Goal: Communication & Community: Answer question/provide support

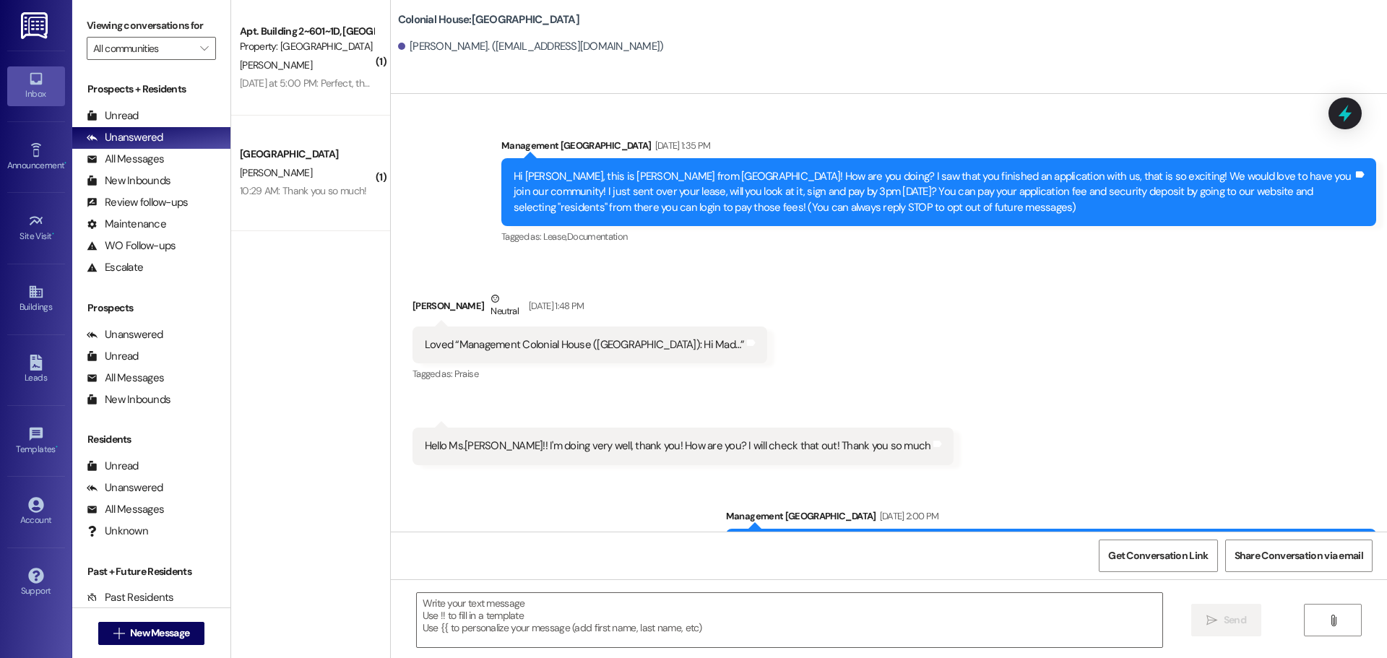
click at [159, 619] on div " New Message" at bounding box center [151, 634] width 107 height 36
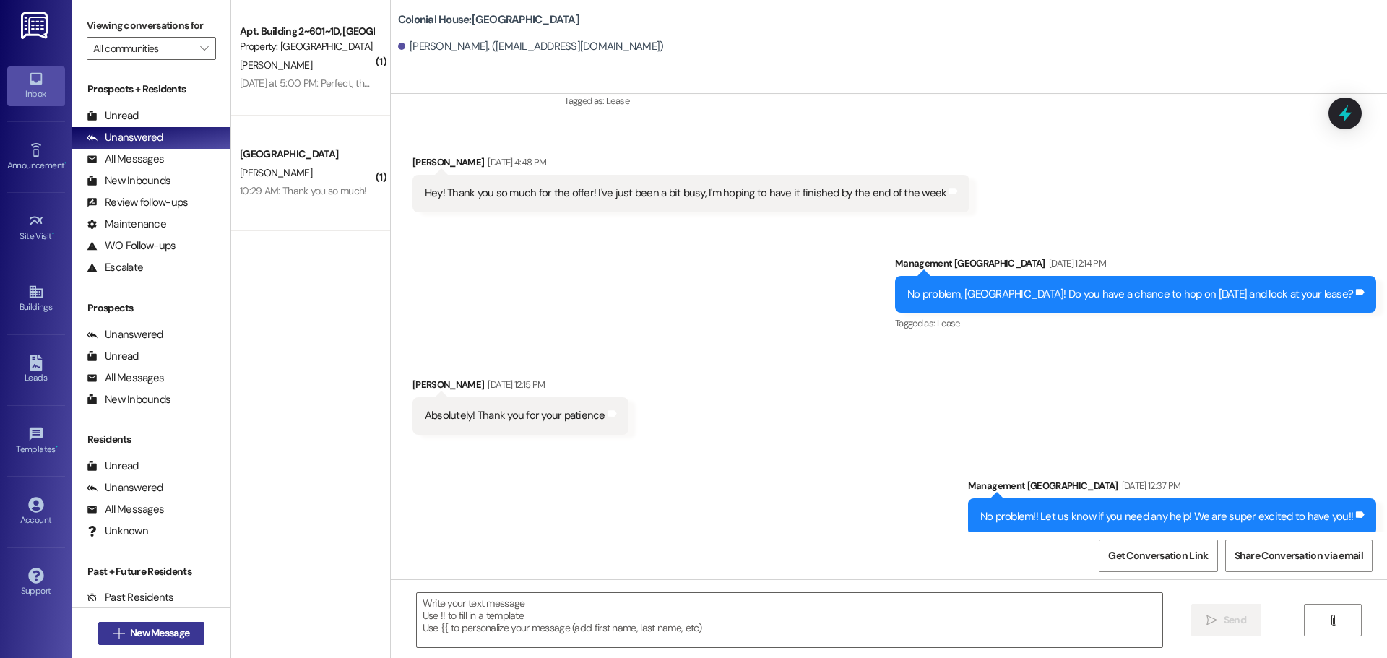
click at [156, 631] on span "New Message" at bounding box center [159, 633] width 59 height 15
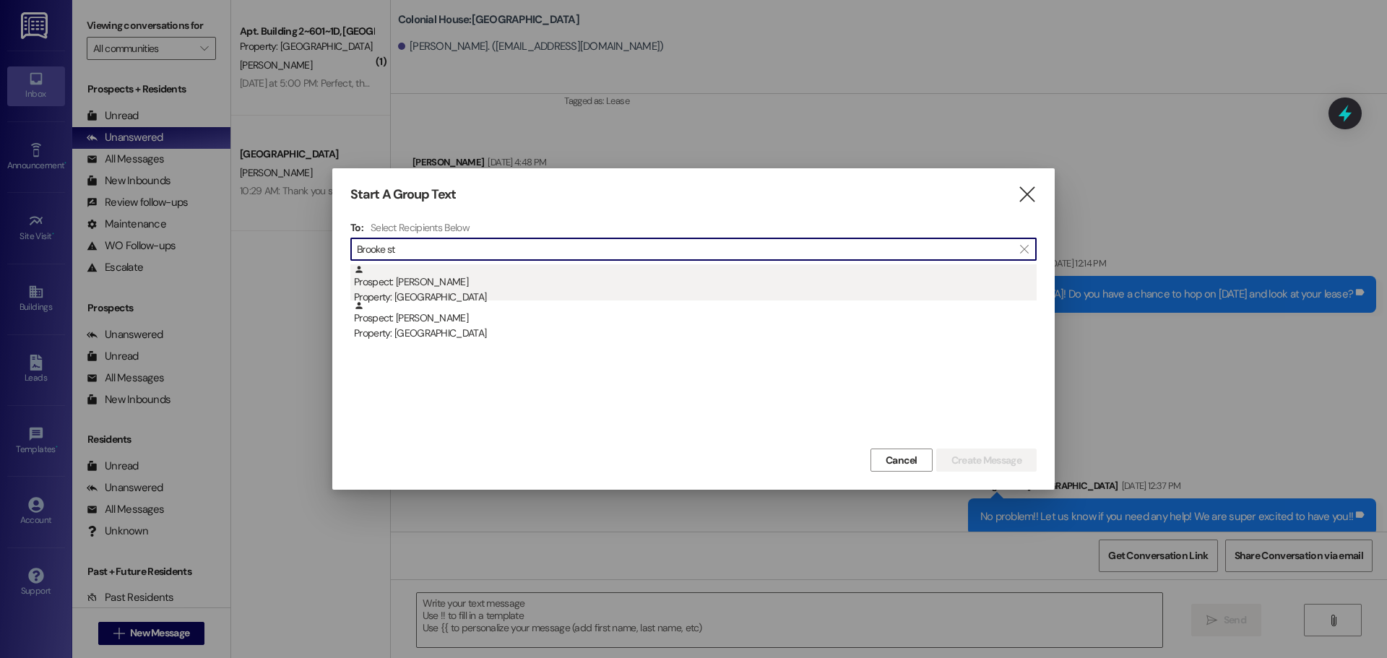
type input "Brooke st"
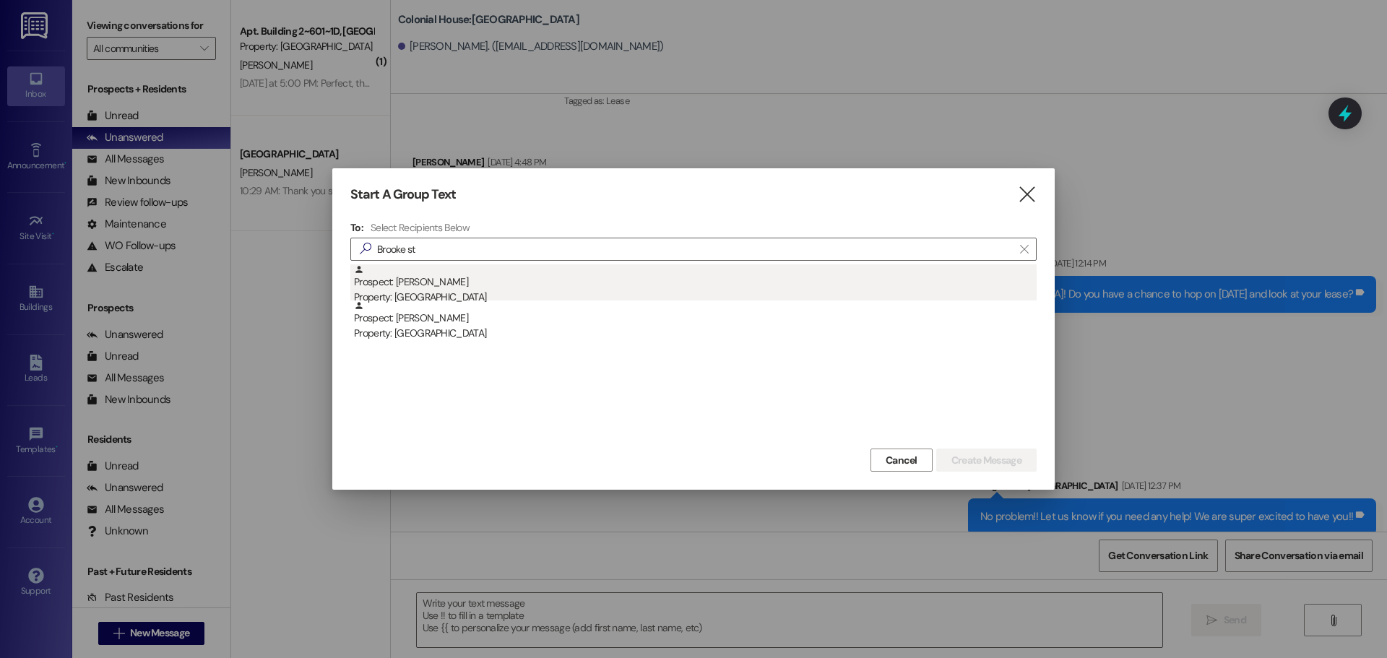
click at [517, 295] on div "Property: [GEOGRAPHIC_DATA]" at bounding box center [695, 297] width 683 height 15
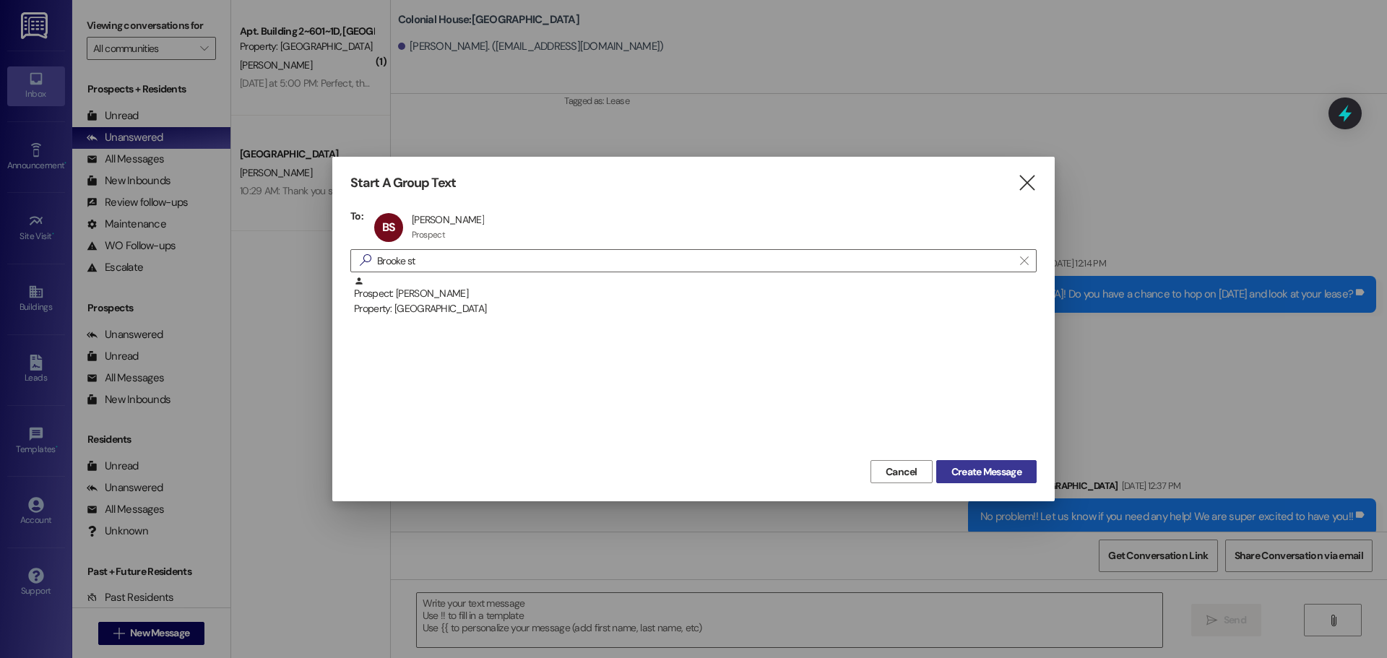
click at [1011, 476] on span "Create Message" at bounding box center [986, 472] width 70 height 15
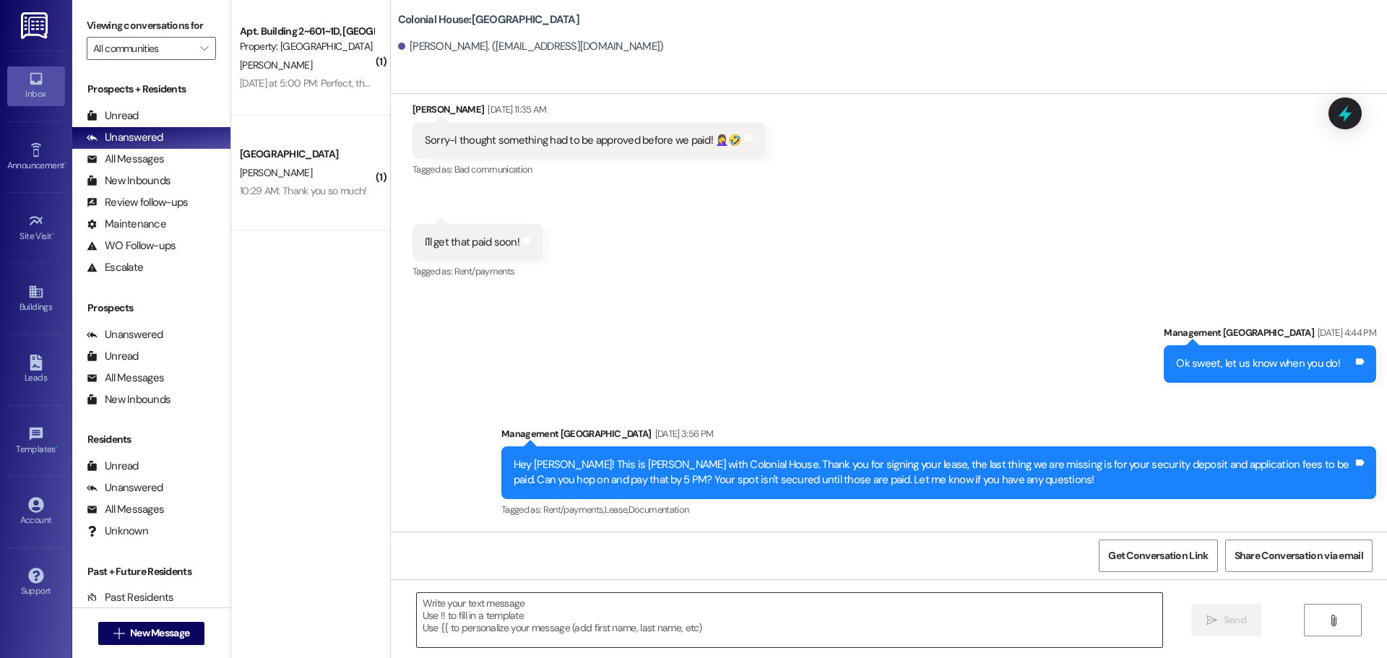
scroll to position [327, 0]
click at [504, 629] on textarea at bounding box center [790, 620] width 746 height 54
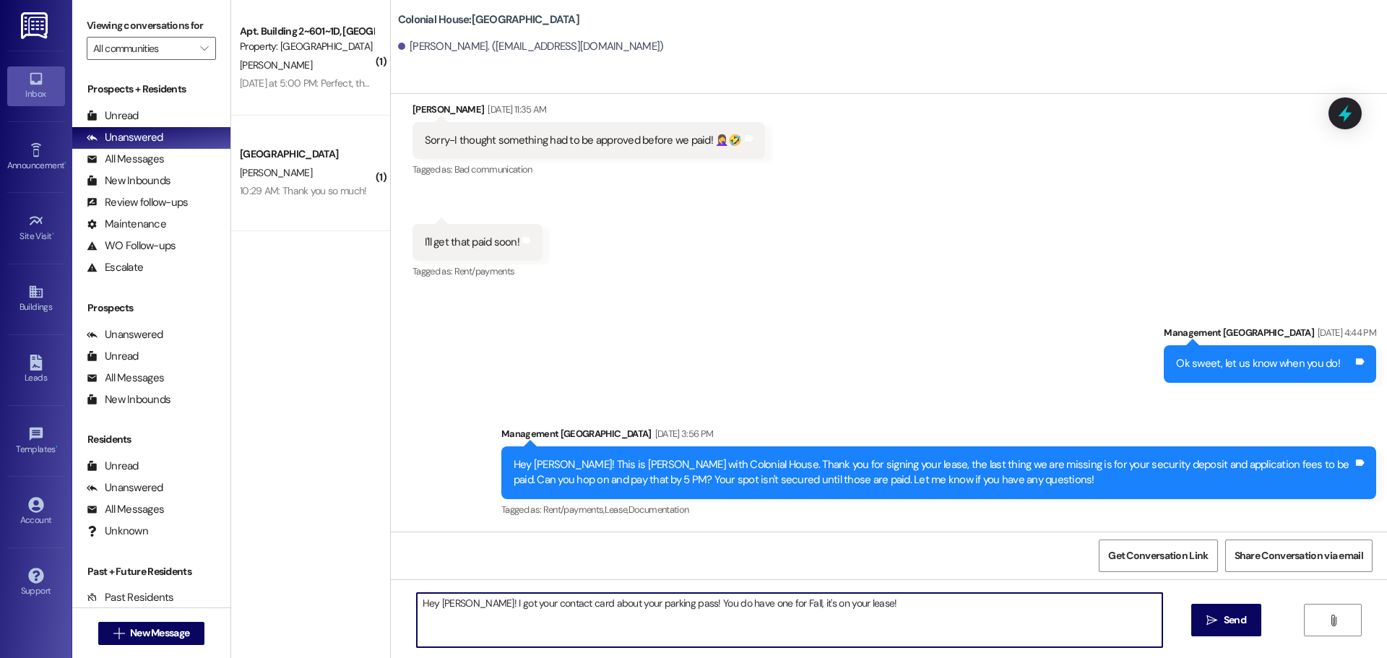
click at [525, 606] on textarea "Hey [PERSON_NAME]! I got your contact card about your parking pass! You do have…" at bounding box center [790, 620] width 746 height 54
type textarea "Hey [PERSON_NAME]! I got your contact card about your parking pass! You do have…"
drag, startPoint x: 1214, startPoint y: 625, endPoint x: 1190, endPoint y: 607, distance: 30.5
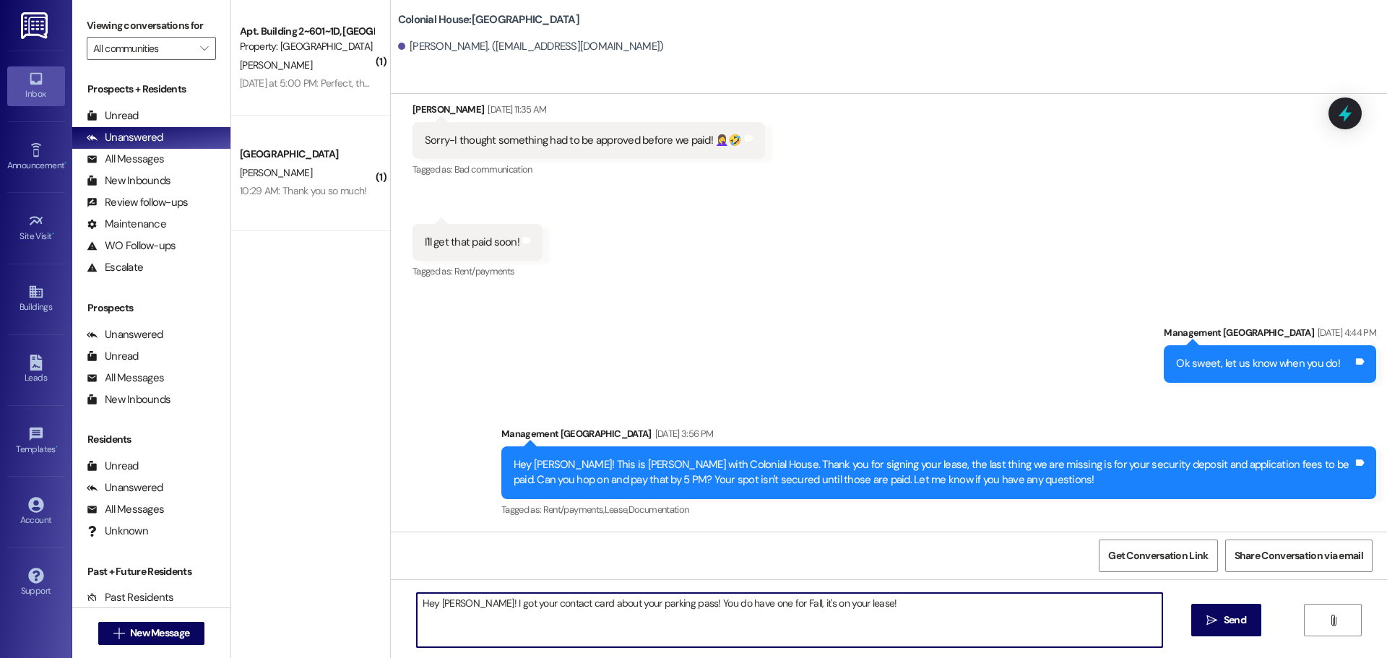
click at [1214, 624] on icon "" at bounding box center [1211, 621] width 11 height 12
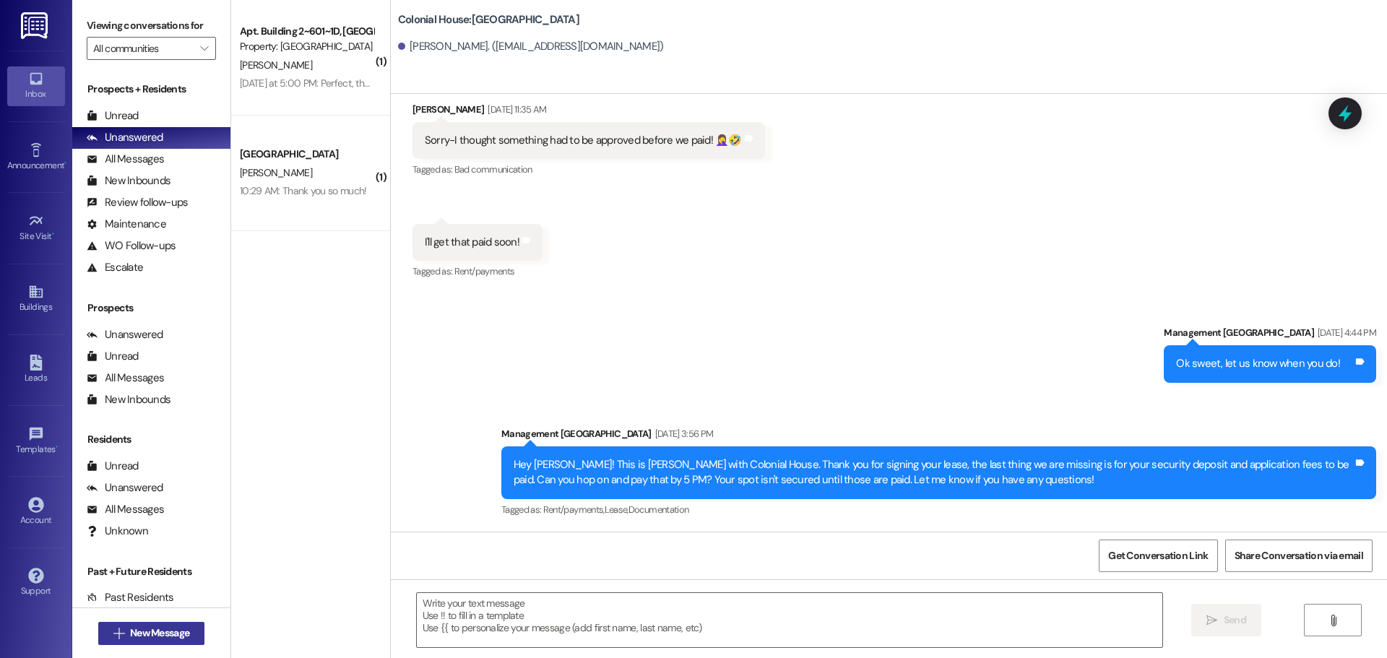
click at [179, 634] on span "New Message" at bounding box center [159, 633] width 59 height 15
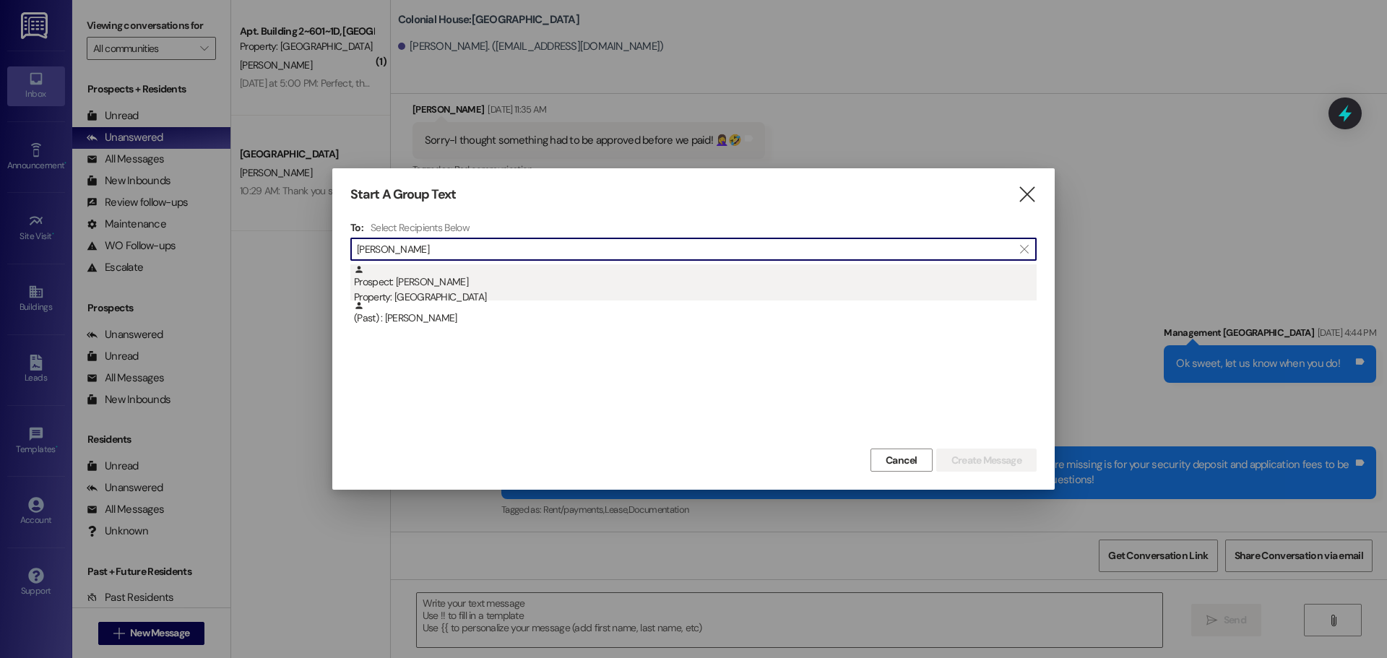
type input "Emma erick"
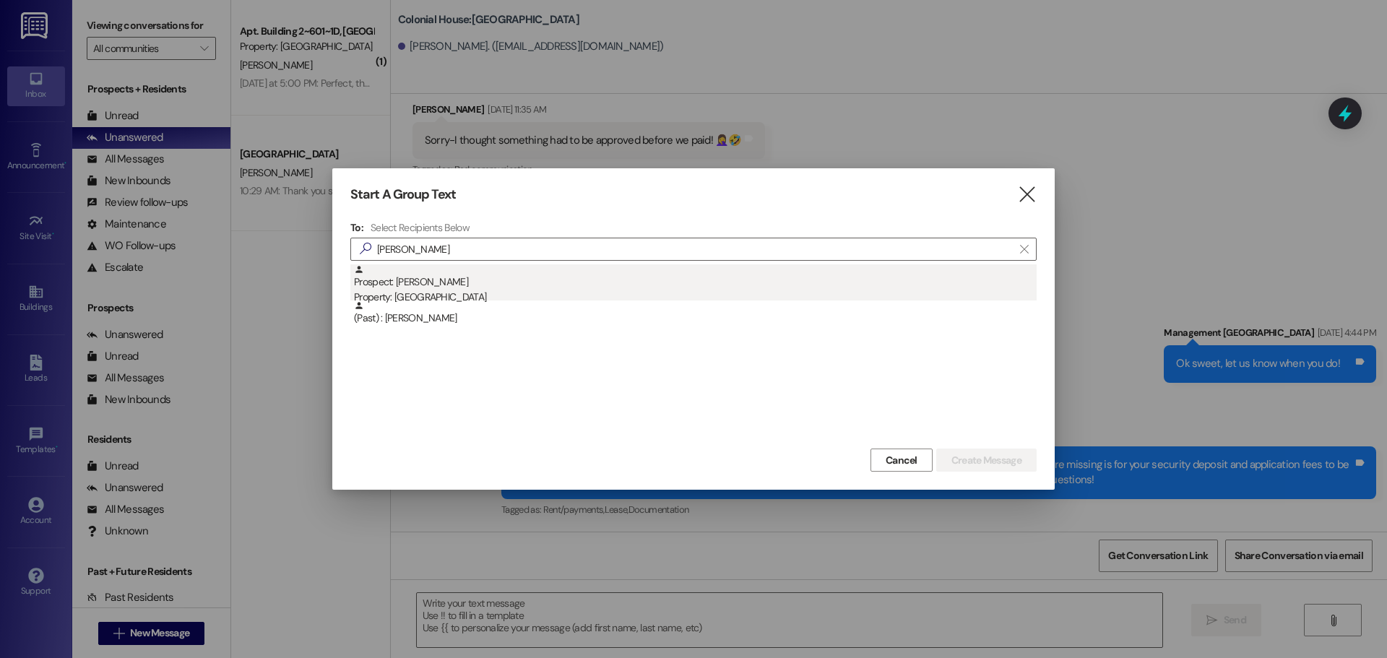
click at [421, 287] on div "Prospect: Emma Erickson Property: Colonial House" at bounding box center [695, 284] width 683 height 41
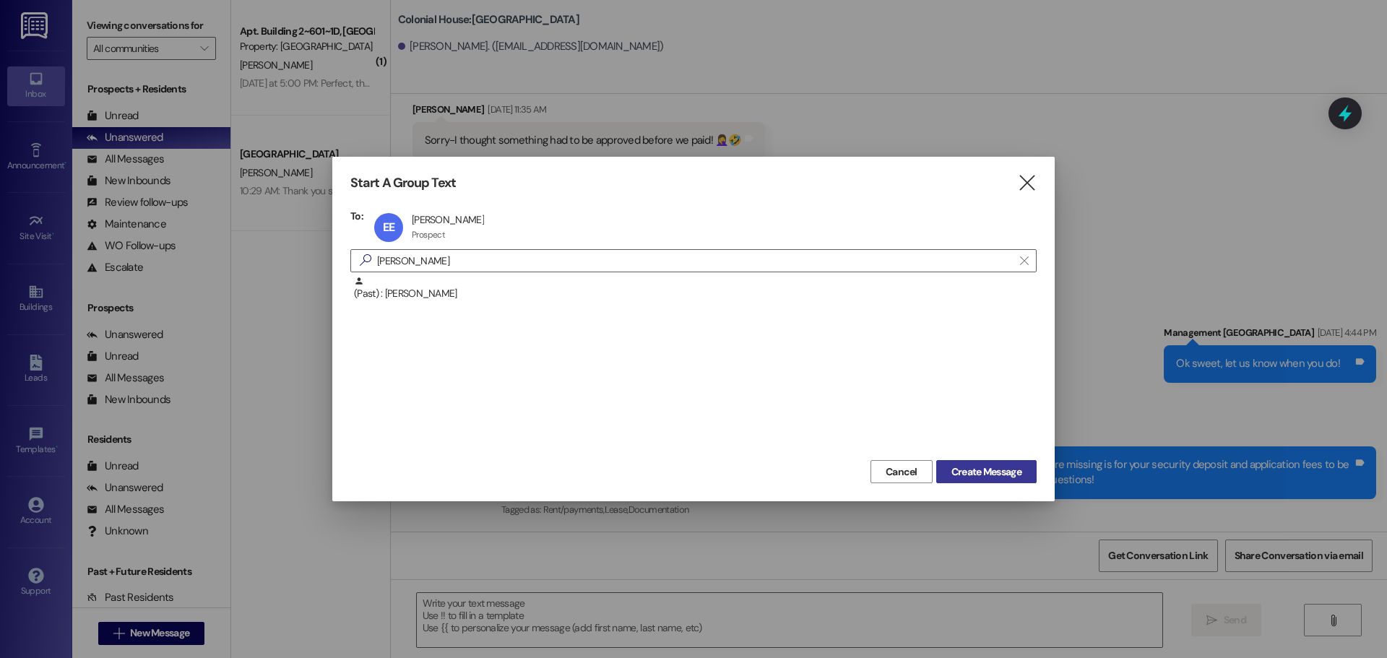
click at [1016, 477] on span "Create Message" at bounding box center [986, 472] width 70 height 15
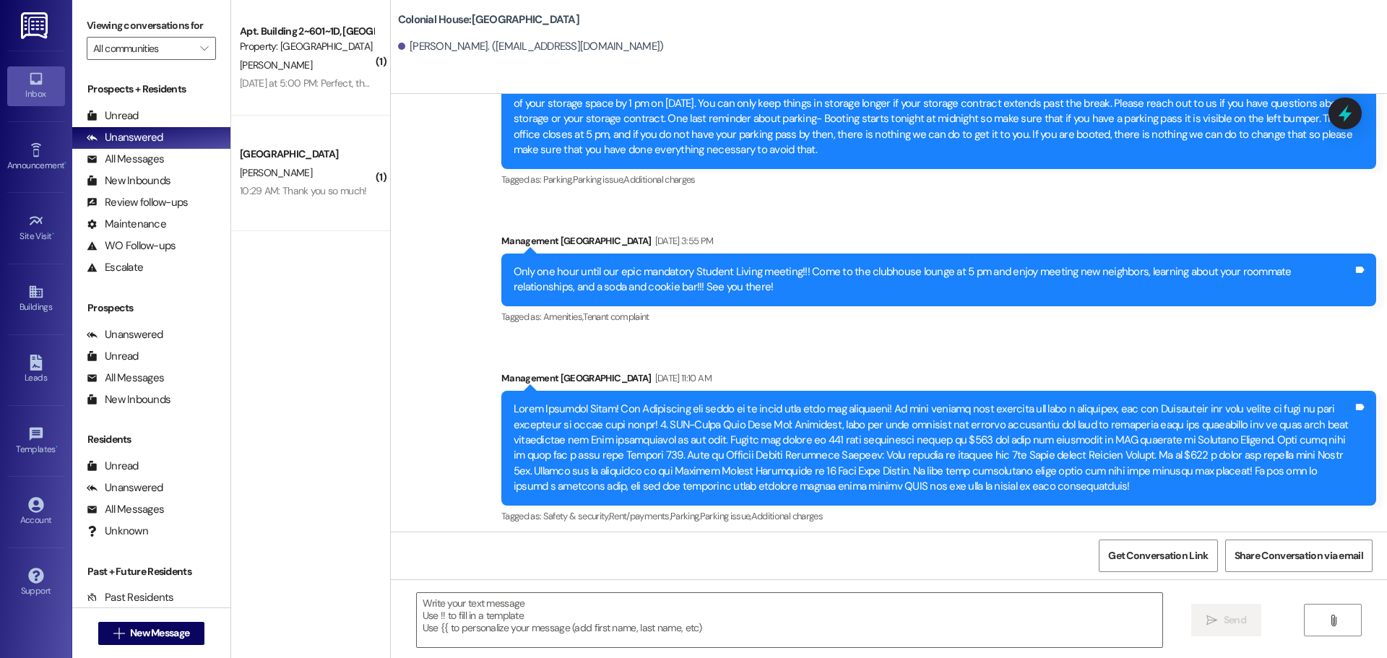
scroll to position [17491, 0]
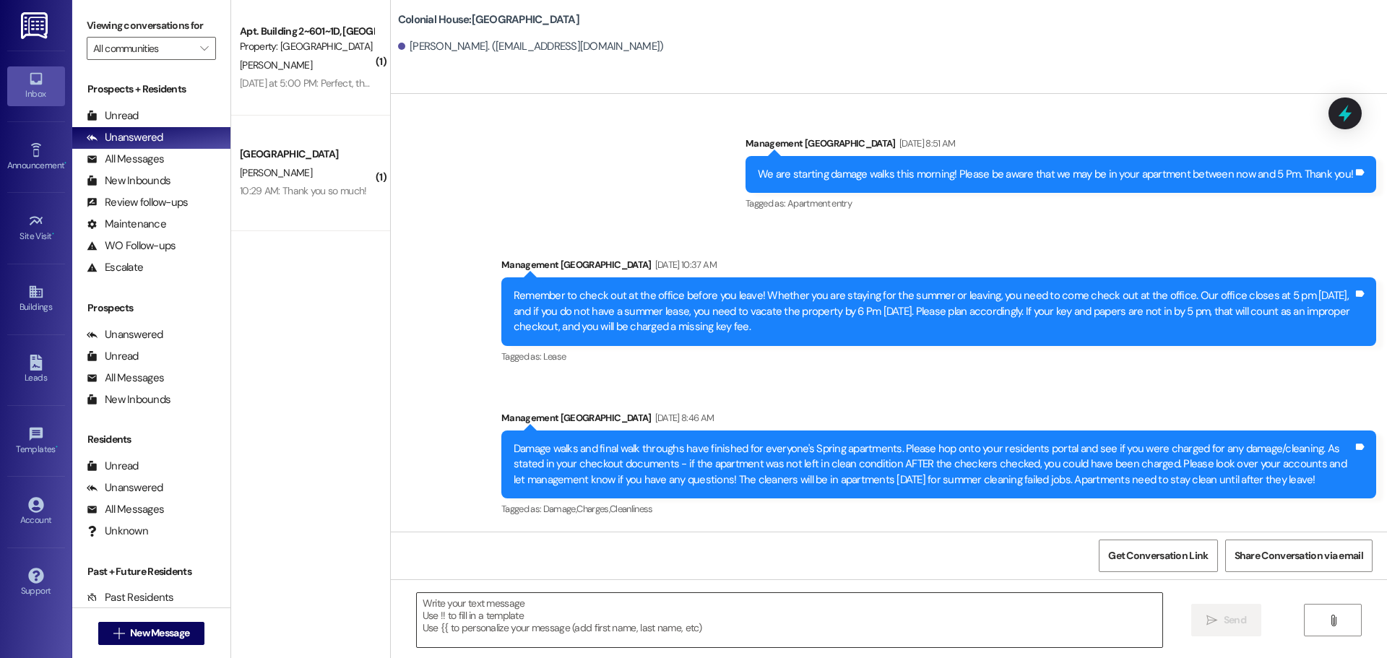
click at [454, 616] on textarea at bounding box center [790, 620] width 746 height 54
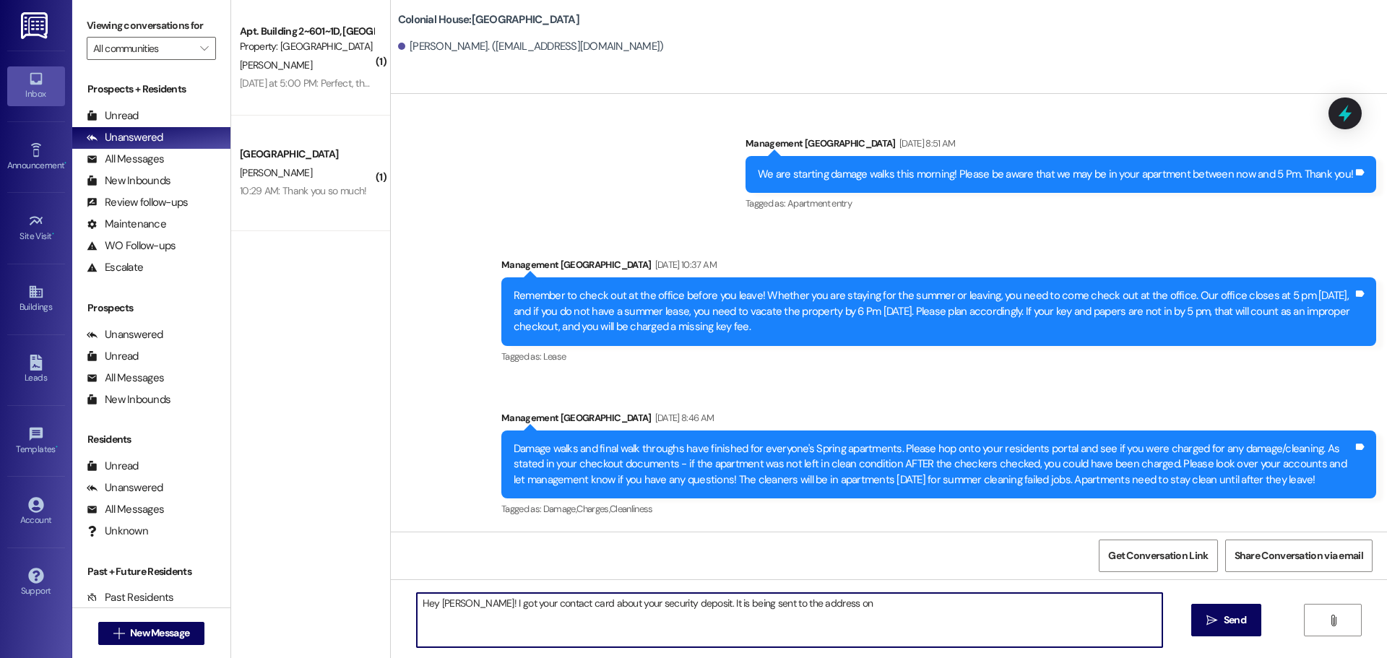
click at [871, 618] on textarea "Hey Emma! I got your contact card about your security deposit. It is being sent…" at bounding box center [790, 620] width 746 height 54
drag, startPoint x: 871, startPoint y: 618, endPoint x: 752, endPoint y: 605, distance: 119.8
click at [752, 605] on textarea "Hey Emma! I got your contact card about your security deposit. It is being sent…" at bounding box center [790, 620] width 746 height 54
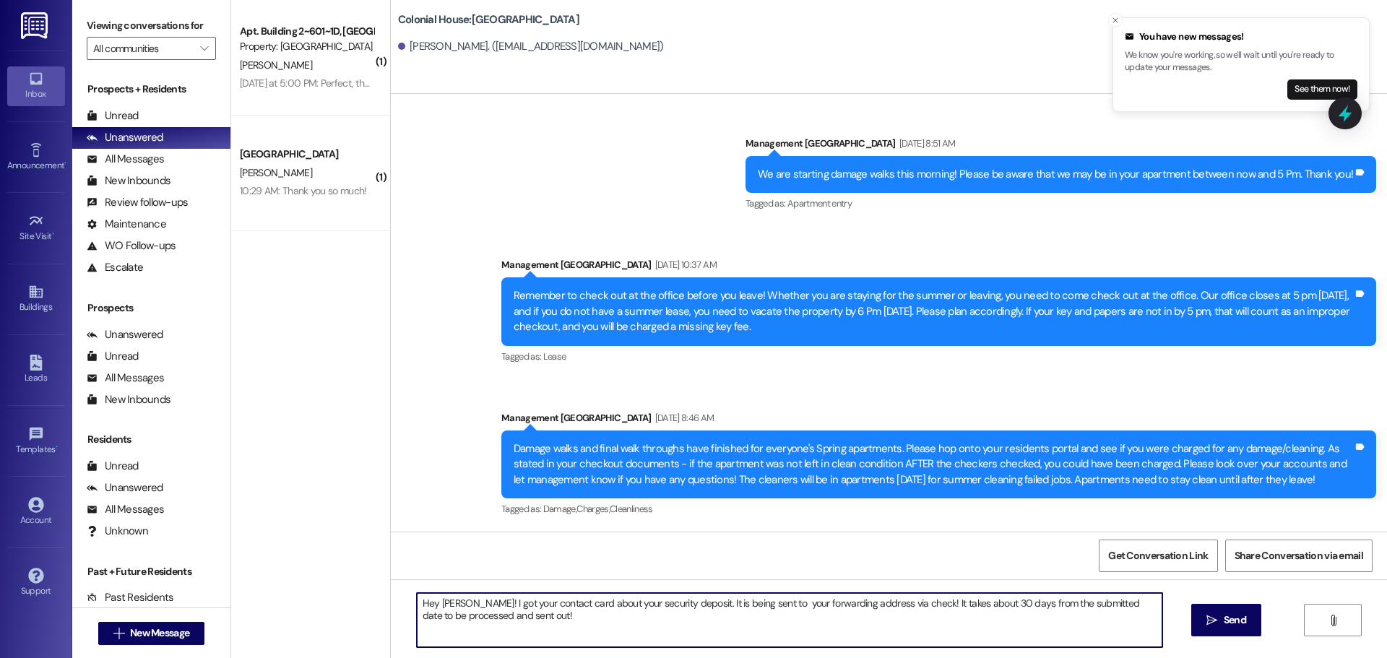
click at [574, 636] on textarea "Hey Emma! I got your contact card about your security deposit. It is being sent…" at bounding box center [790, 620] width 746 height 54
click at [566, 631] on textarea "Hey Emma! I got your contact card about your security deposit. It is being sent…" at bounding box center [790, 620] width 746 height 54
click at [556, 605] on textarea "Hey Emma! I got your contact card about your security deposit. It is being sent…" at bounding box center [790, 620] width 746 height 54
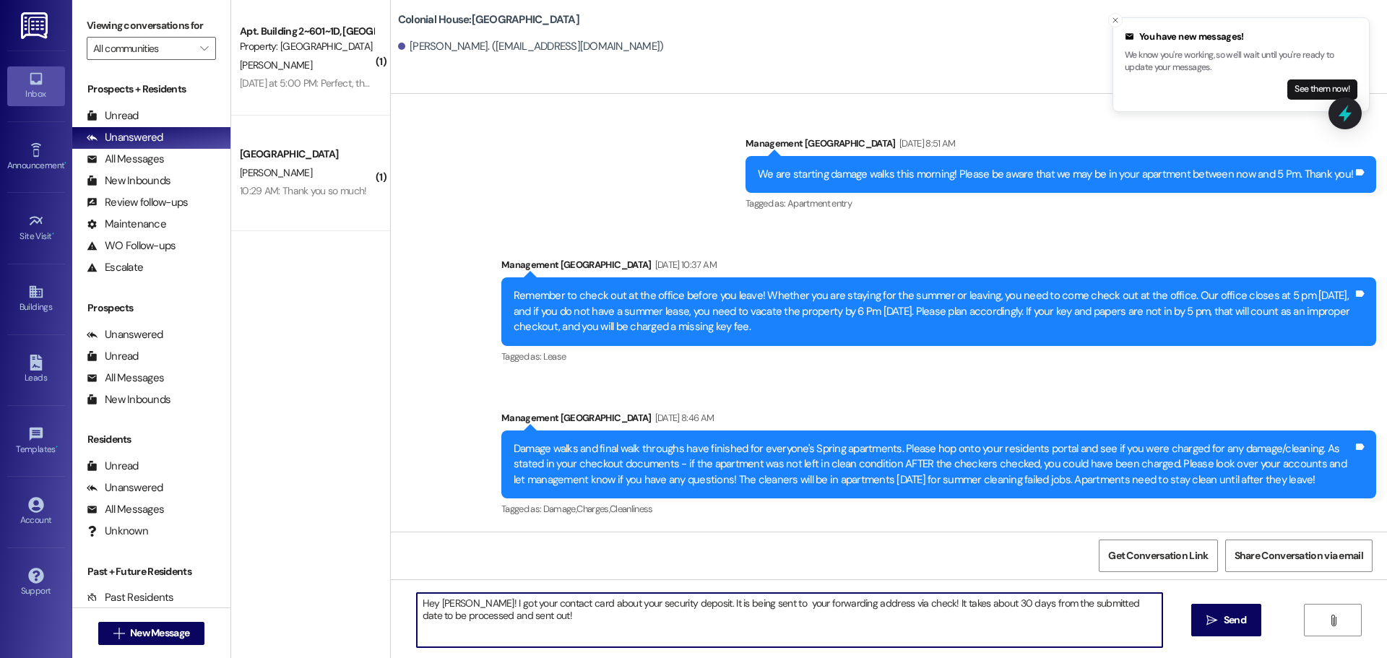
click at [556, 605] on textarea "Hey Emma! I got your contact card about your security deposit. It is being sent…" at bounding box center [790, 620] width 746 height 54
type textarea "Hey Emma! I got your contact card about your security deposit. It is being sent…"
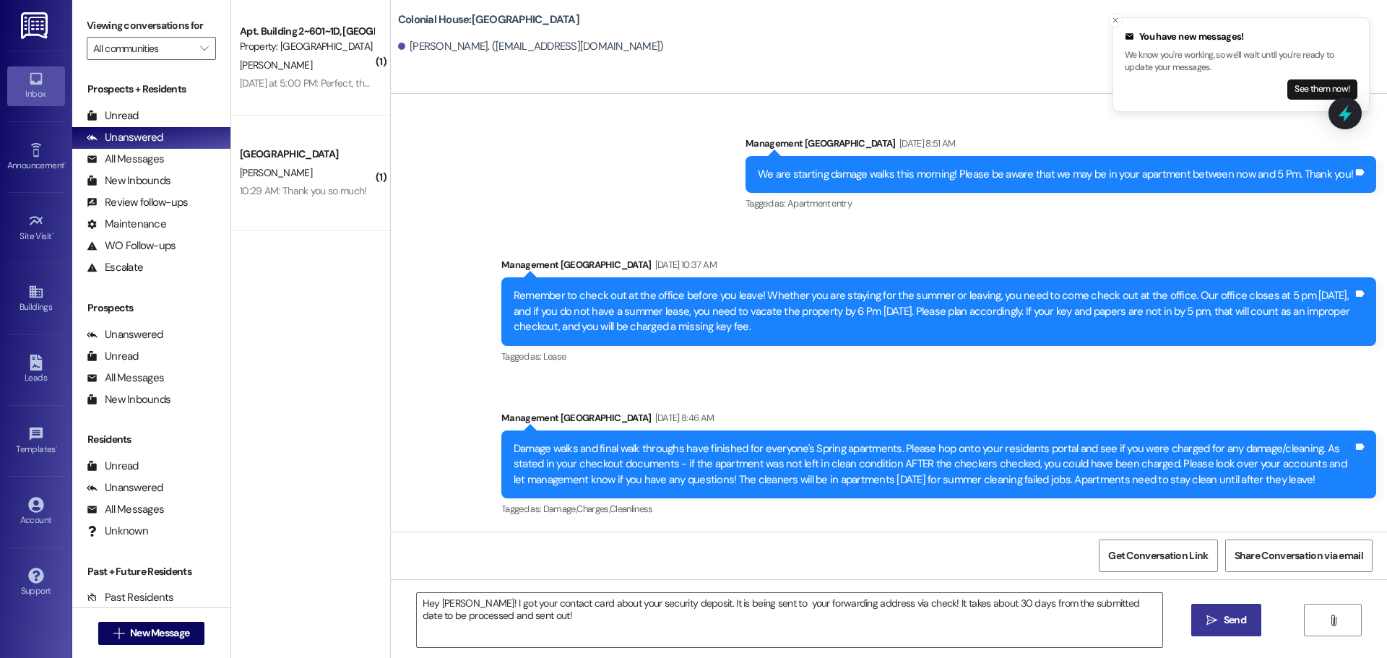
click at [1206, 611] on button " Send" at bounding box center [1226, 620] width 70 height 33
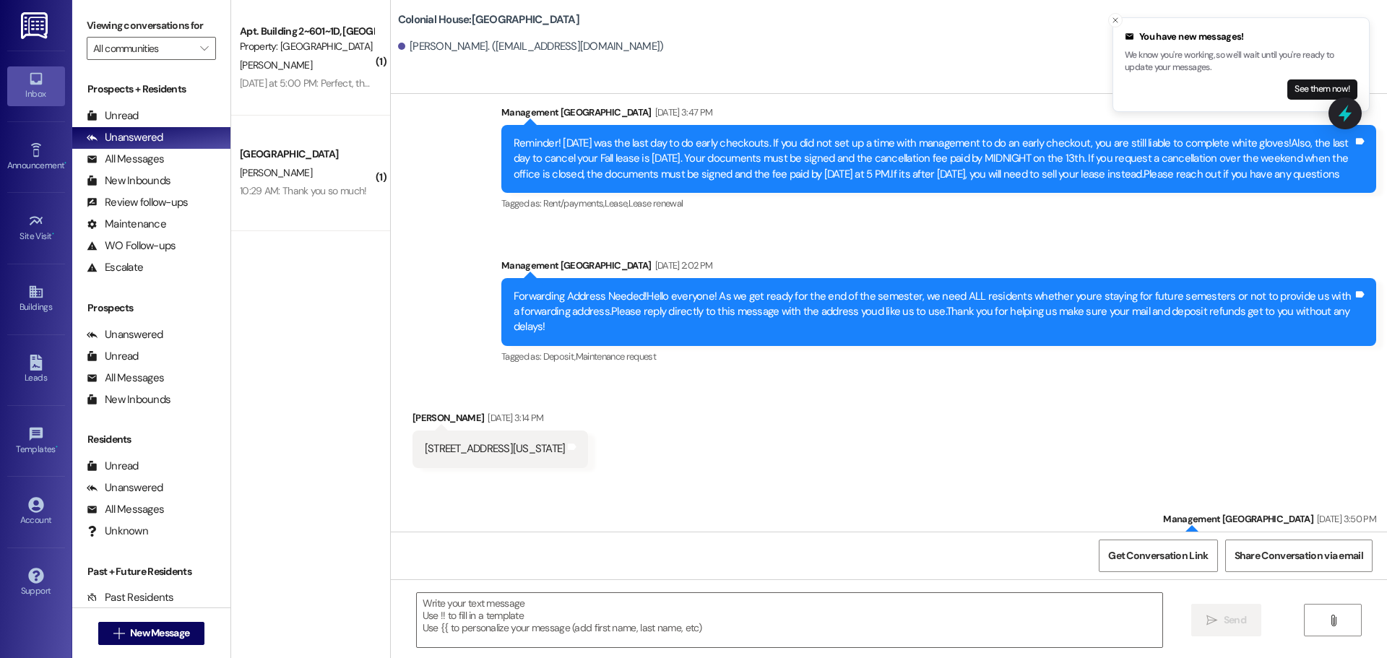
scroll to position [15886, 0]
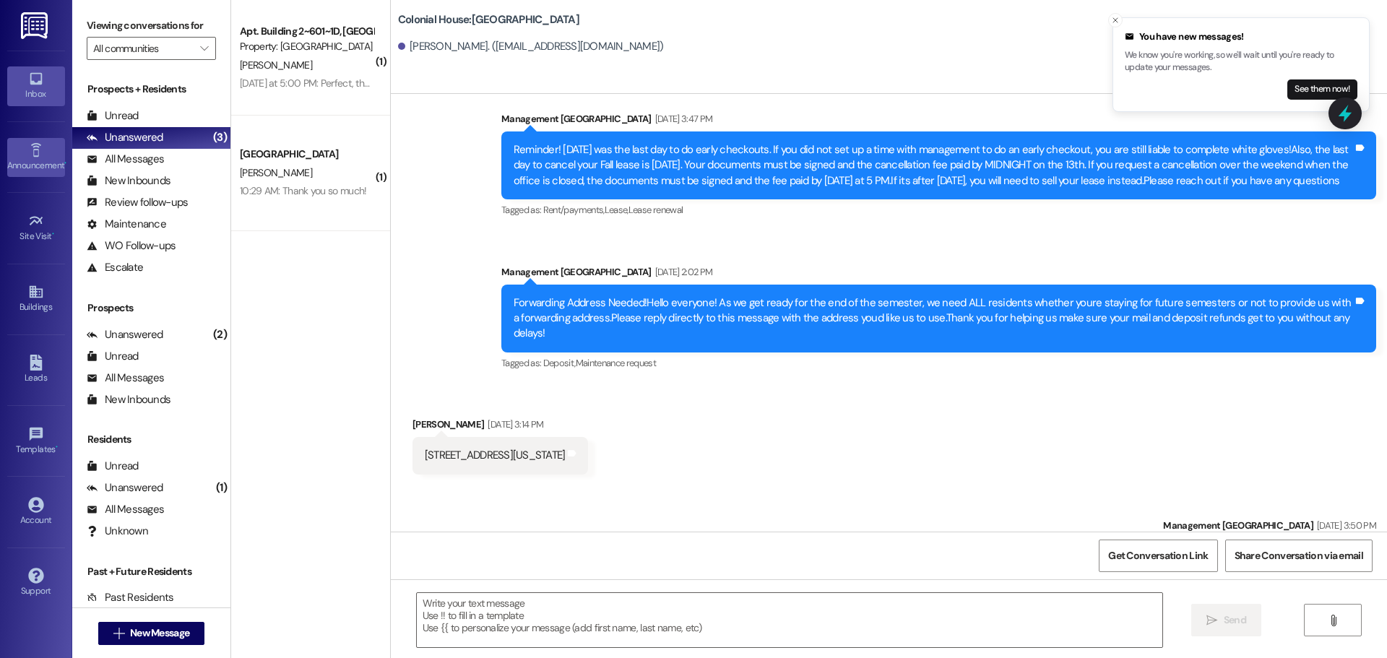
click at [40, 163] on div "Announcement •" at bounding box center [36, 165] width 72 height 14
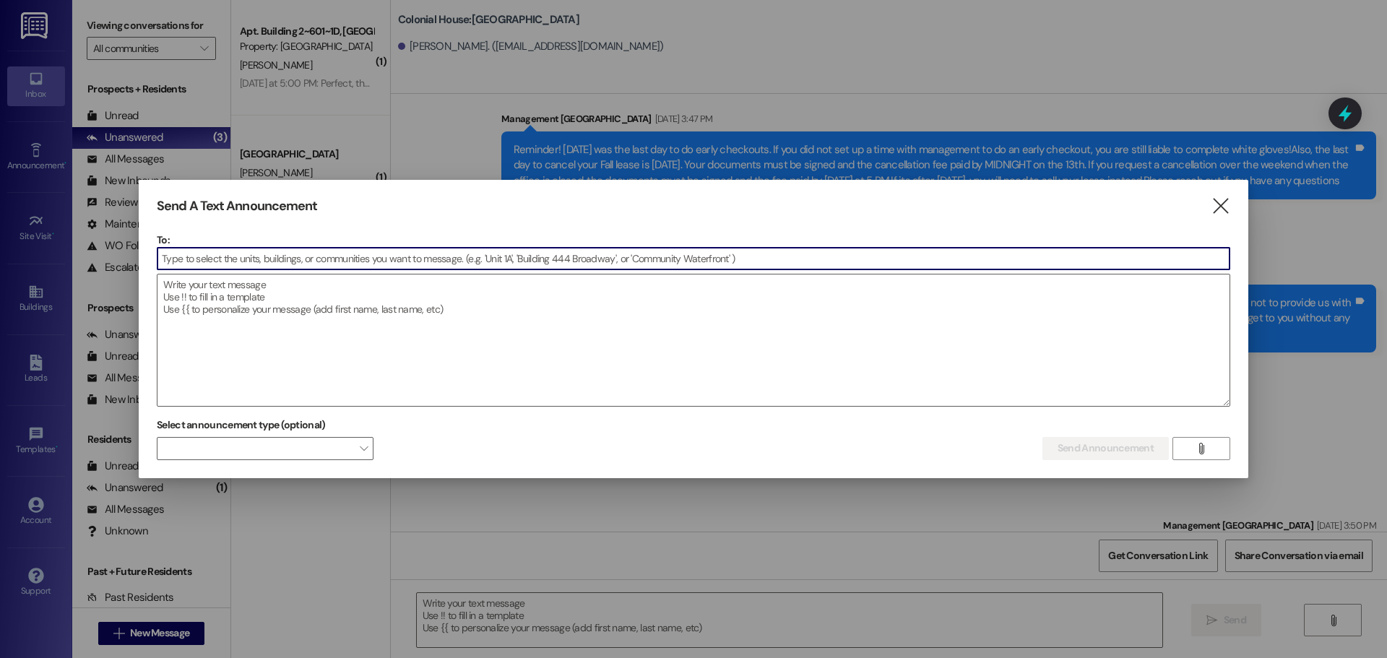
click at [279, 256] on input at bounding box center [693, 259] width 1072 height 22
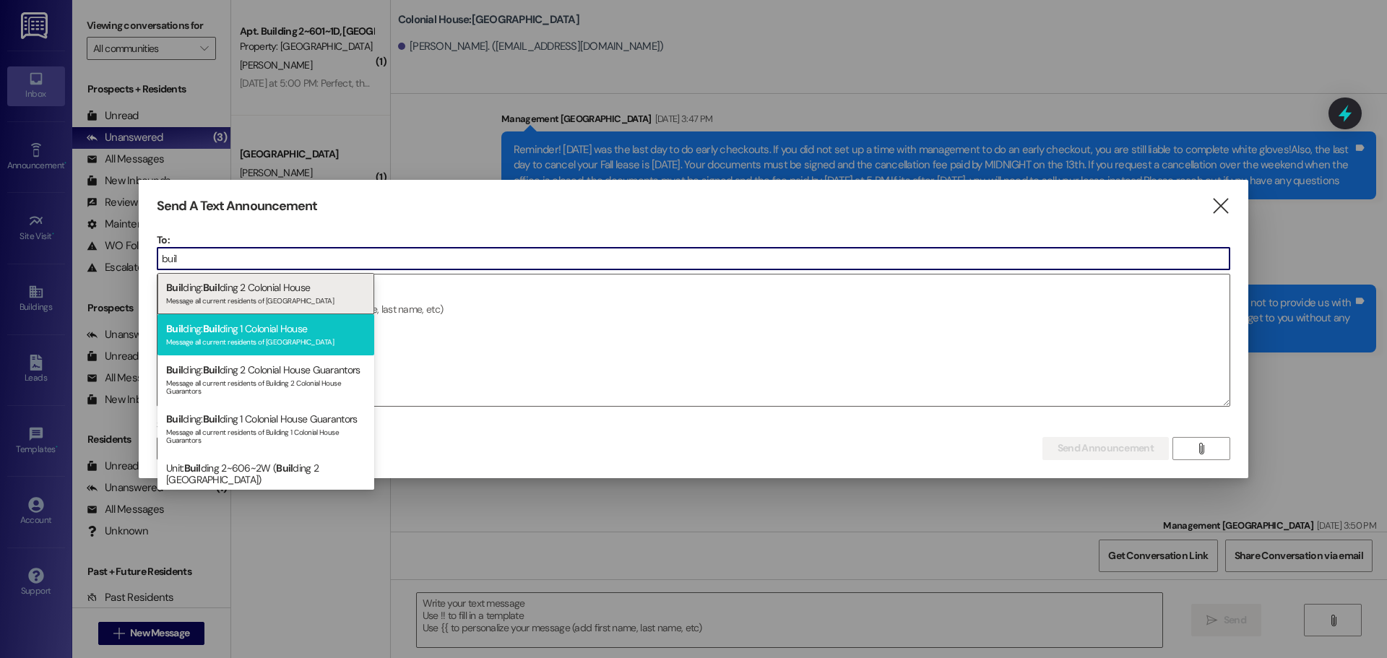
type input "buil"
click at [249, 340] on div "Message all current residents of Building 1 Colonial House" at bounding box center [265, 340] width 199 height 12
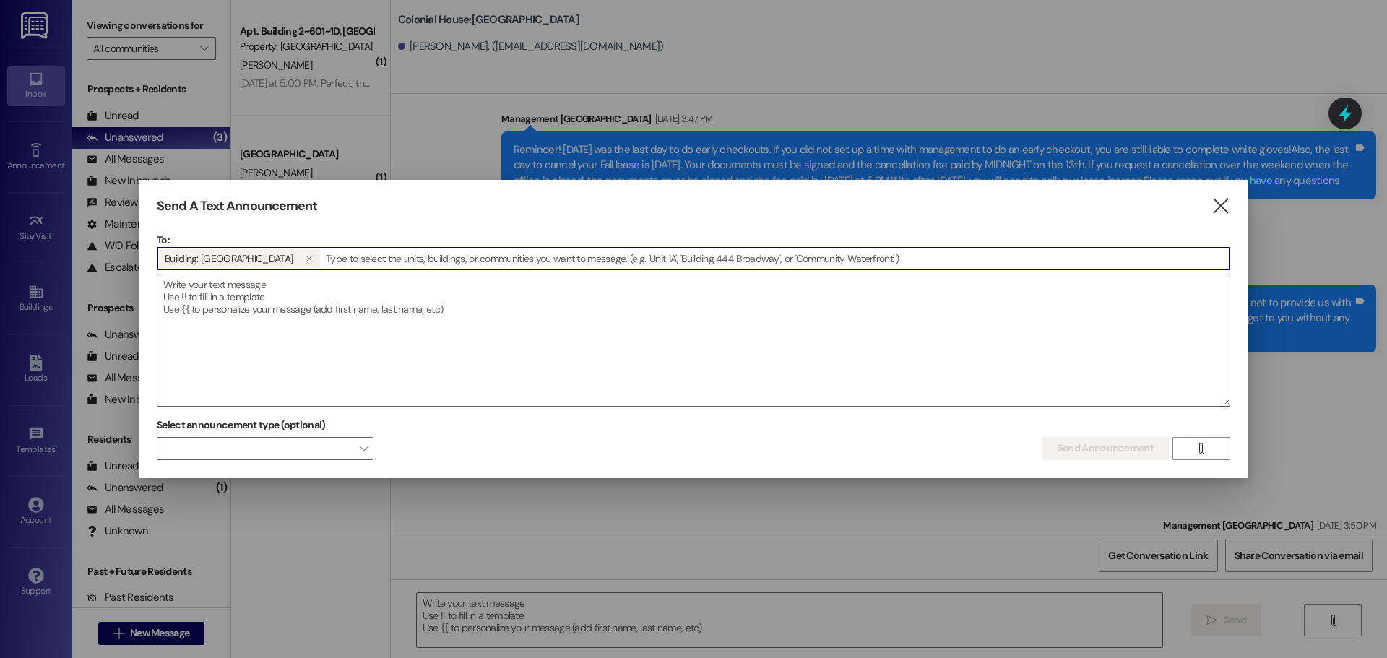
click at [359, 264] on input at bounding box center [775, 259] width 908 height 22
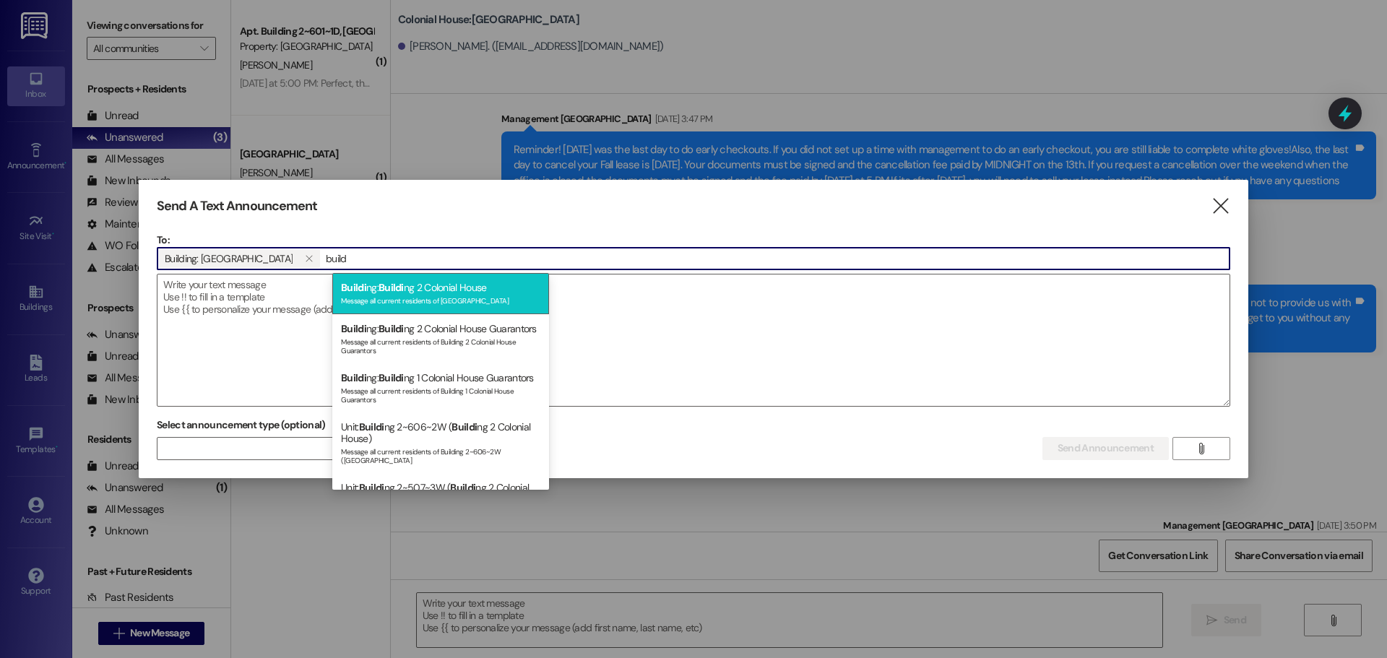
type input "build"
click at [364, 289] on span "Buildi" at bounding box center [353, 287] width 25 height 13
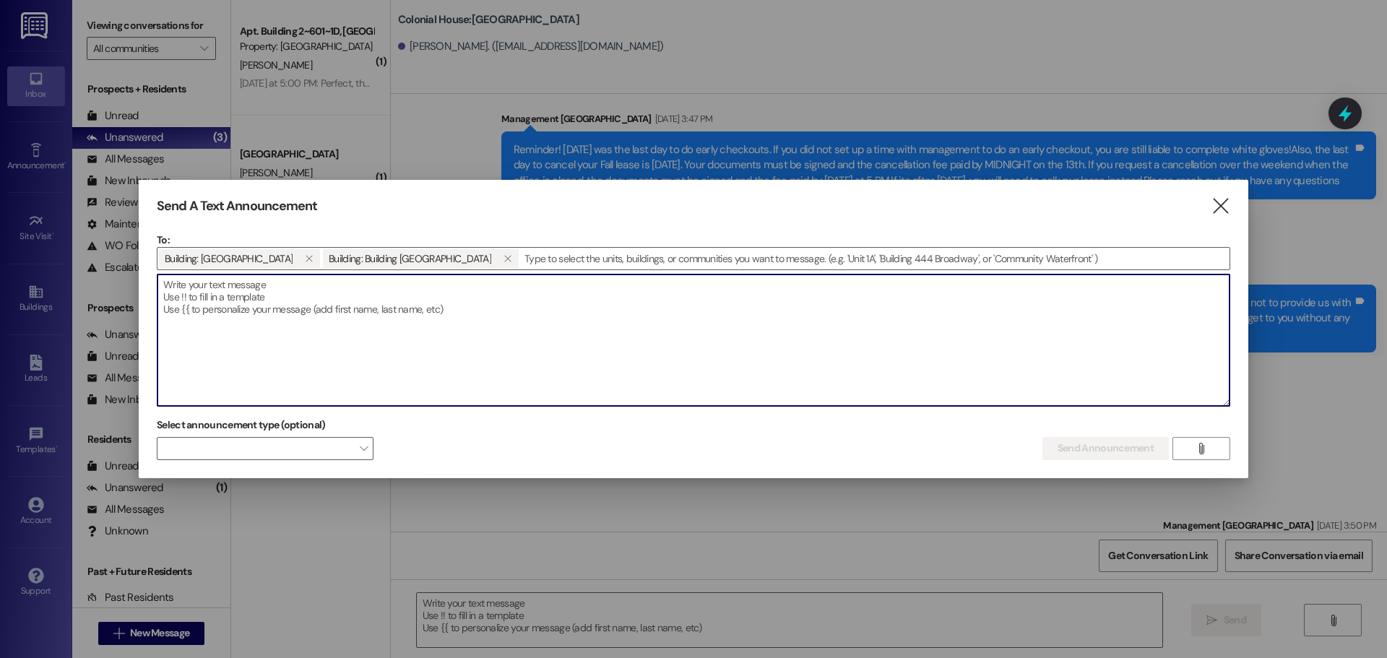
click at [304, 291] on textarea at bounding box center [693, 340] width 1072 height 131
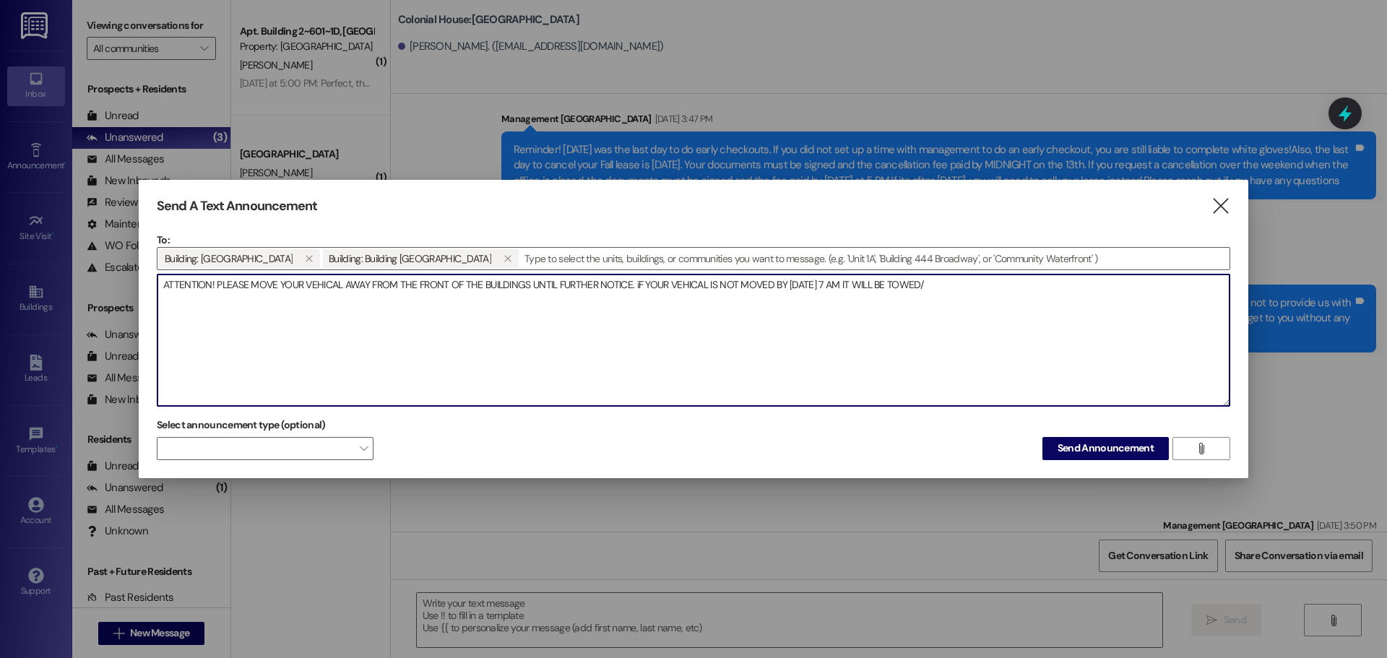
click at [793, 285] on textarea "ATTENTION! PLEASE MOVE YOUR VEHICAL AWAY FROM THE FRONT OF THE BUILDINGS UNTIL …" at bounding box center [693, 340] width 1072 height 131
click at [999, 287] on textarea "ATTENTION! PLEASE MOVE YOUR VEHICAL AWAY FROM THE FRONT OF THE BUILDINGS UNTIL …" at bounding box center [693, 340] width 1072 height 131
click at [465, 304] on textarea "ATTENTION! PLEASE MOVE YOUR VEHICAL AWAY FROM THE FRONT OF THE BUILDINGS UNTIL …" at bounding box center [693, 340] width 1072 height 131
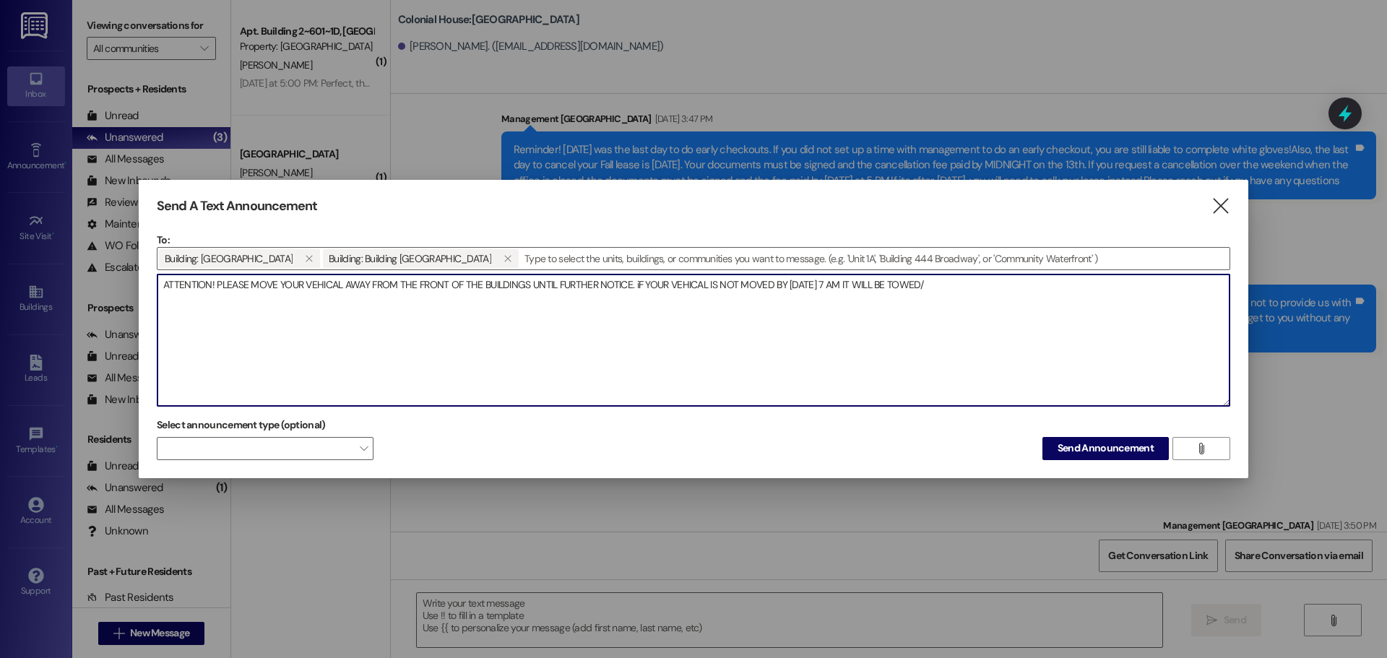
click at [465, 304] on textarea "ATTENTION! PLEASE MOVE YOUR VEHICAL AWAY FROM THE FRONT OF THE BUILDINGS UNTIL …" at bounding box center [693, 340] width 1072 height 131
paste textarea "🚨 ATTENTION RESIDENTS 🚨 We are getting our roof fixed and need the front of the…"
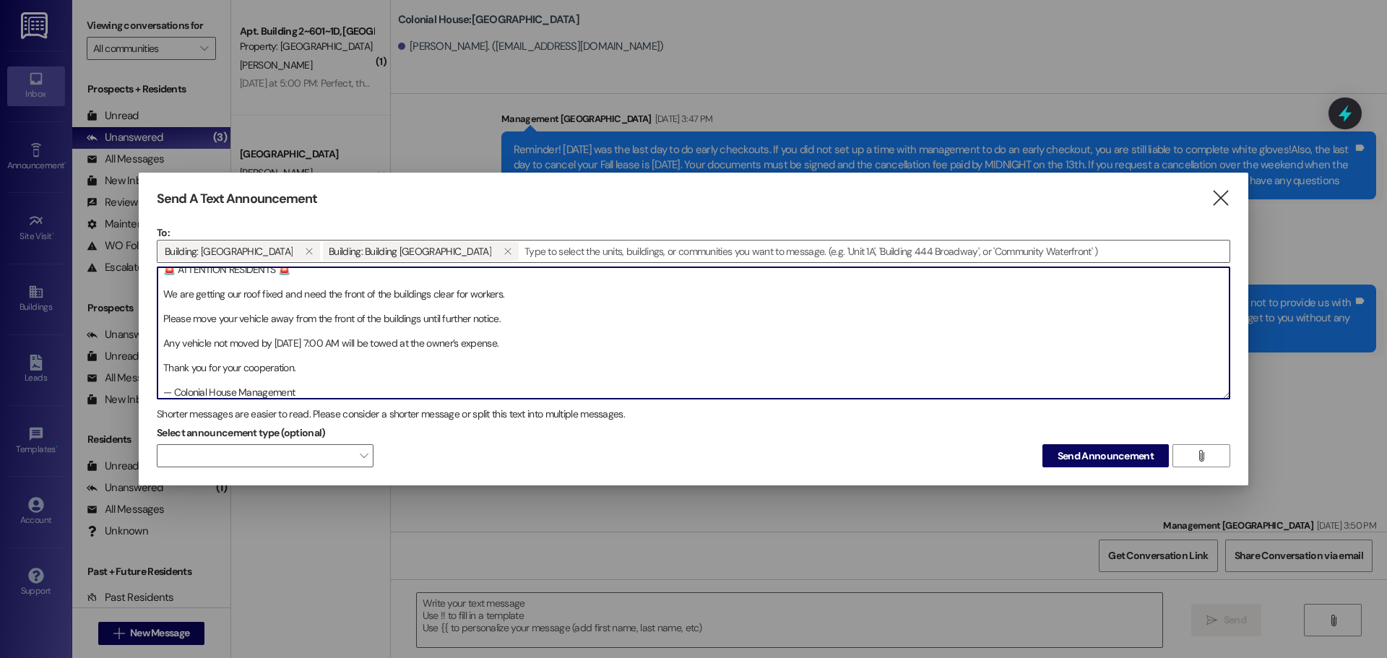
scroll to position [0, 0]
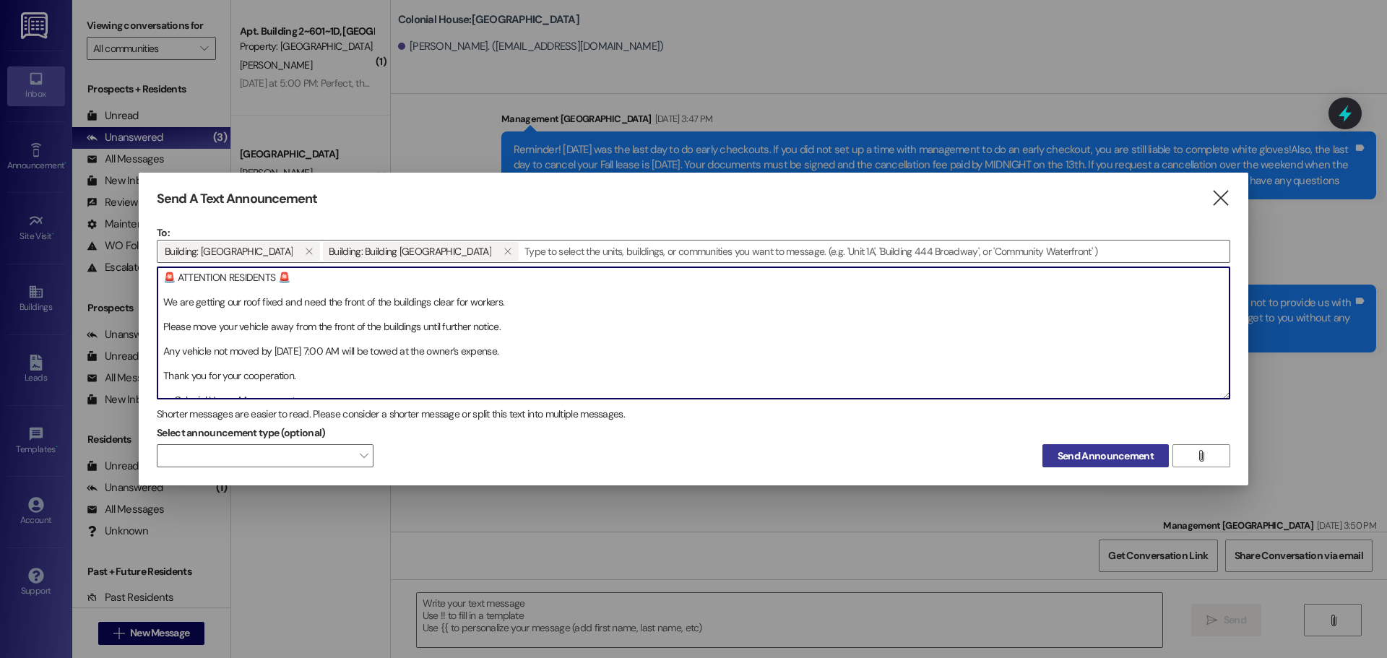
type textarea "🚨 ATTENTION RESIDENTS 🚨 We are getting our roof fixed and need the front of the…"
click at [1124, 462] on span "Send Announcement" at bounding box center [1106, 456] width 96 height 15
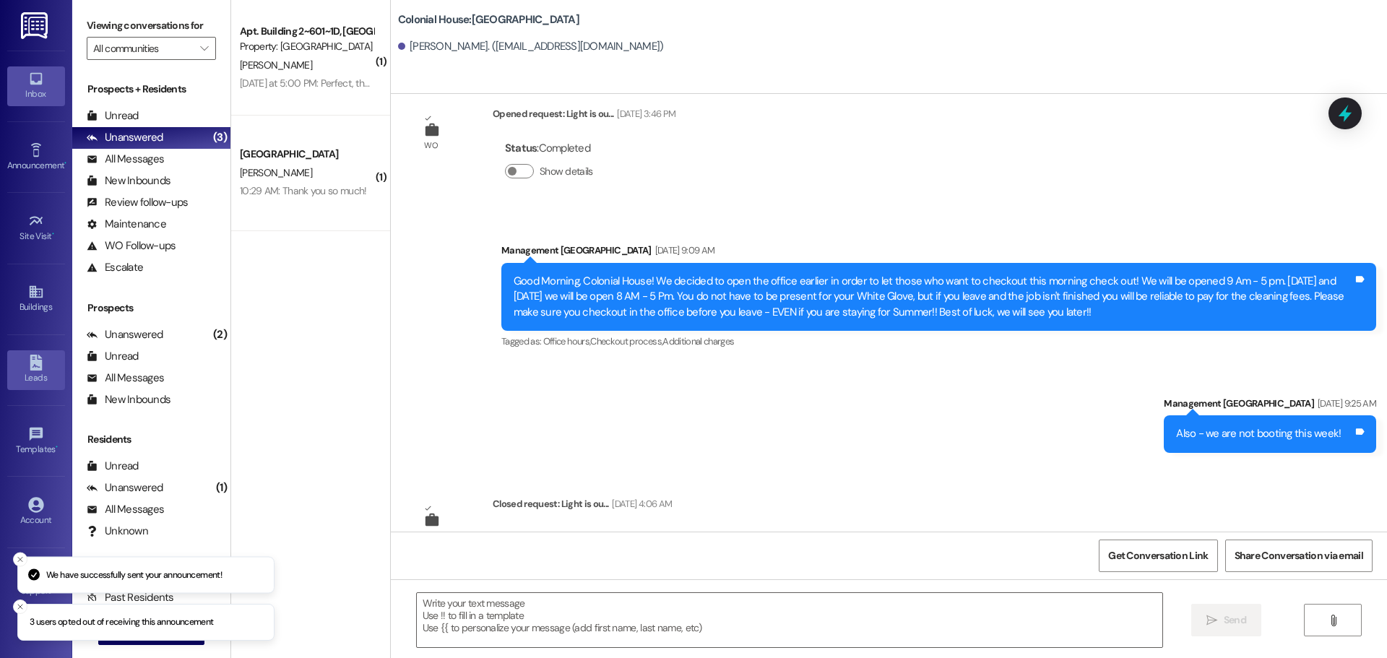
scroll to position [16970, 0]
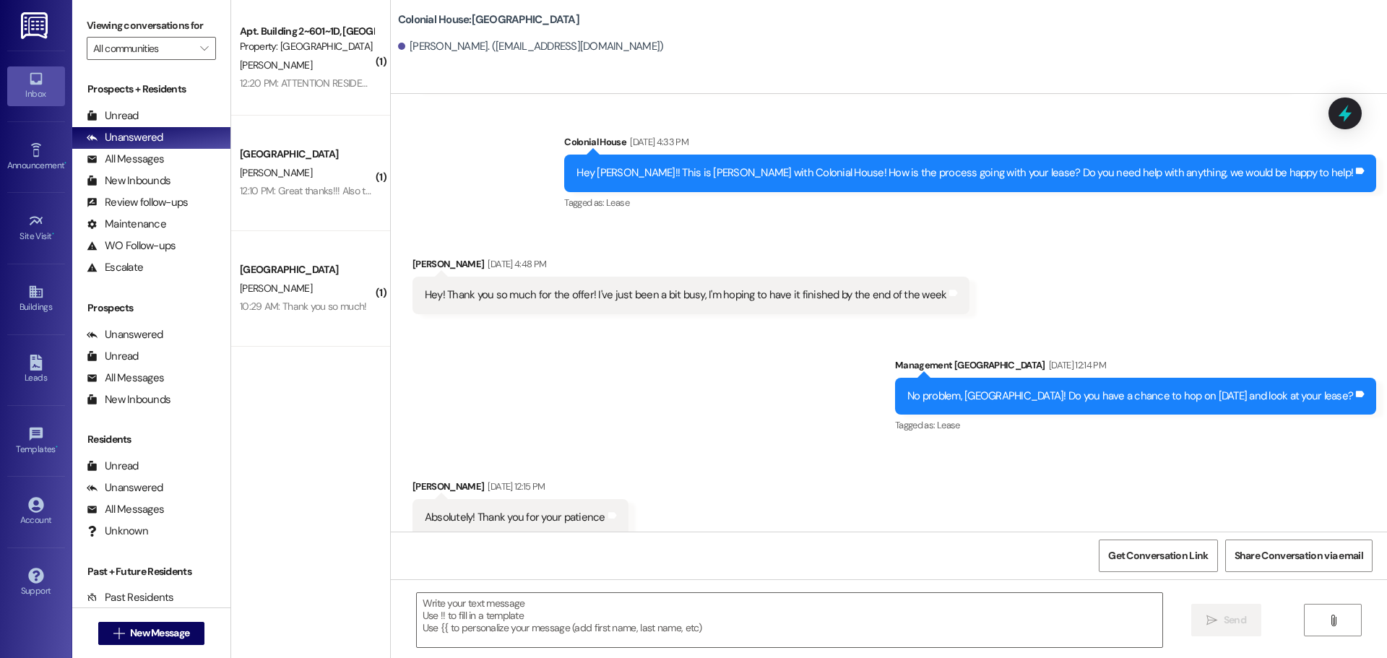
scroll to position [2008, 0]
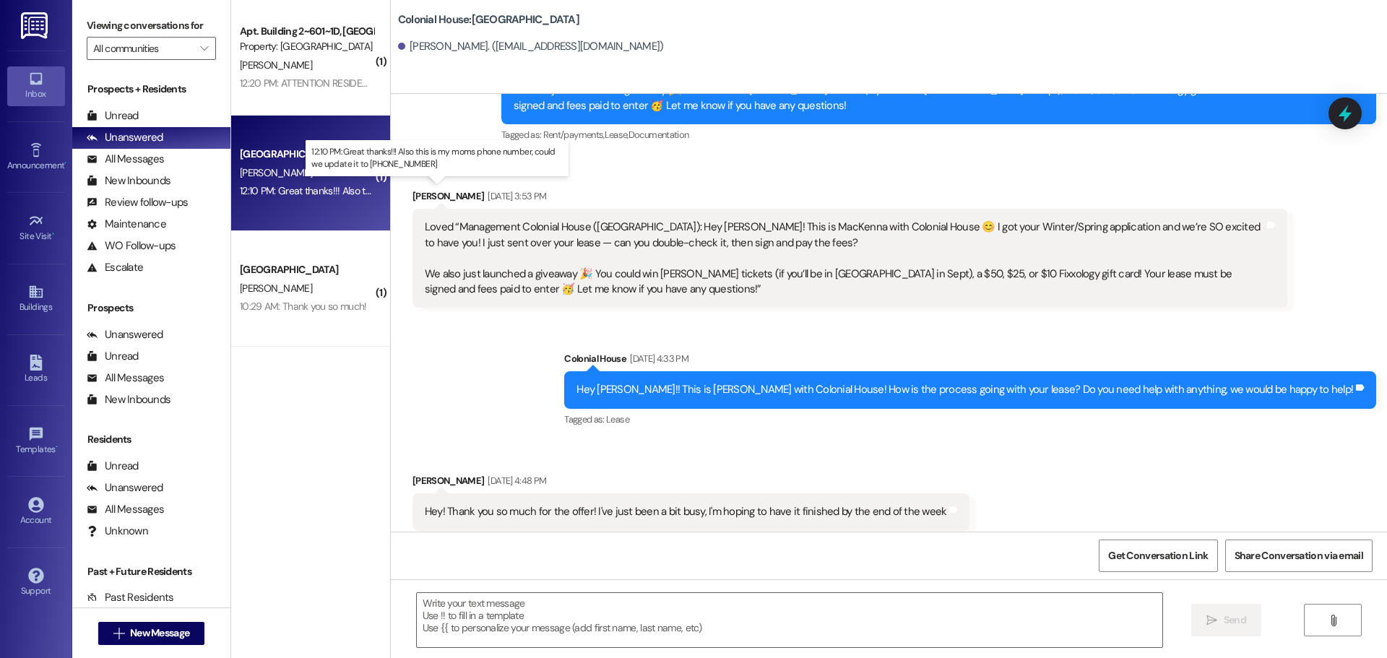
click at [273, 185] on div "12:10 PM: Great thanks!!! Also this is my moms phone number, could we update it…" at bounding box center [455, 190] width 430 height 13
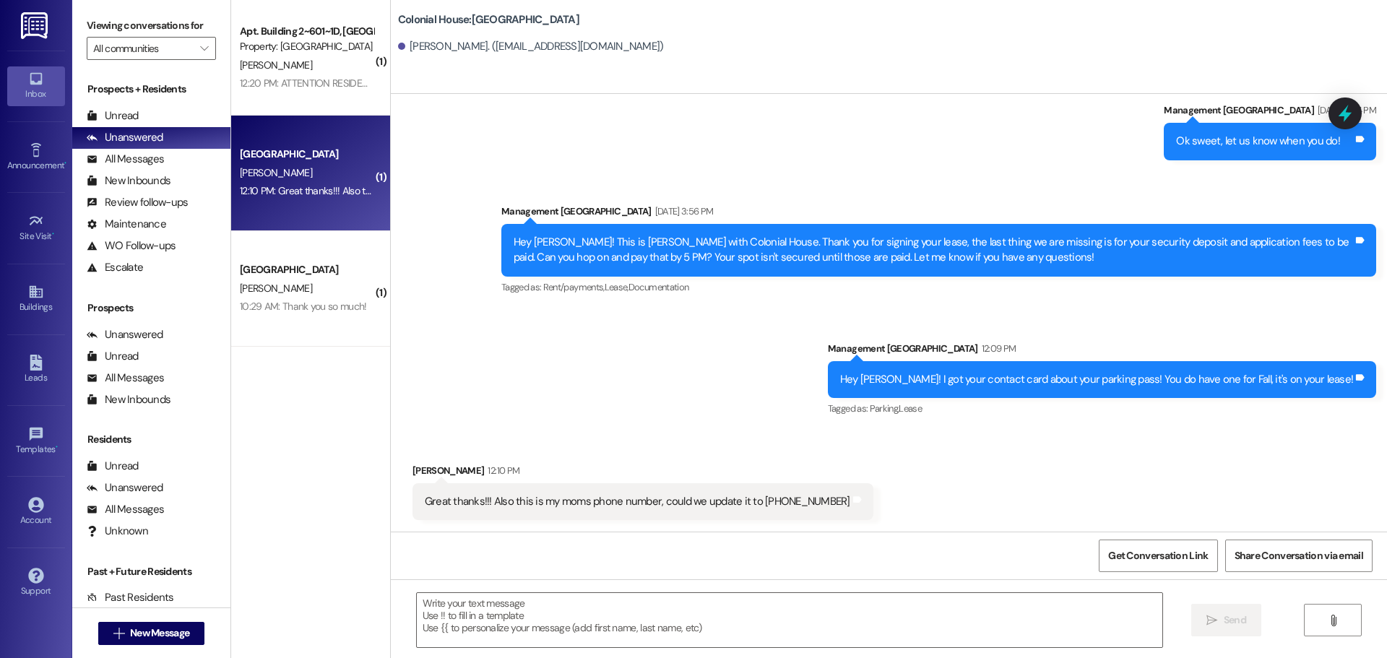
scroll to position [549, 0]
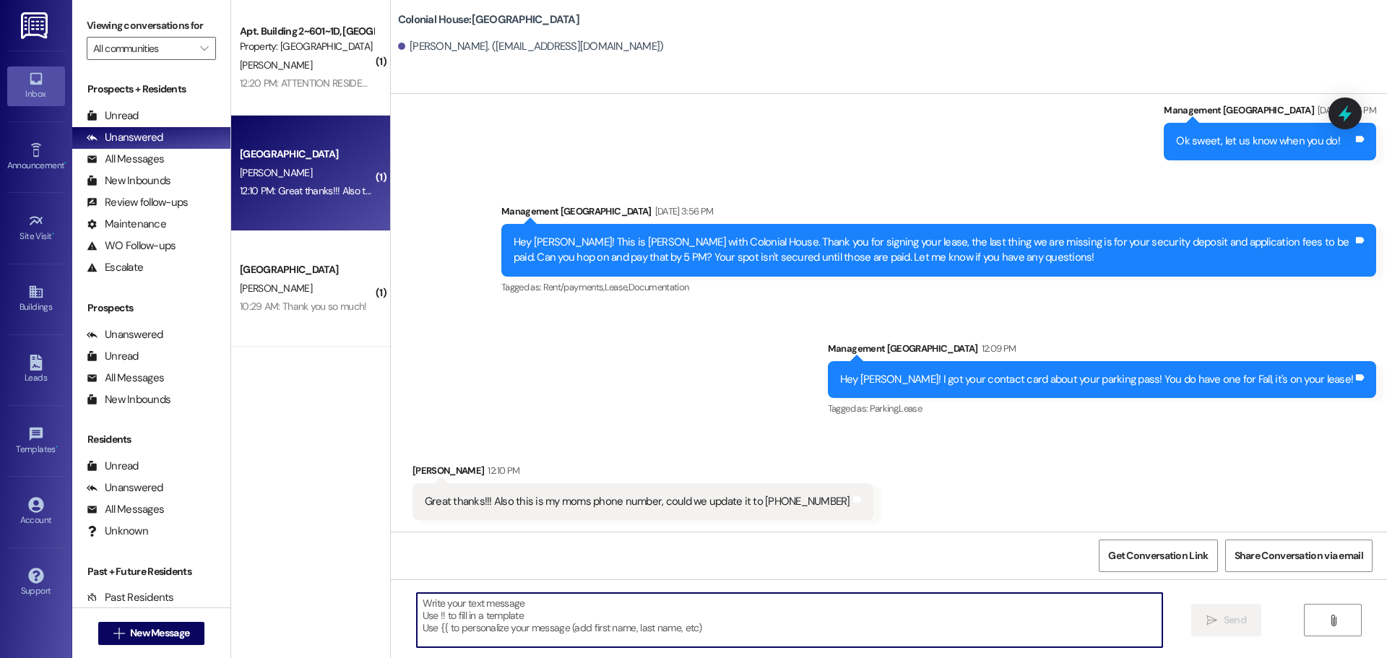
click at [478, 595] on textarea at bounding box center [790, 620] width 746 height 54
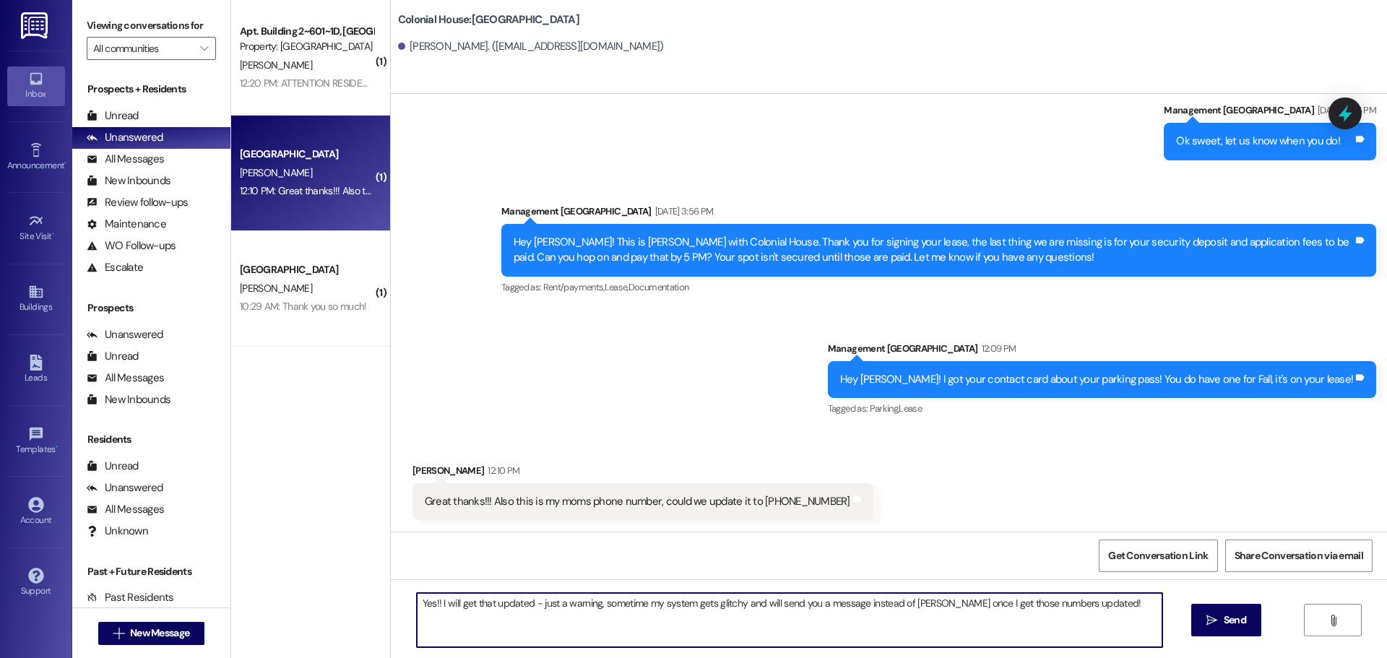
type textarea "Yes!! I will get that updated - just a warning, sometime my system gets glitchy…"
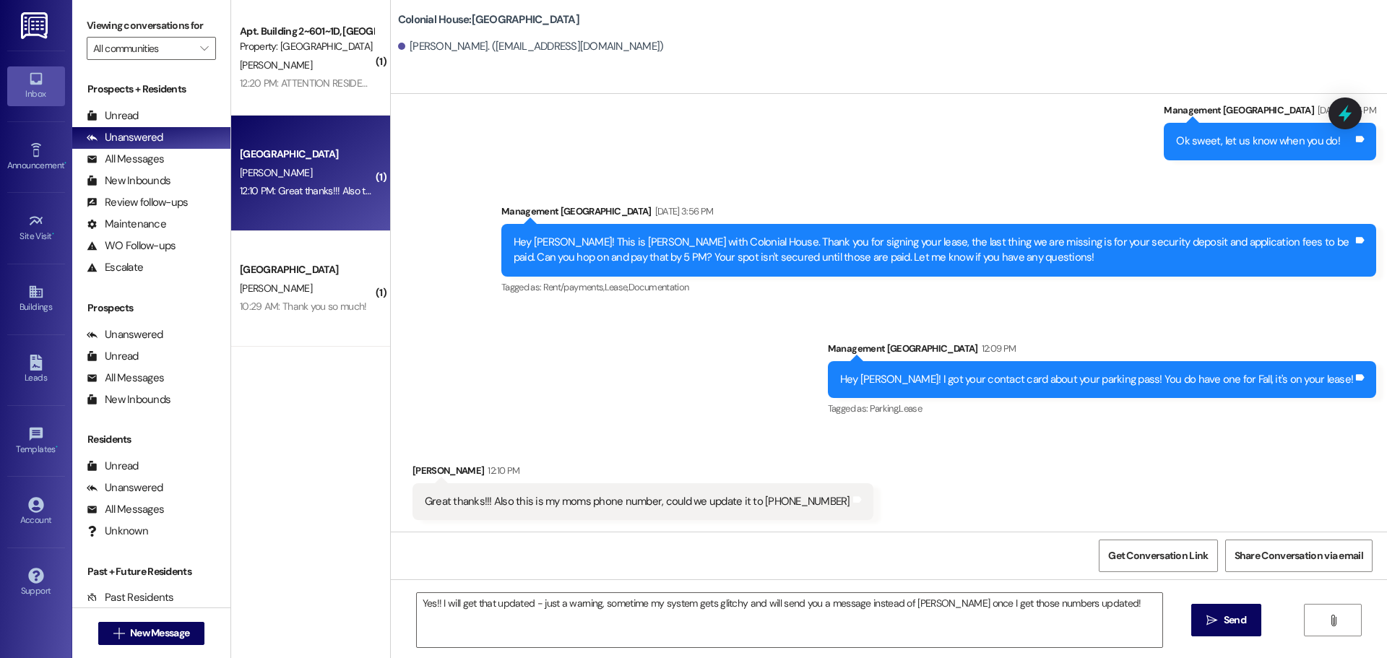
click at [1183, 621] on div "Yes!! I will get that updated - just a warning, sometime my system gets glitchy…" at bounding box center [889, 633] width 996 height 108
click at [1206, 621] on icon "" at bounding box center [1211, 621] width 11 height 12
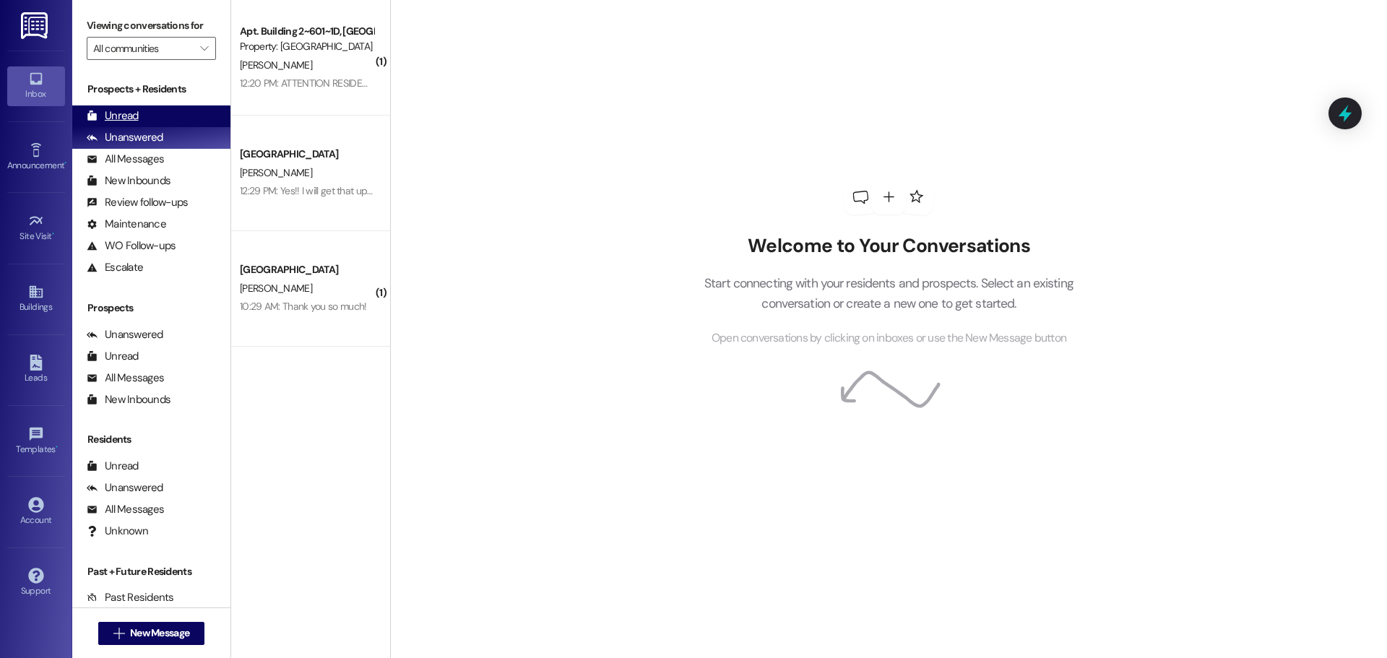
click at [147, 115] on div "Unread (0)" at bounding box center [151, 116] width 158 height 22
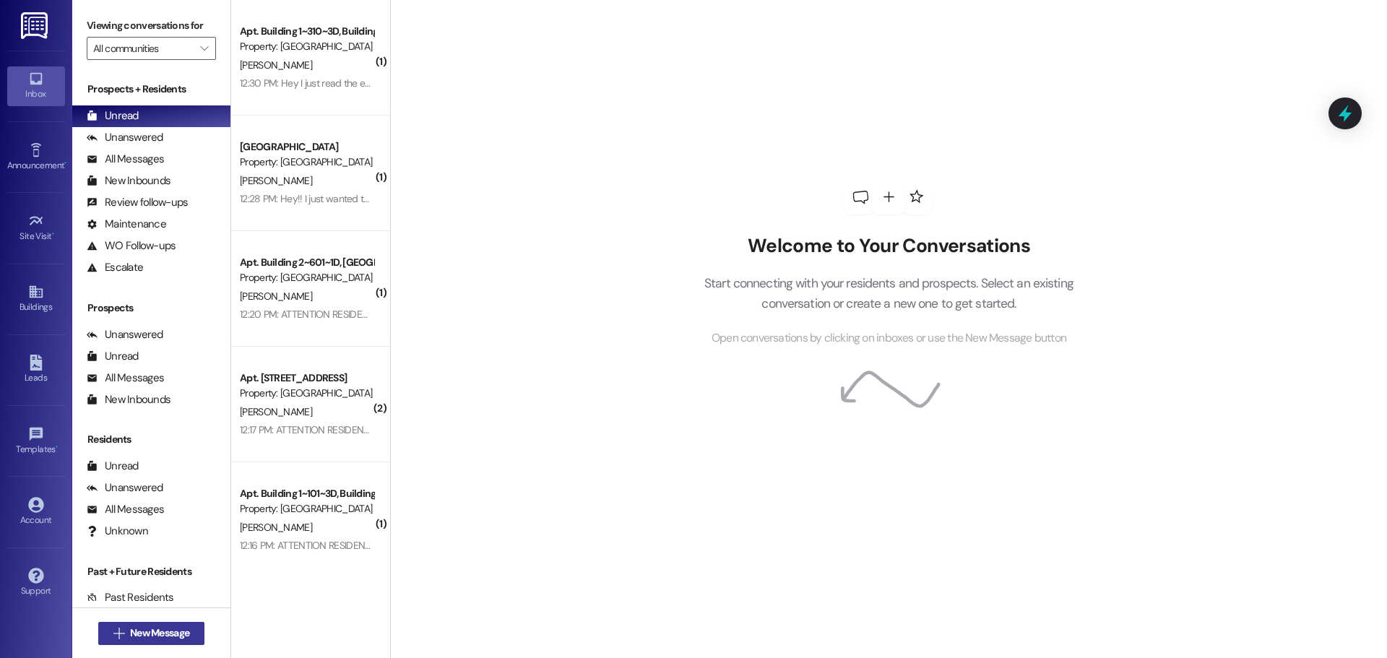
click at [149, 642] on button " New Message" at bounding box center [151, 633] width 107 height 23
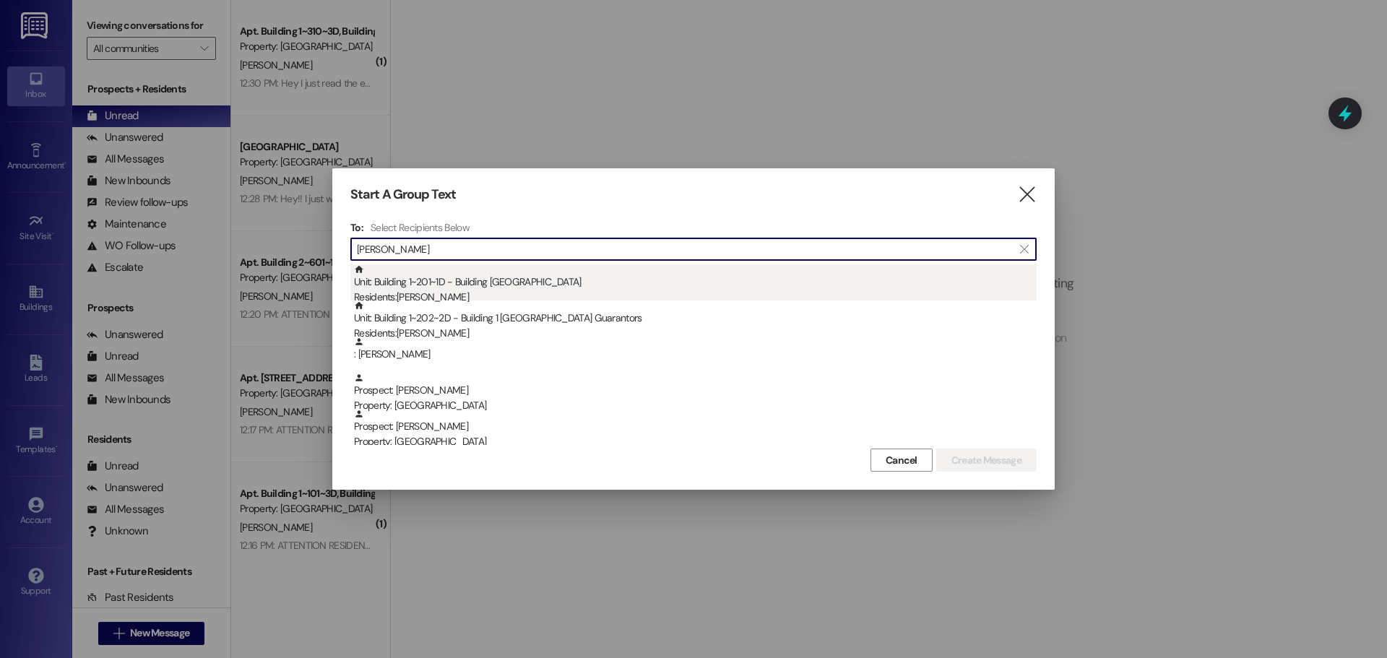
type input "[PERSON_NAME]"
click at [581, 294] on div "Residents: [PERSON_NAME]" at bounding box center [695, 297] width 683 height 15
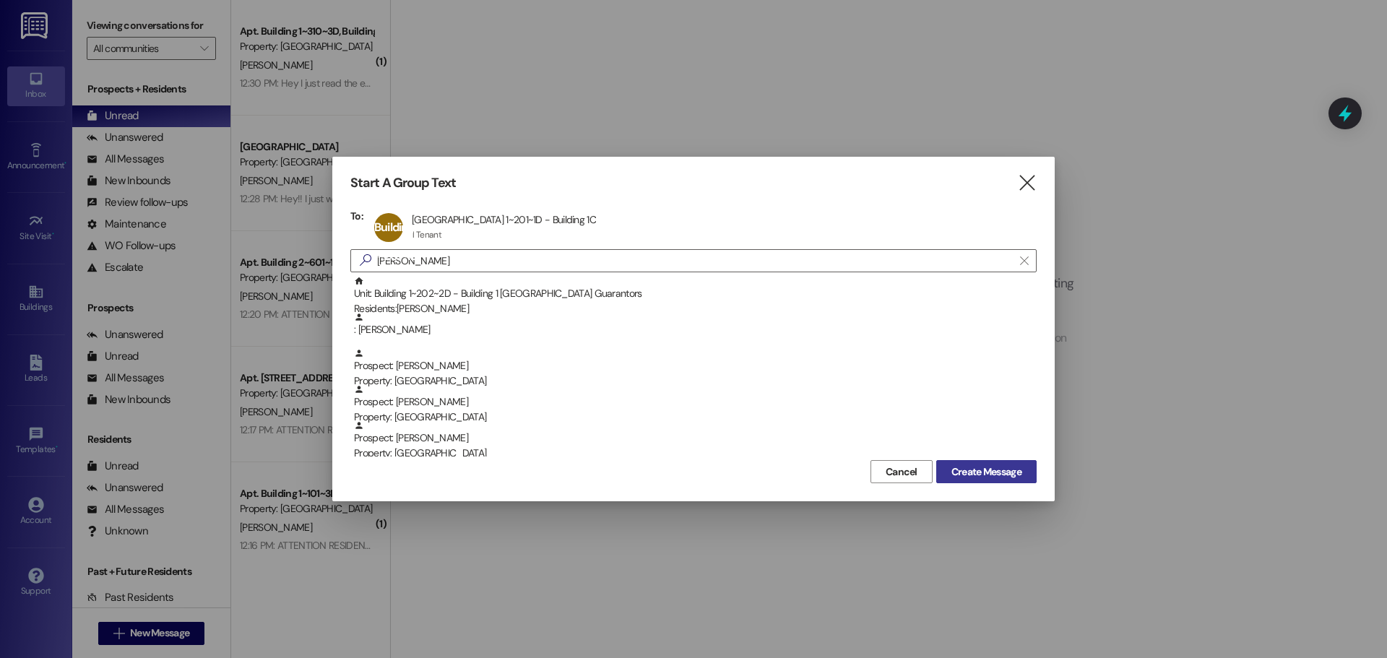
click at [953, 465] on span "Create Message" at bounding box center [986, 472] width 70 height 15
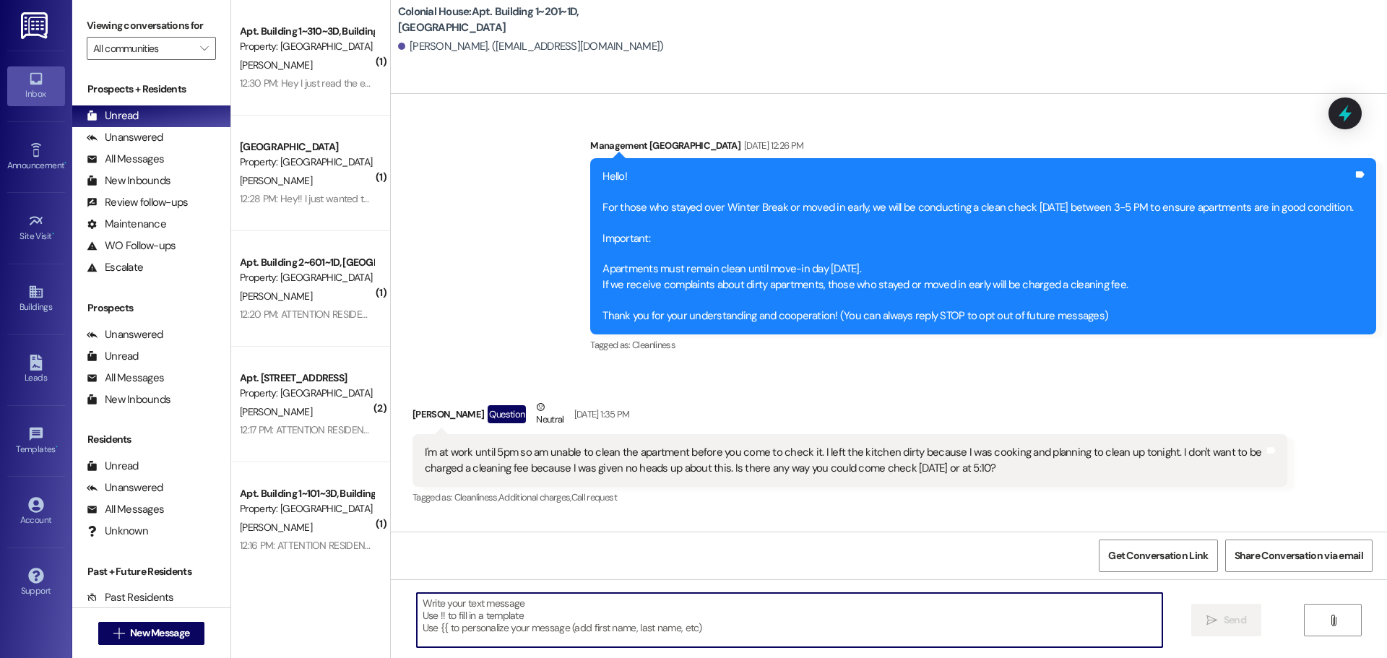
scroll to position [18561, 0]
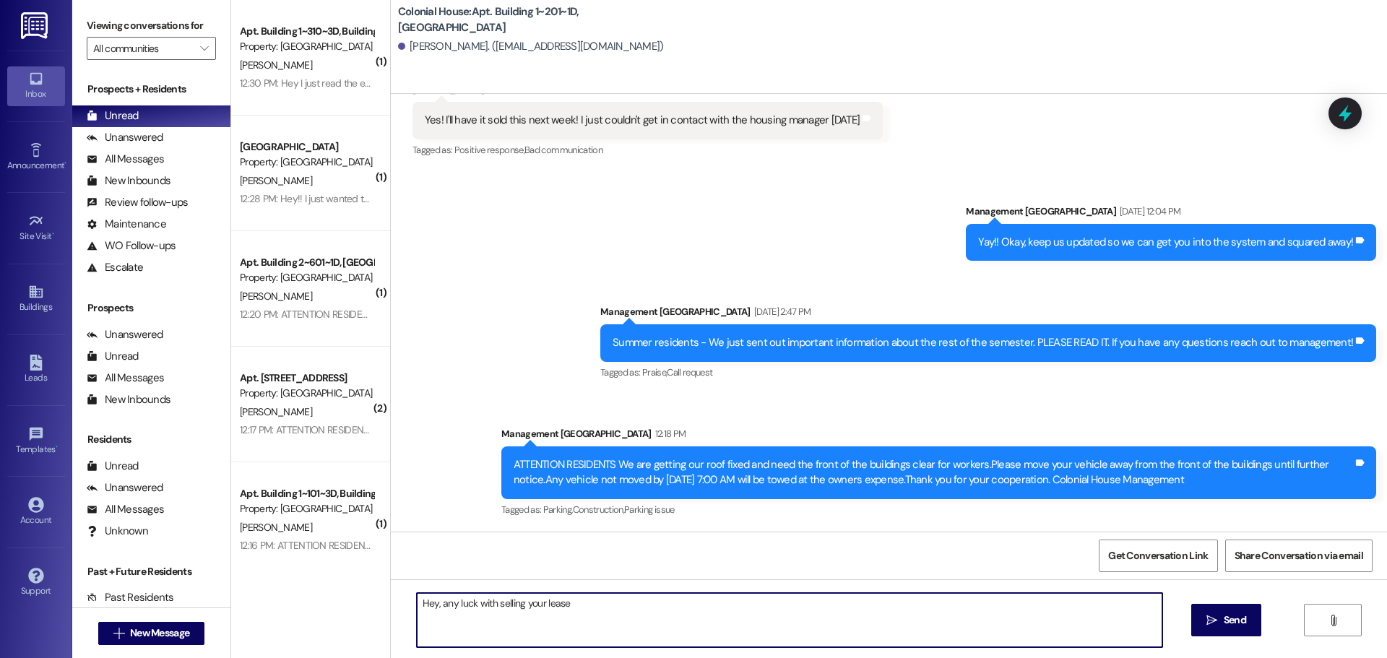
type textarea "Hey, any luck with selling your lease?"
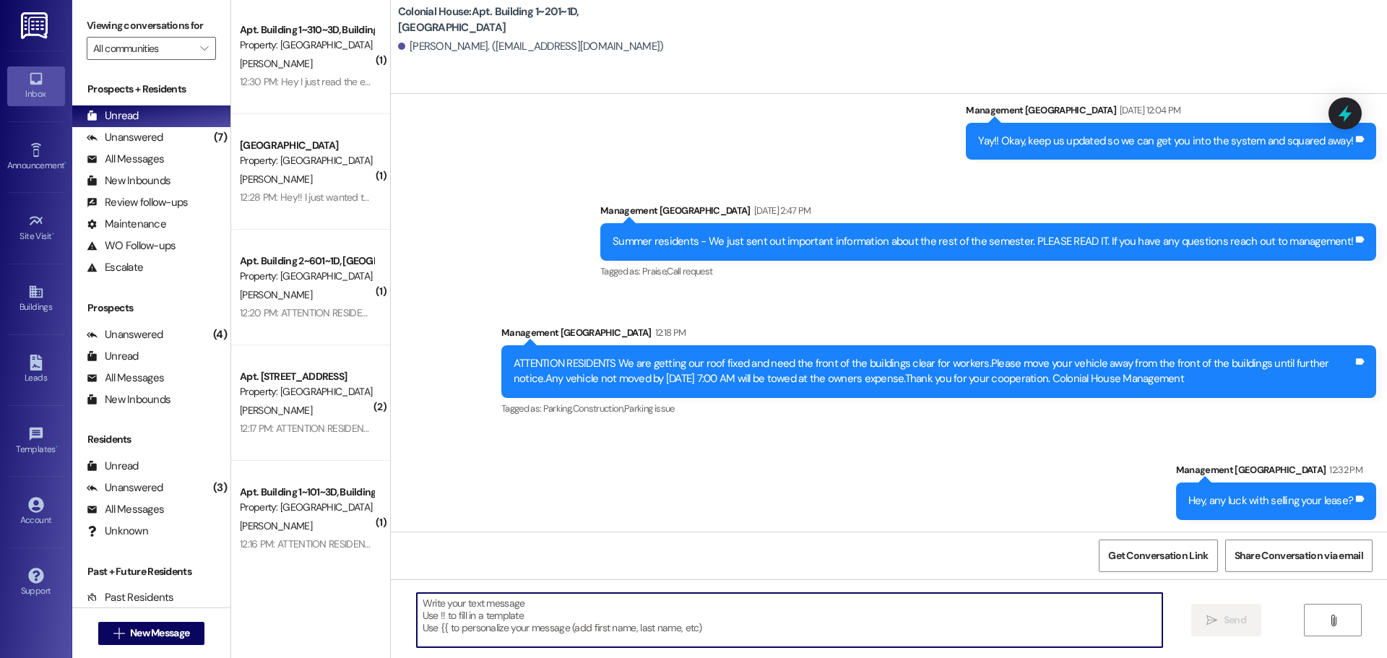
scroll to position [0, 0]
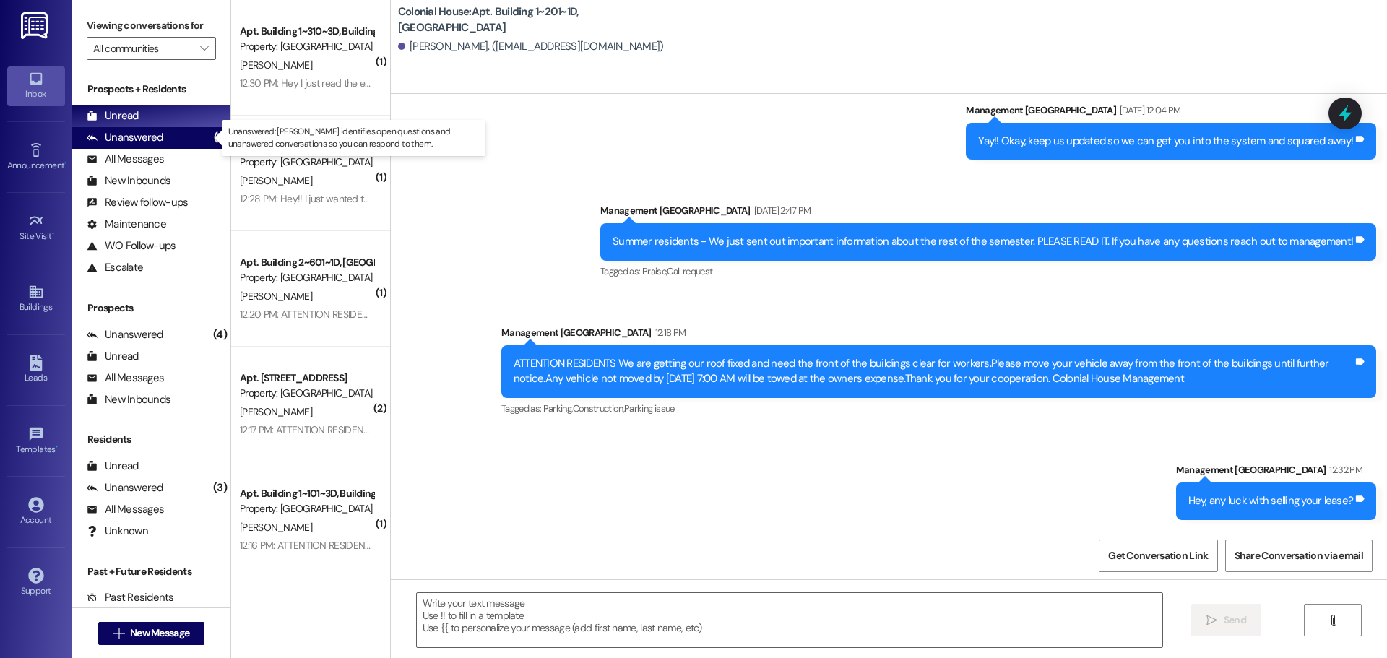
click at [163, 131] on div "Unanswered (7)" at bounding box center [151, 138] width 158 height 22
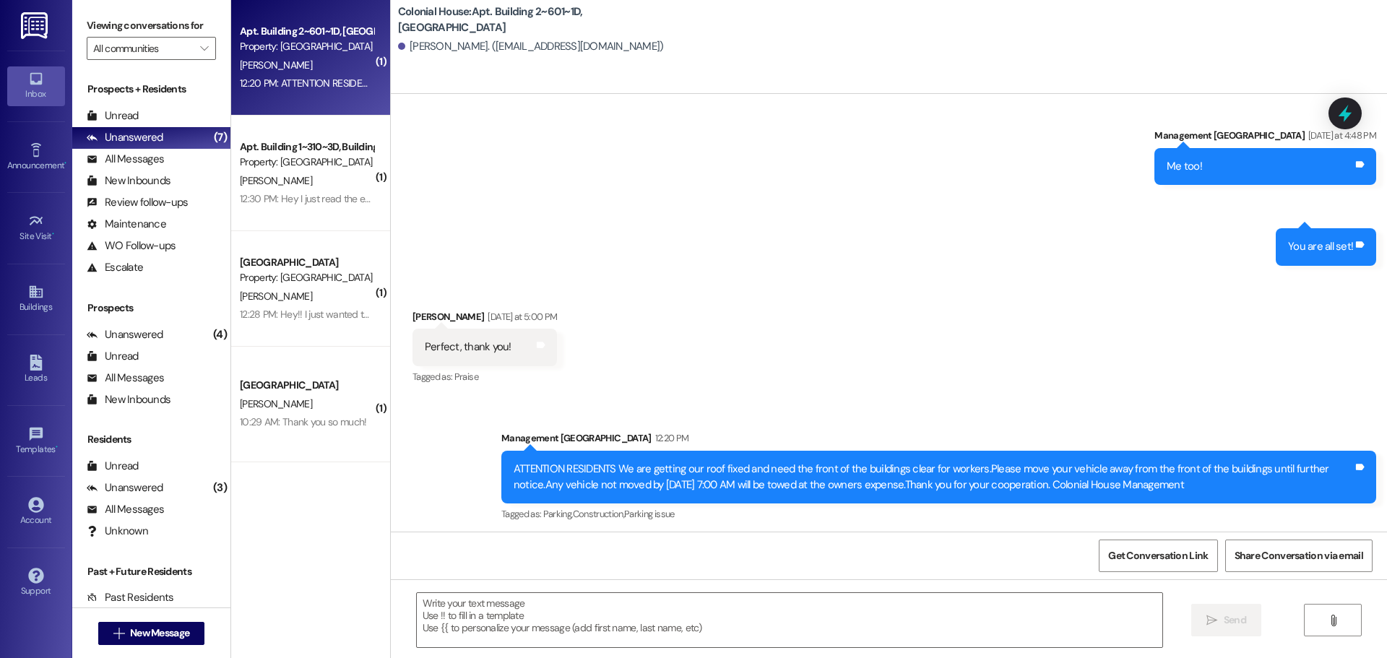
scroll to position [22663, 0]
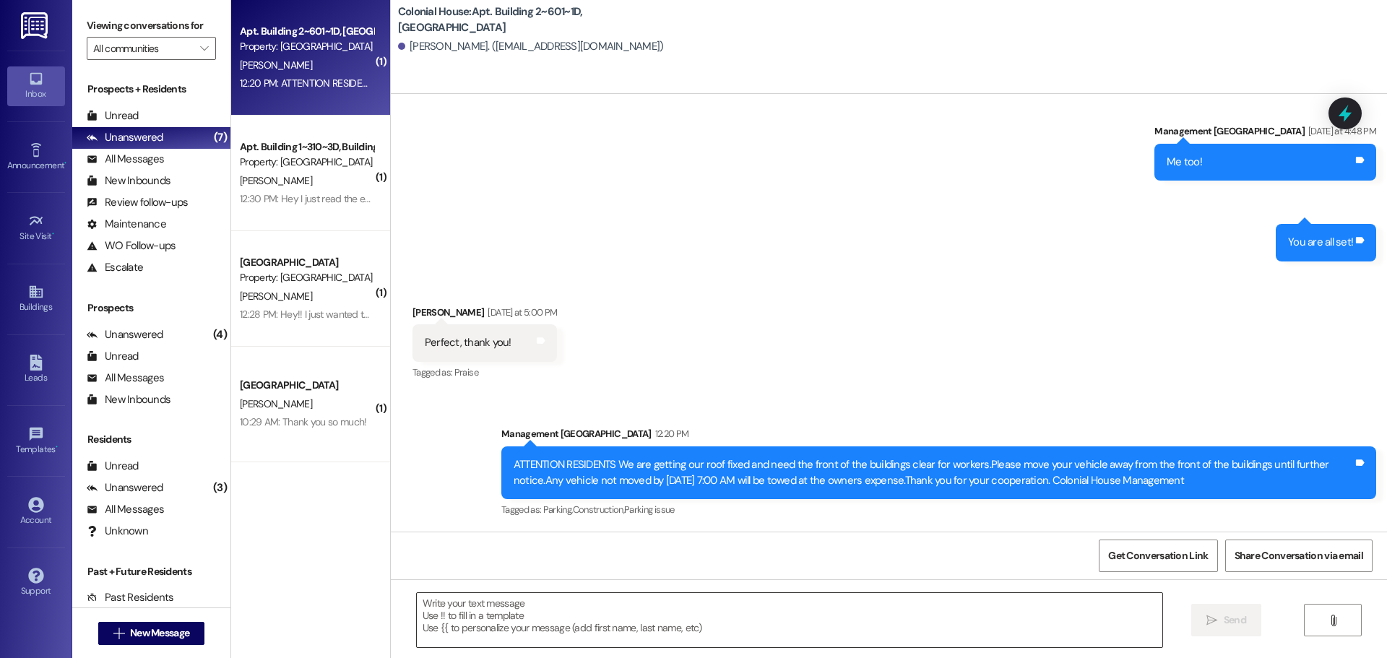
click at [480, 644] on textarea at bounding box center [790, 620] width 746 height 54
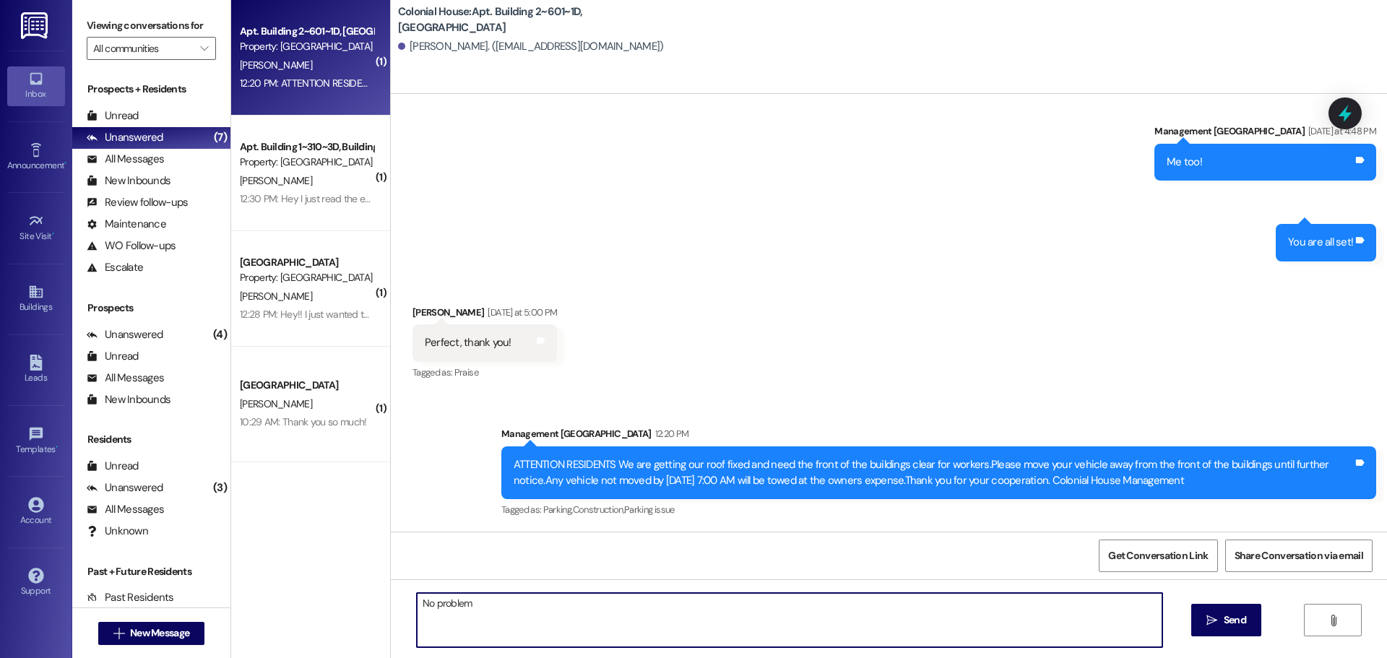
type textarea "No problem!"
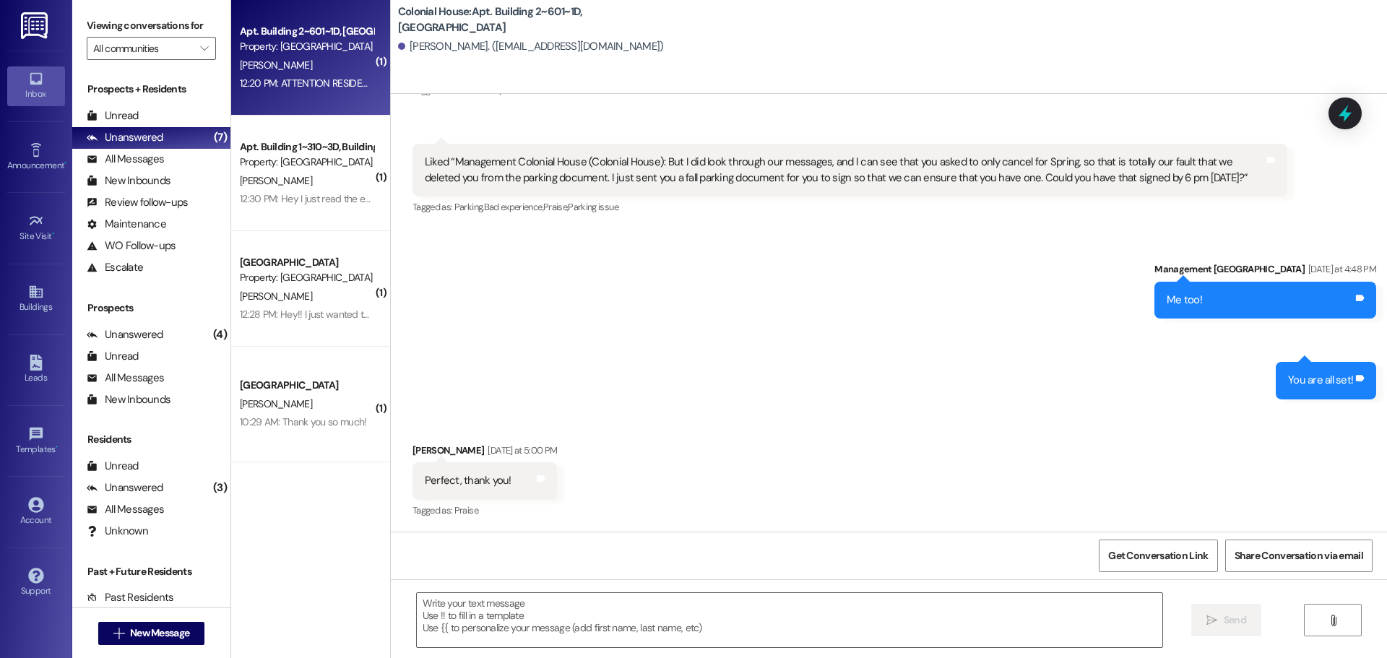
click at [345, 198] on div "12:30 PM: Hey I just read the email sent on Monday. I wanted to let y'all know …" at bounding box center [693, 198] width 906 height 13
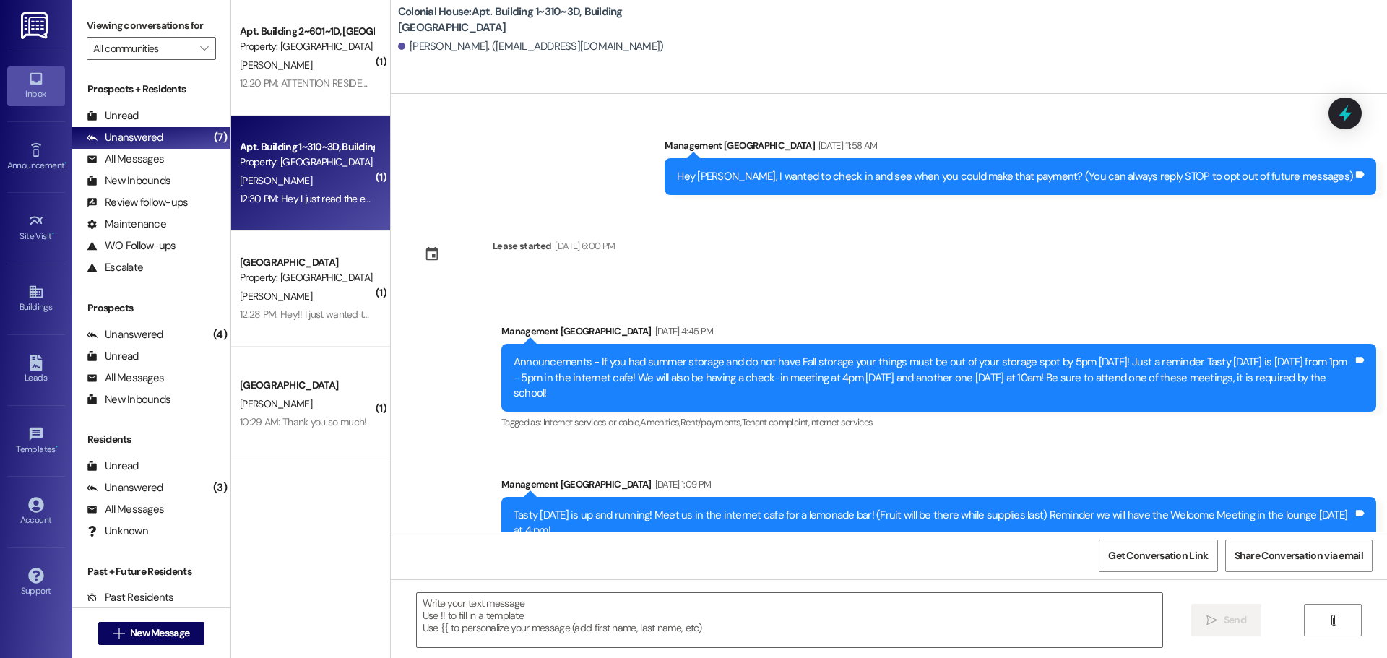
scroll to position [28643, 0]
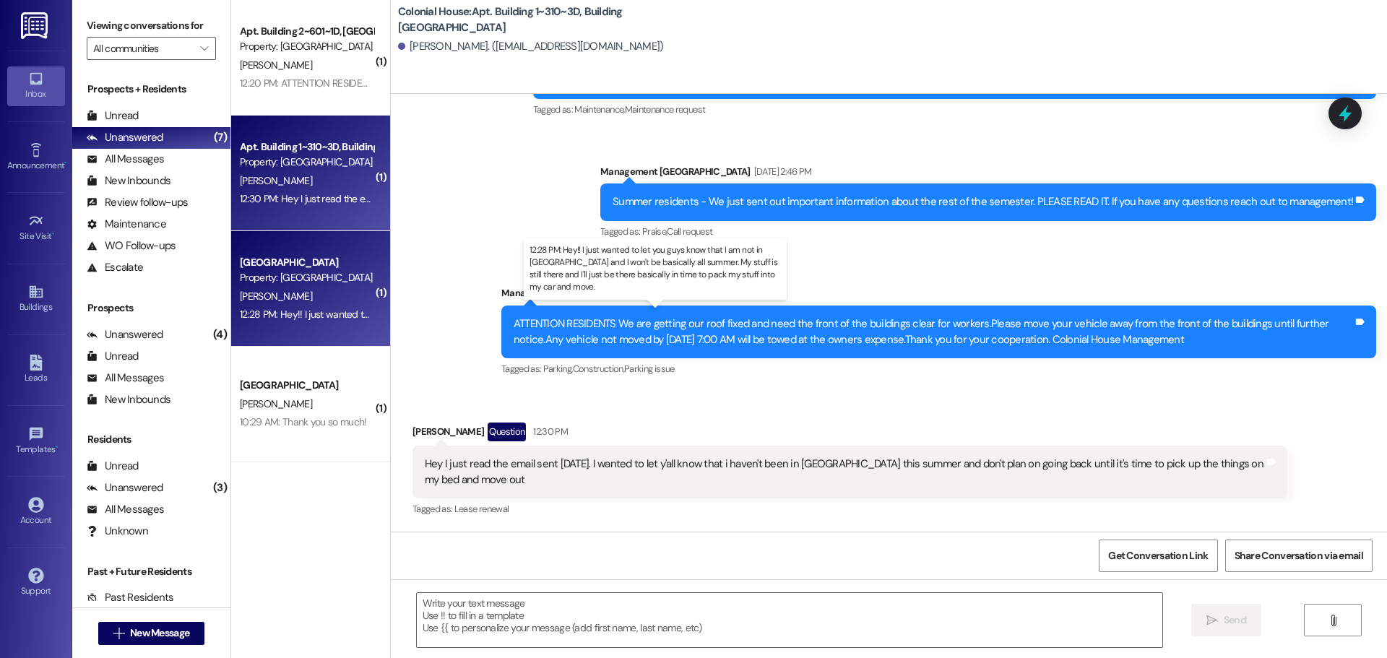
click at [272, 316] on div "12:28 PM: Hey!! I just wanted to let you guys know that I am not in Rexburg and…" at bounding box center [699, 314] width 918 height 13
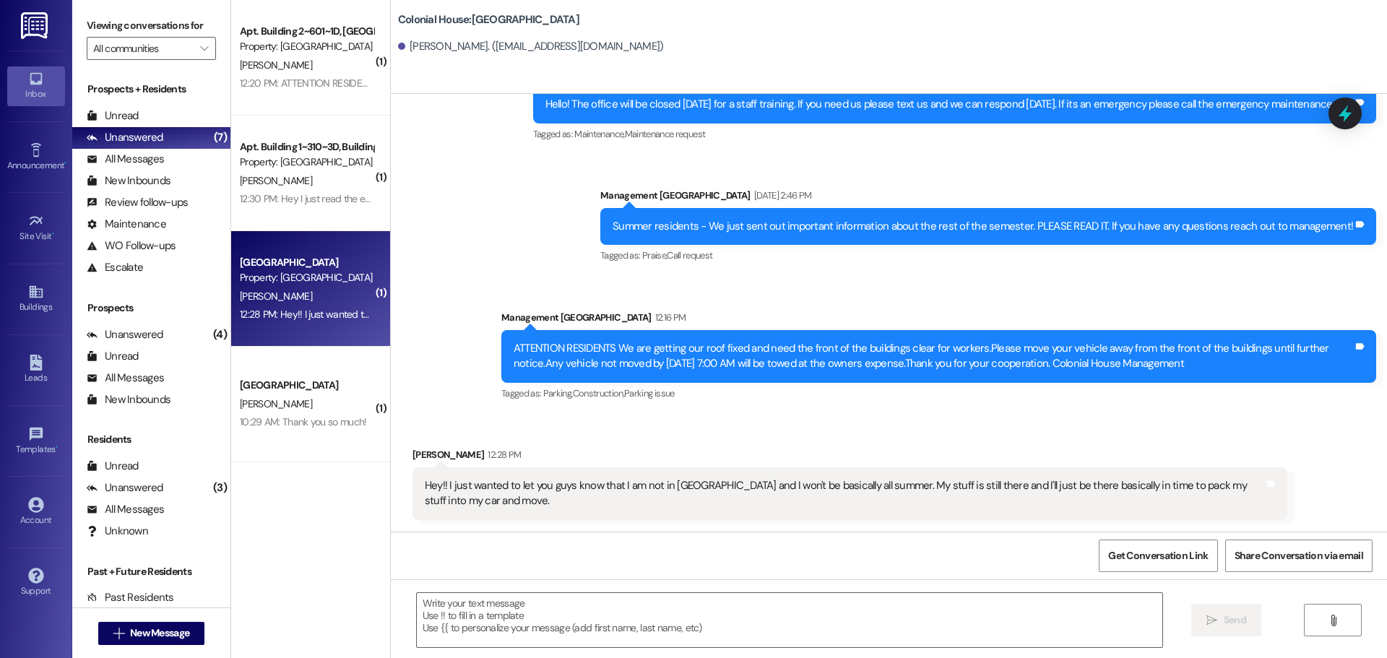
scroll to position [32708, 0]
click at [585, 597] on textarea at bounding box center [790, 620] width 746 height 54
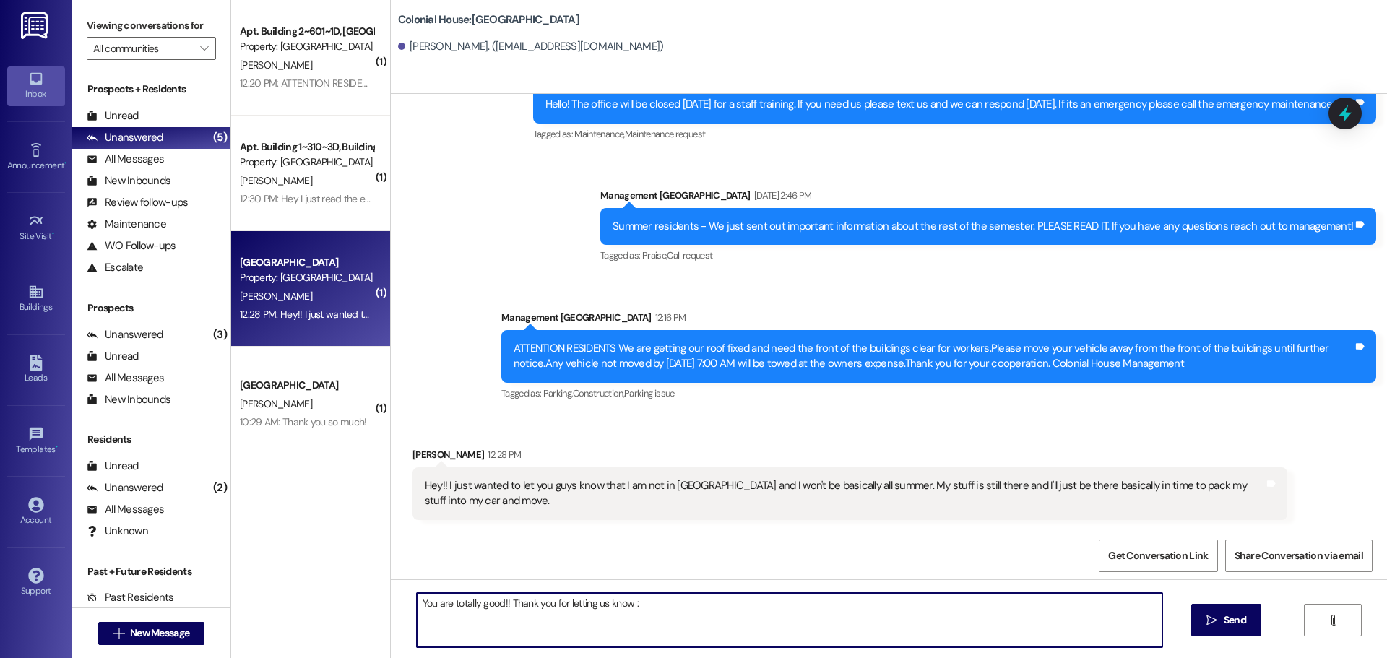
type textarea "You are totally good!! Thank you for letting us know :)"
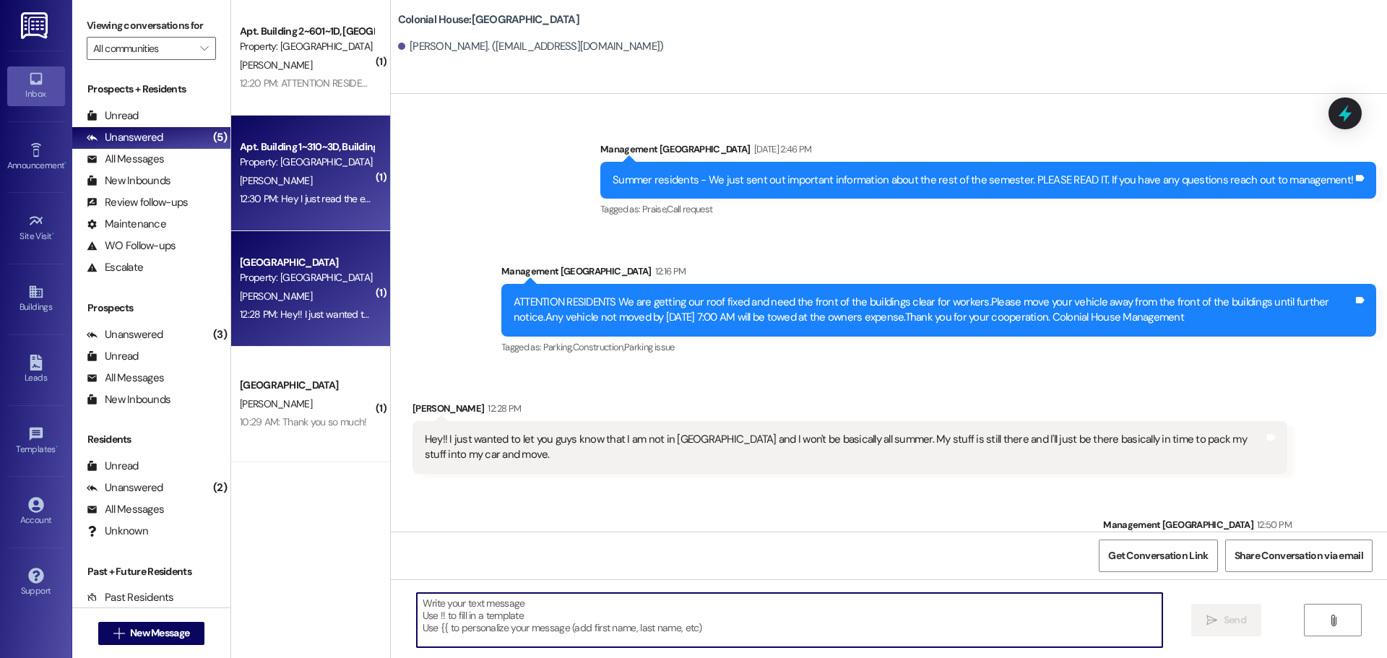
scroll to position [32708, 0]
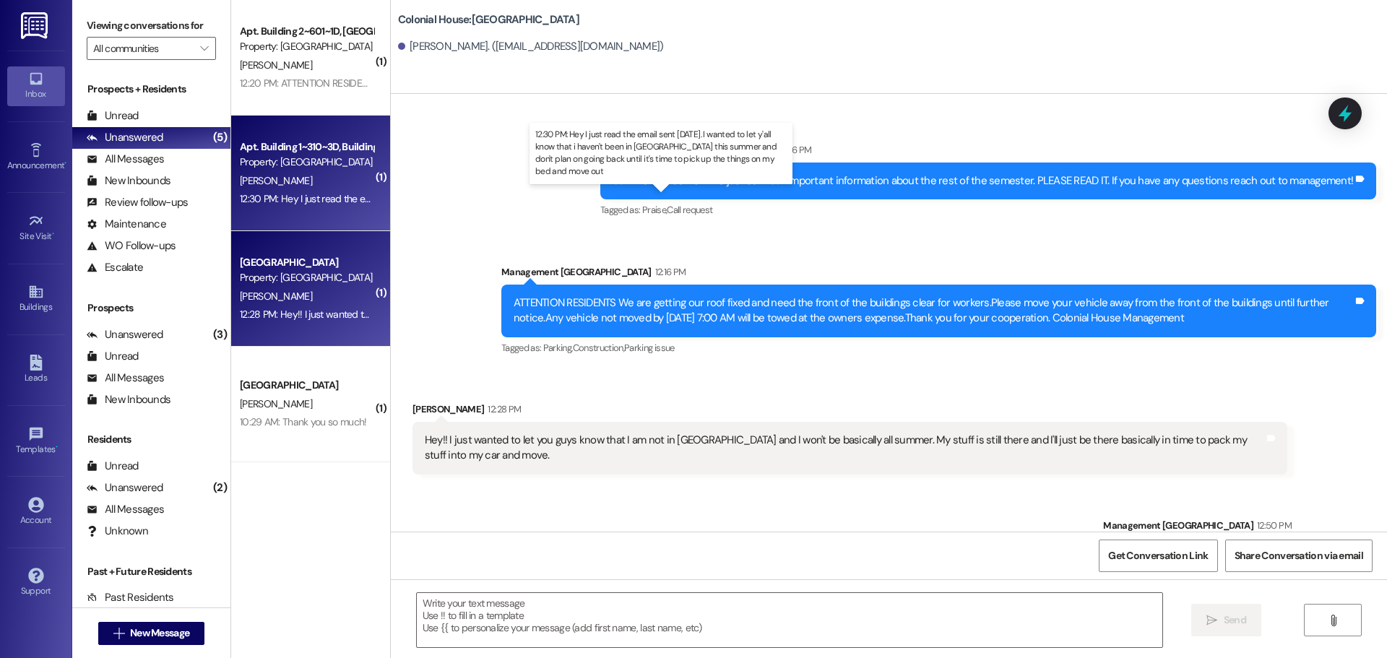
click at [290, 193] on div "12:30 PM: Hey I just read the email sent on Monday. I wanted to let y'all know …" at bounding box center [693, 198] width 906 height 13
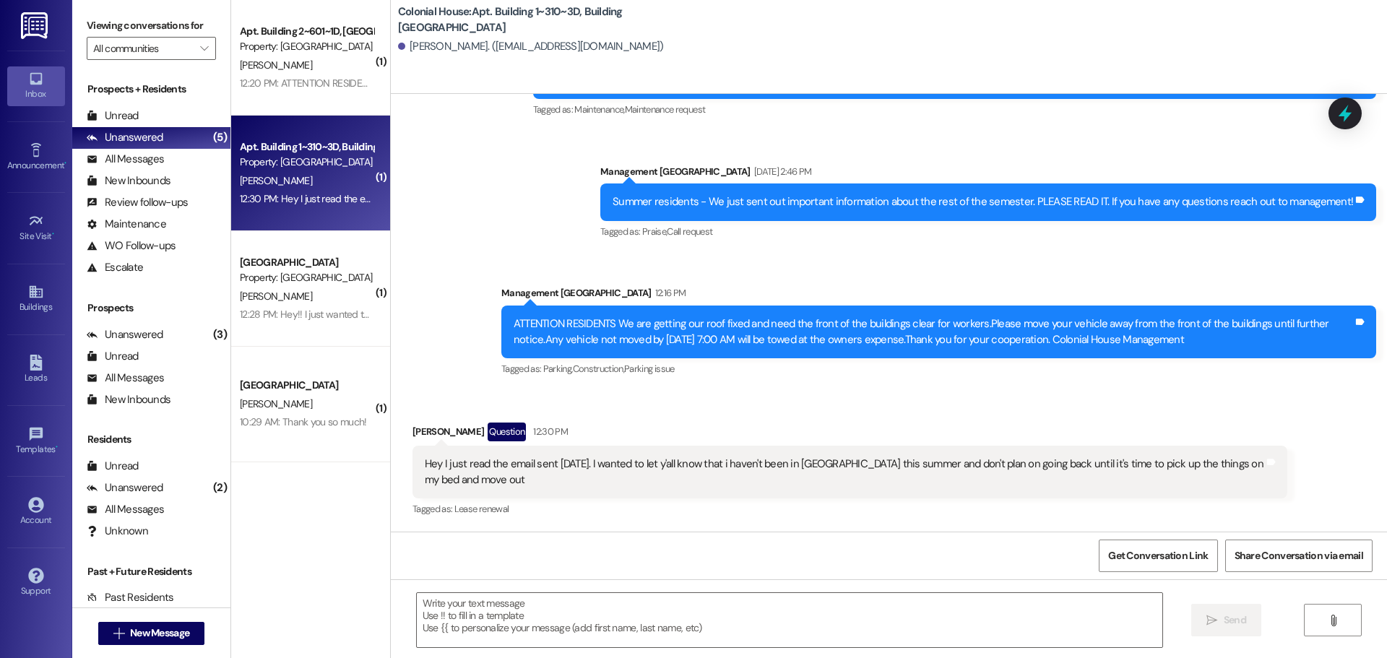
scroll to position [28644, 0]
click at [511, 616] on textarea at bounding box center [790, 620] width 746 height 54
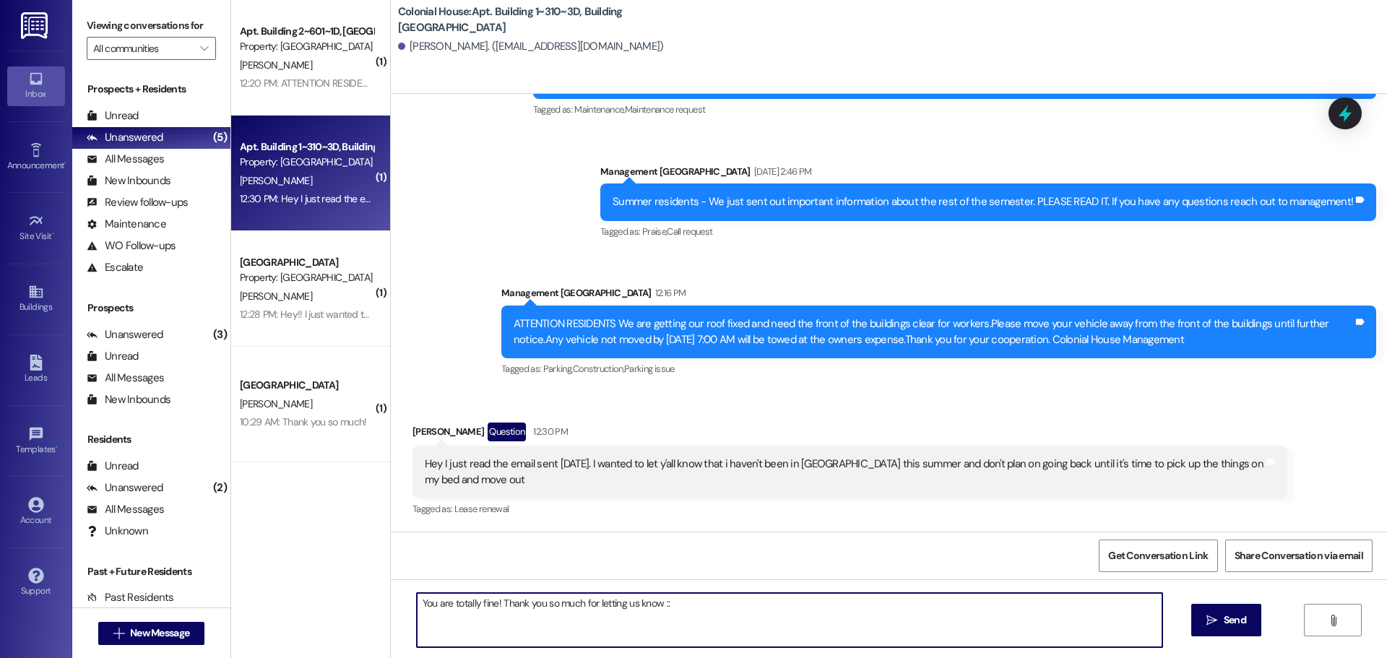
type textarea "You are totally fine! Thank you so much for letting us know ::)"
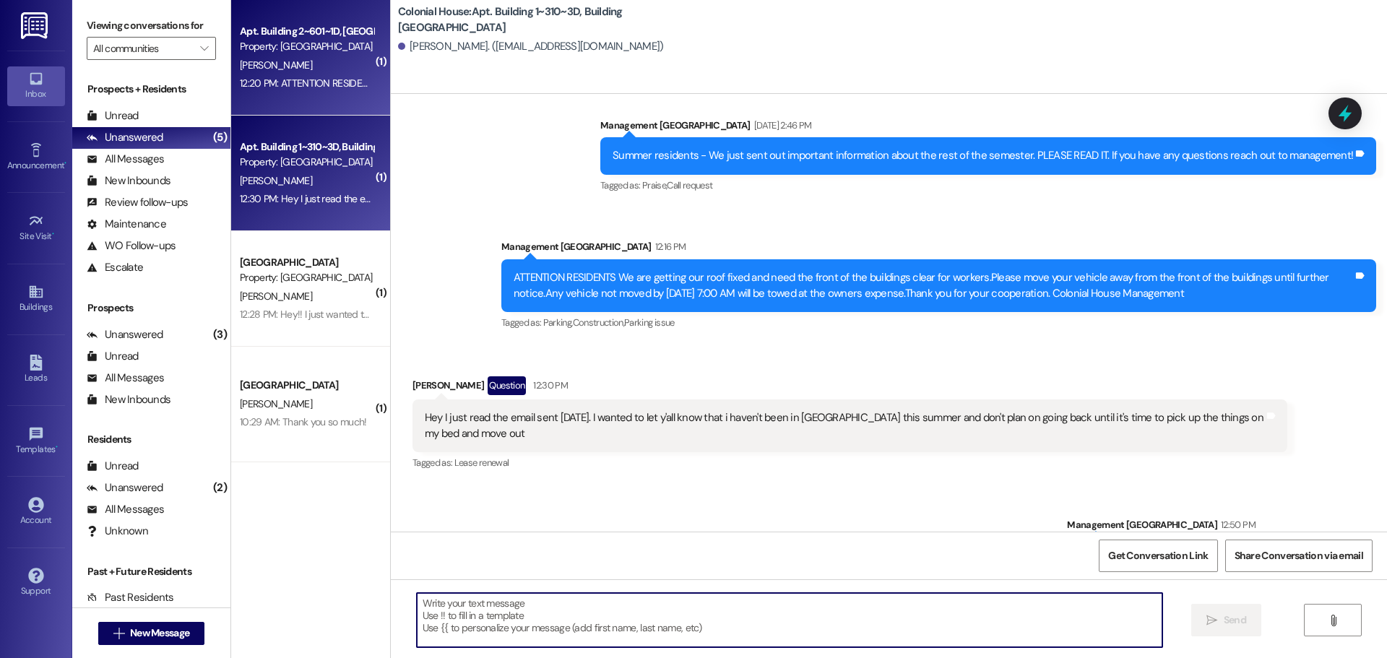
scroll to position [28643, 0]
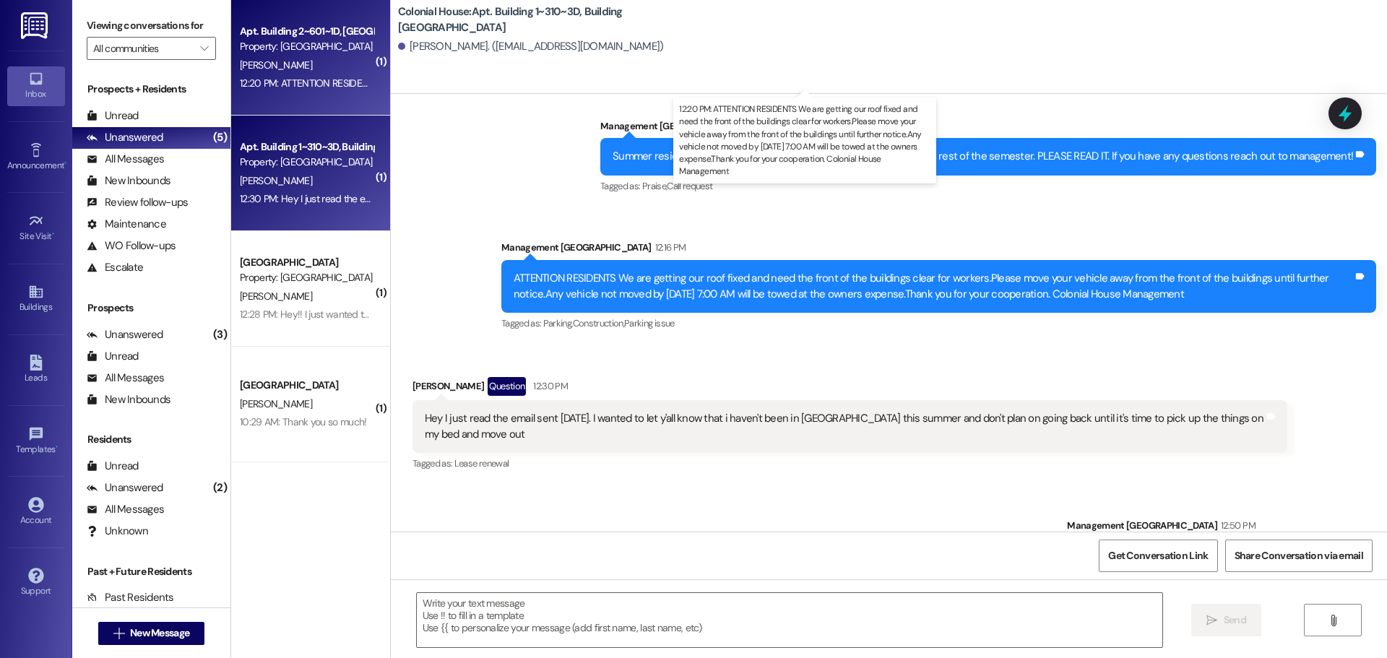
click at [303, 77] on div "12:20 PM: ATTENTION RESIDENTS We are getting our roof fixed and need the front …" at bounding box center [945, 83] width 1410 height 13
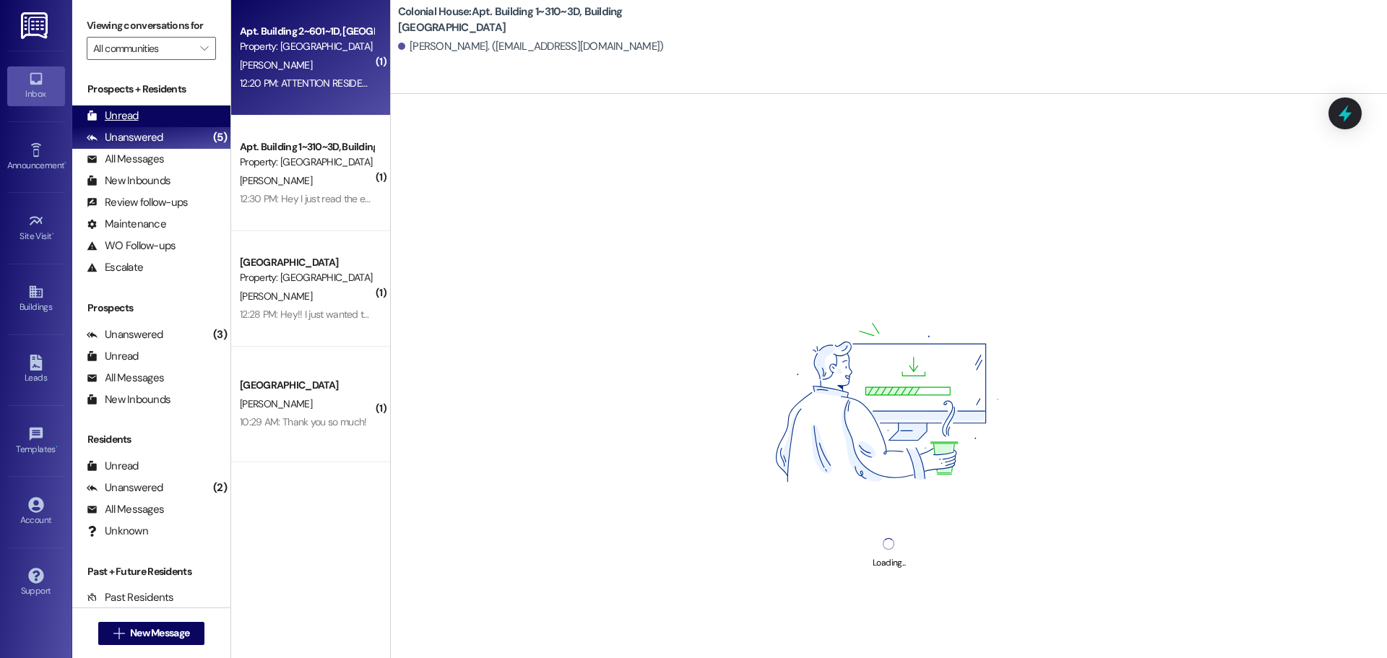
click at [143, 108] on div "Unread (0)" at bounding box center [151, 116] width 158 height 22
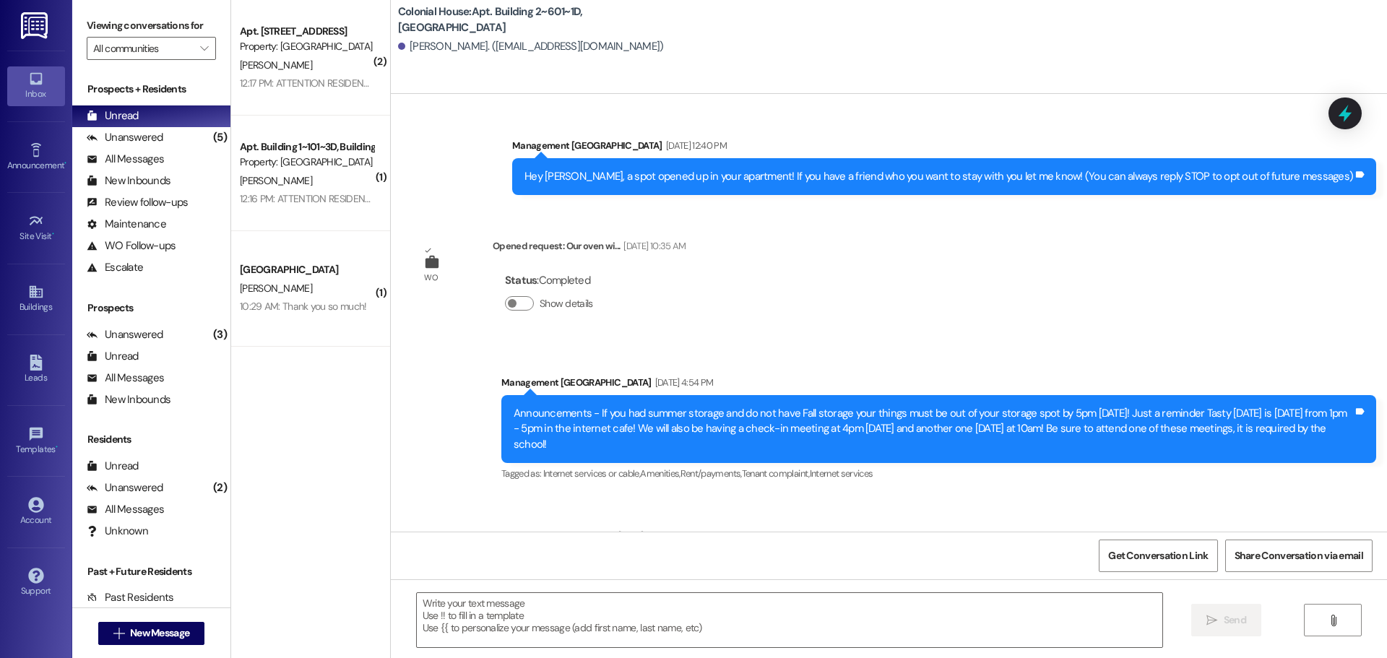
scroll to position [22525, 0]
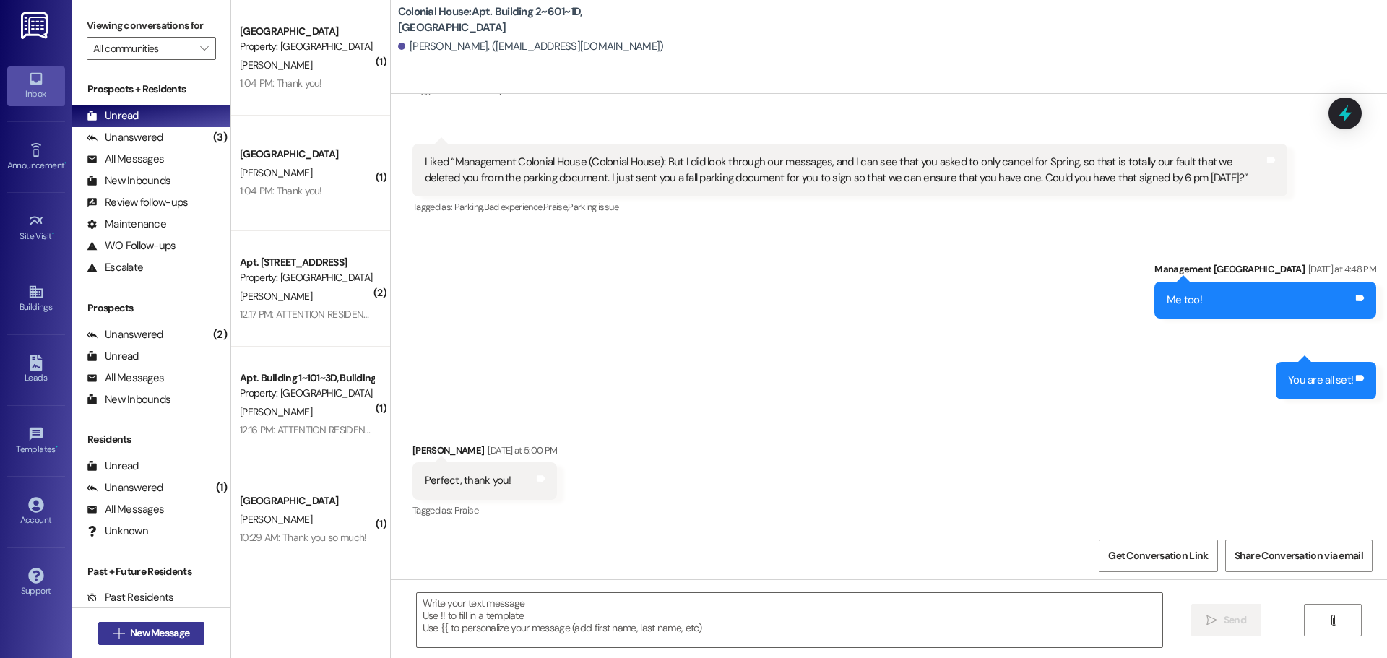
click at [113, 642] on button " New Message" at bounding box center [151, 633] width 107 height 23
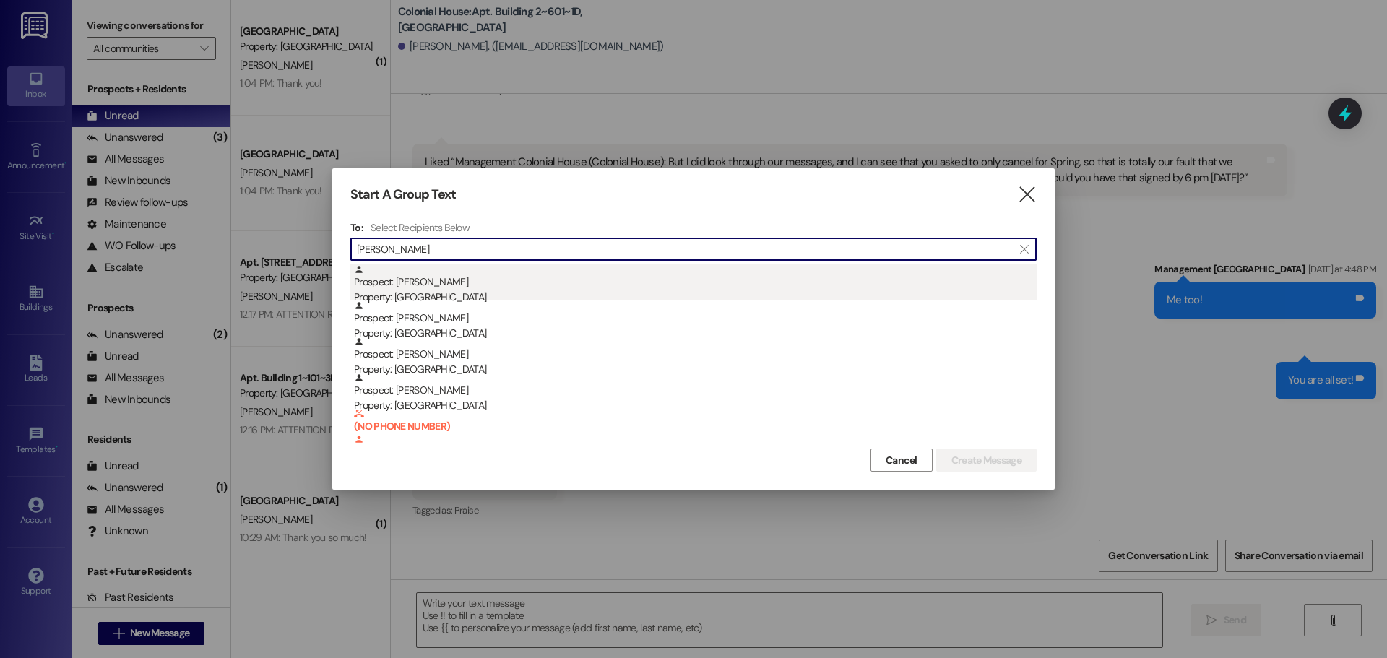
type input "josh"
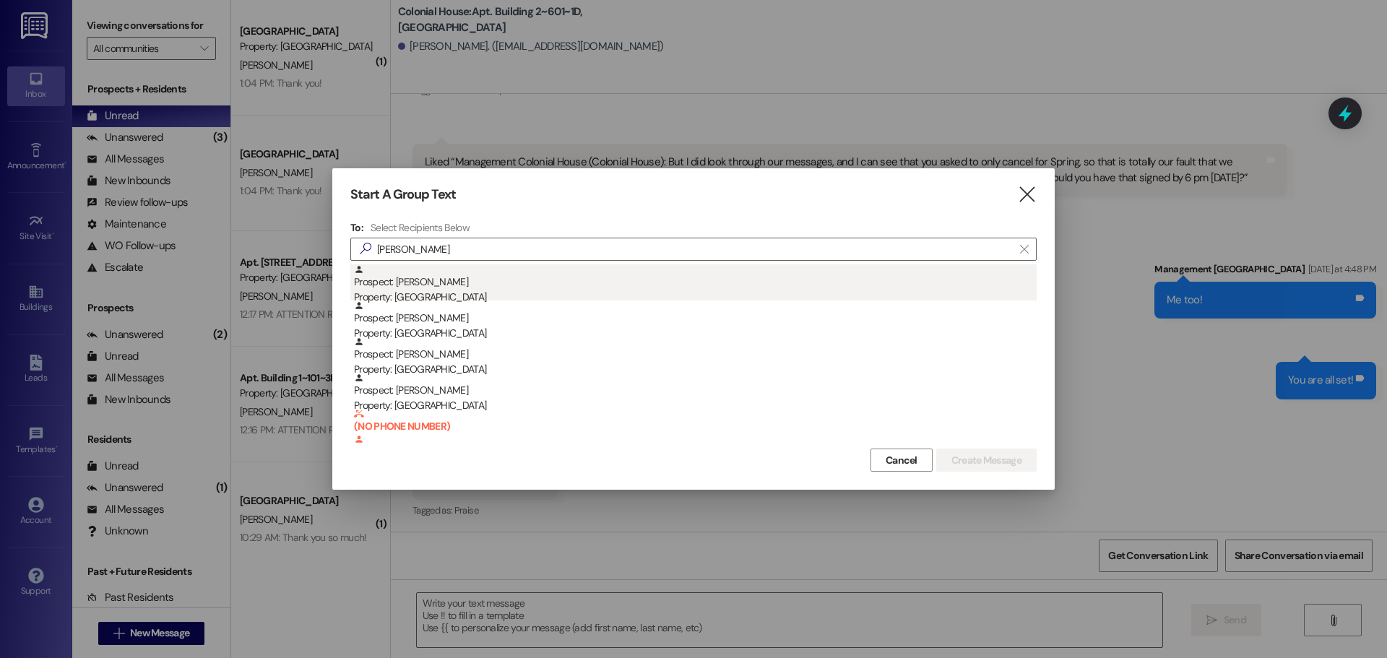
click at [457, 281] on div "Prospect: Joshua Sobek Property: Colonial House" at bounding box center [695, 284] width 683 height 41
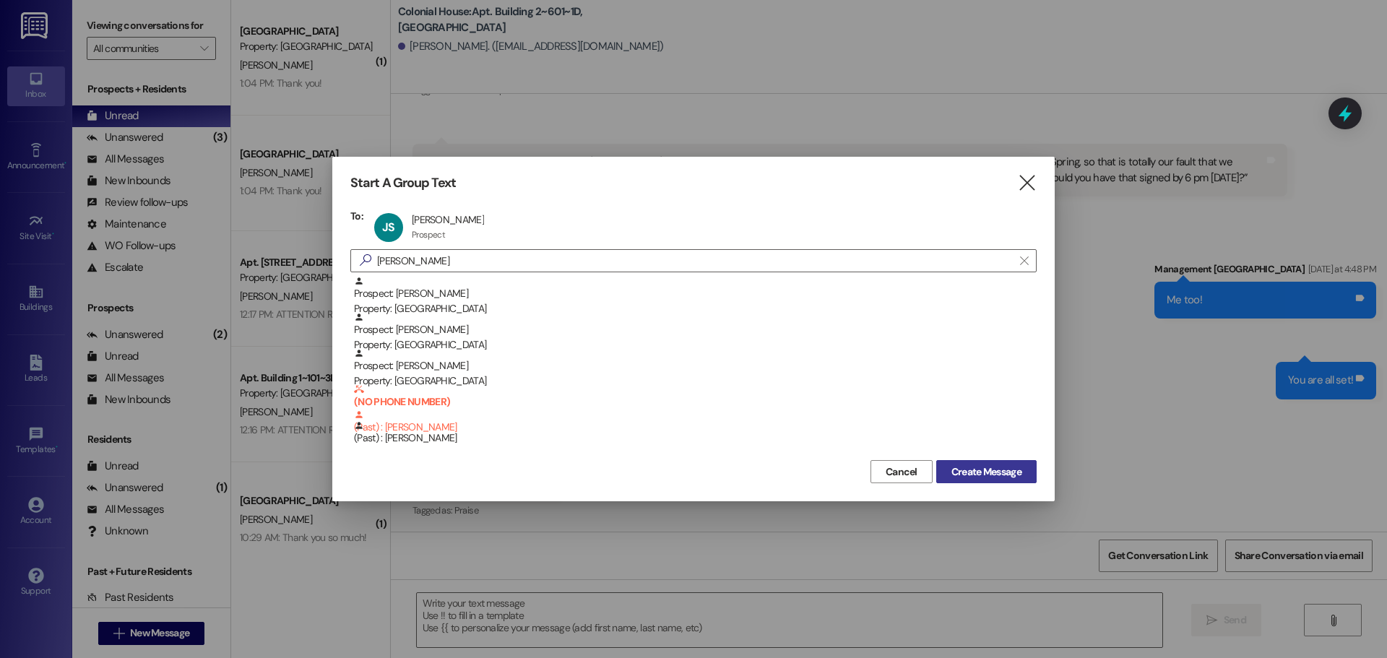
click at [984, 469] on span "Create Message" at bounding box center [986, 472] width 70 height 15
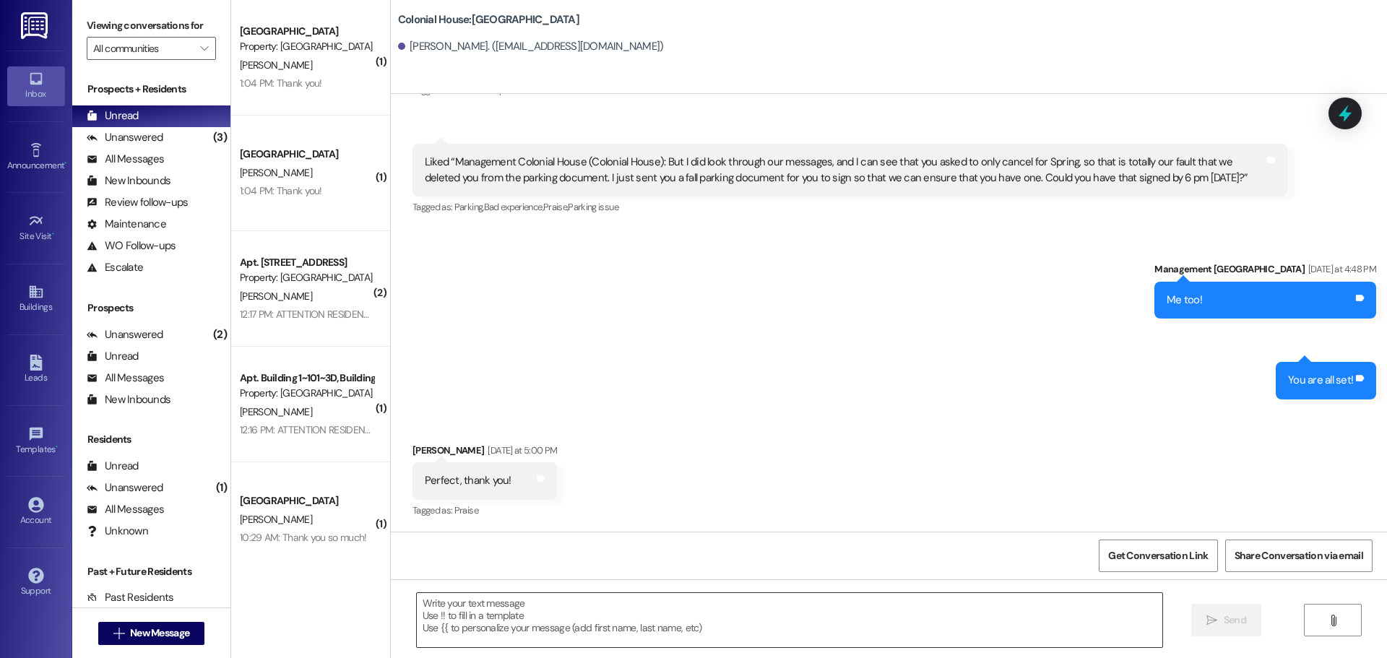
scroll to position [1, 0]
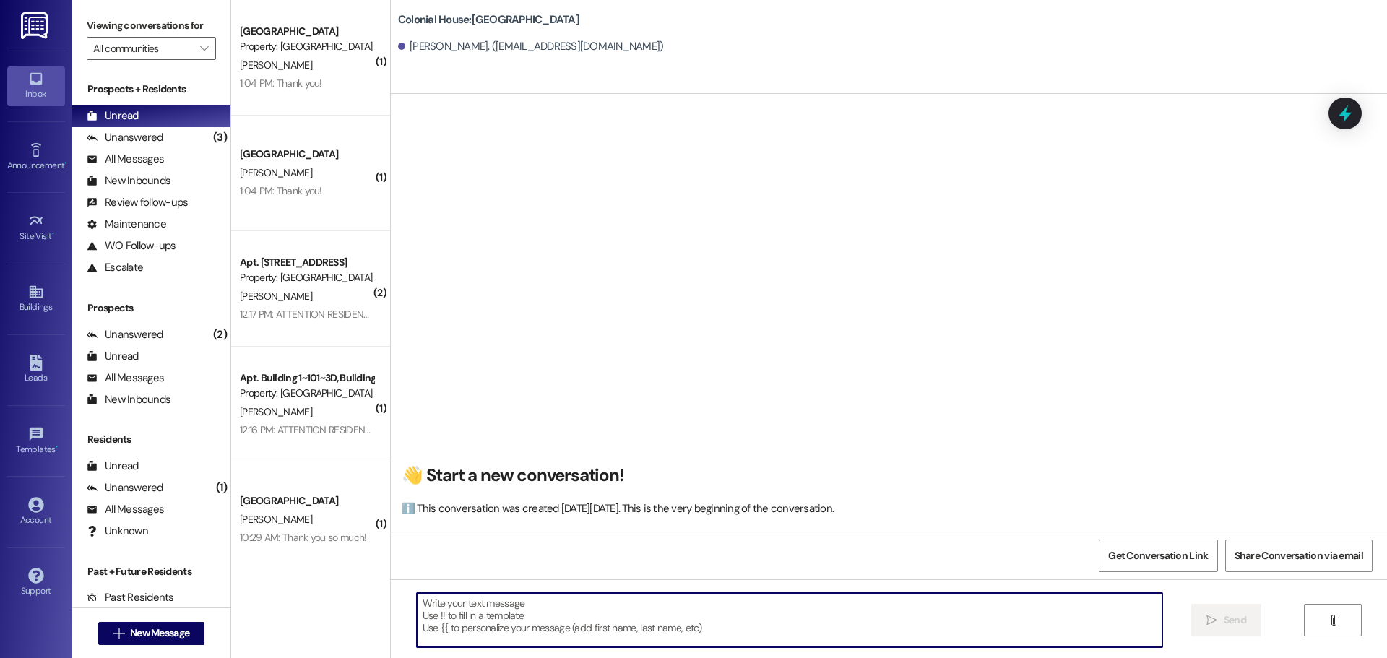
click at [467, 614] on textarea at bounding box center [790, 620] width 746 height 54
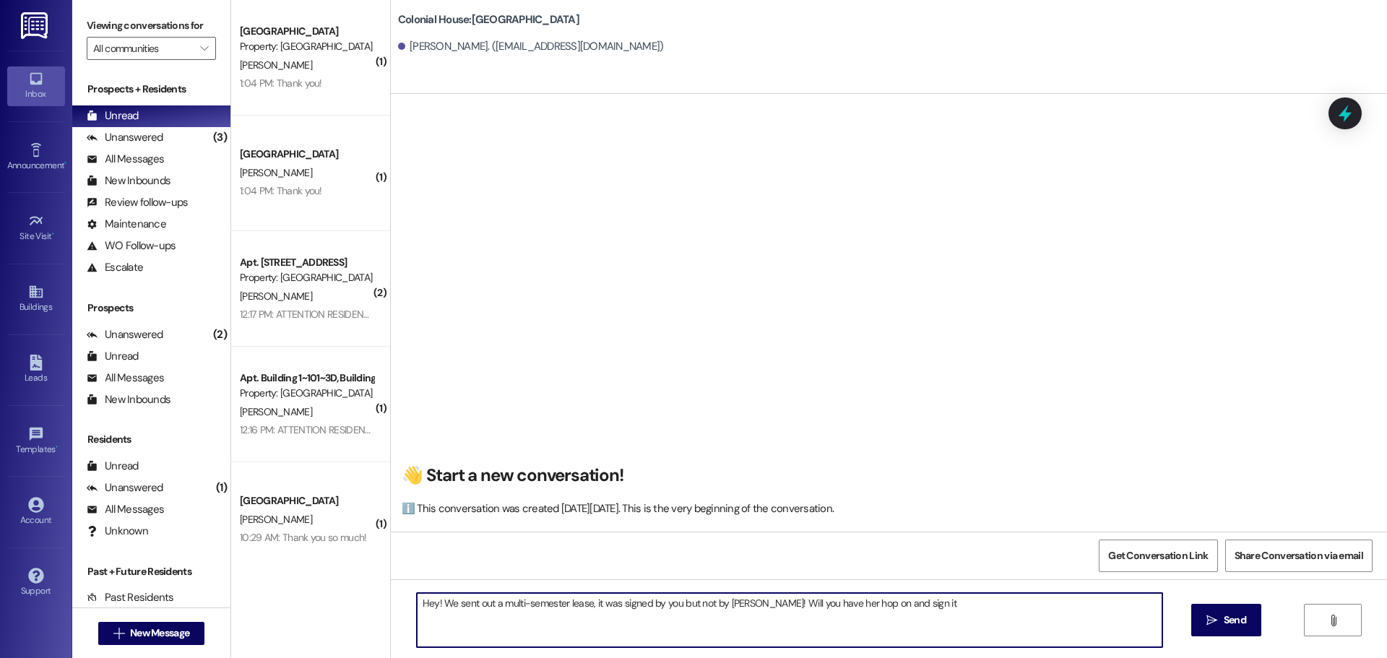
click at [851, 611] on textarea "Hey! We sent out a multi-semester lease, it was signed by you but not by brandi…" at bounding box center [790, 620] width 746 height 54
click at [968, 603] on textarea "Hey! We sent out a multi-semester lease, it was signed by you but not by brandi…" at bounding box center [790, 620] width 746 height 54
click at [543, 605] on textarea "Hey! We sent out a multi-semester lease, it was signed by you but not by Brandi…" at bounding box center [790, 620] width 746 height 54
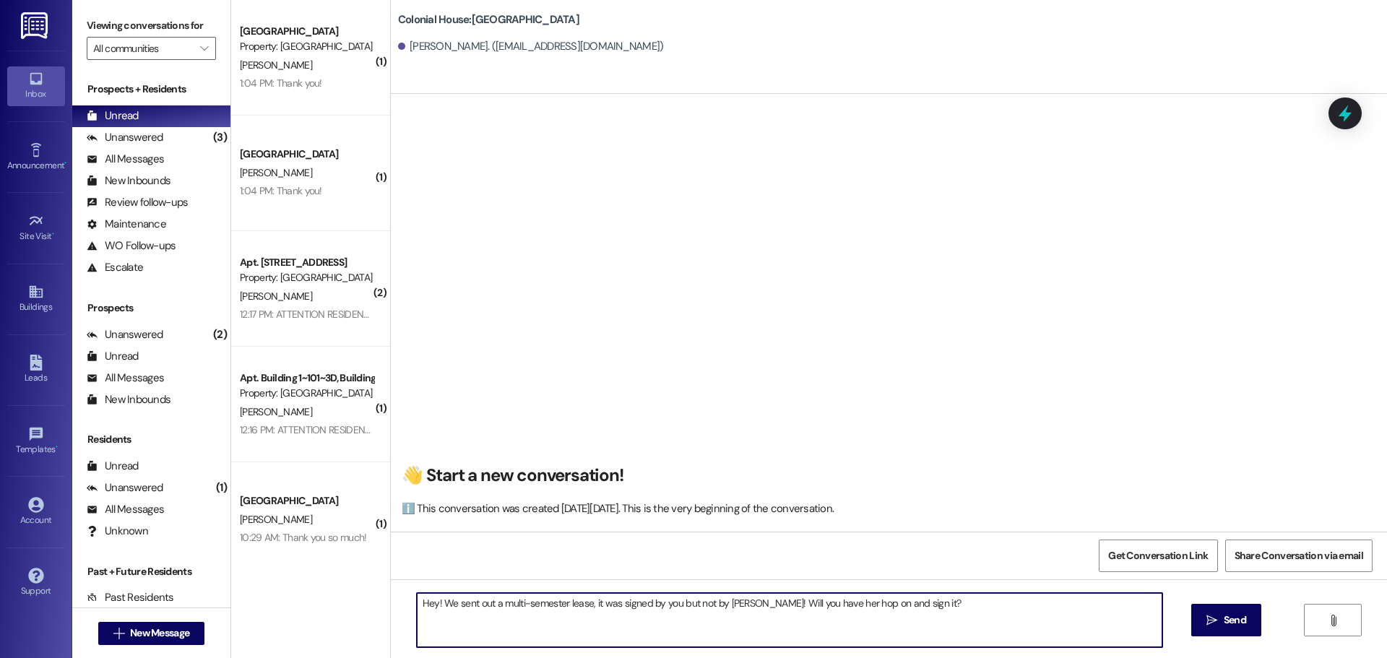
click at [543, 605] on textarea "Hey! We sent out a multi-semester lease, it was signed by you but not by Brandi…" at bounding box center [790, 620] width 746 height 54
type textarea "Hey! We sent out a multi-semester lease, it was signed by you but not by Brandi…"
click at [1224, 613] on span "Send" at bounding box center [1235, 620] width 22 height 15
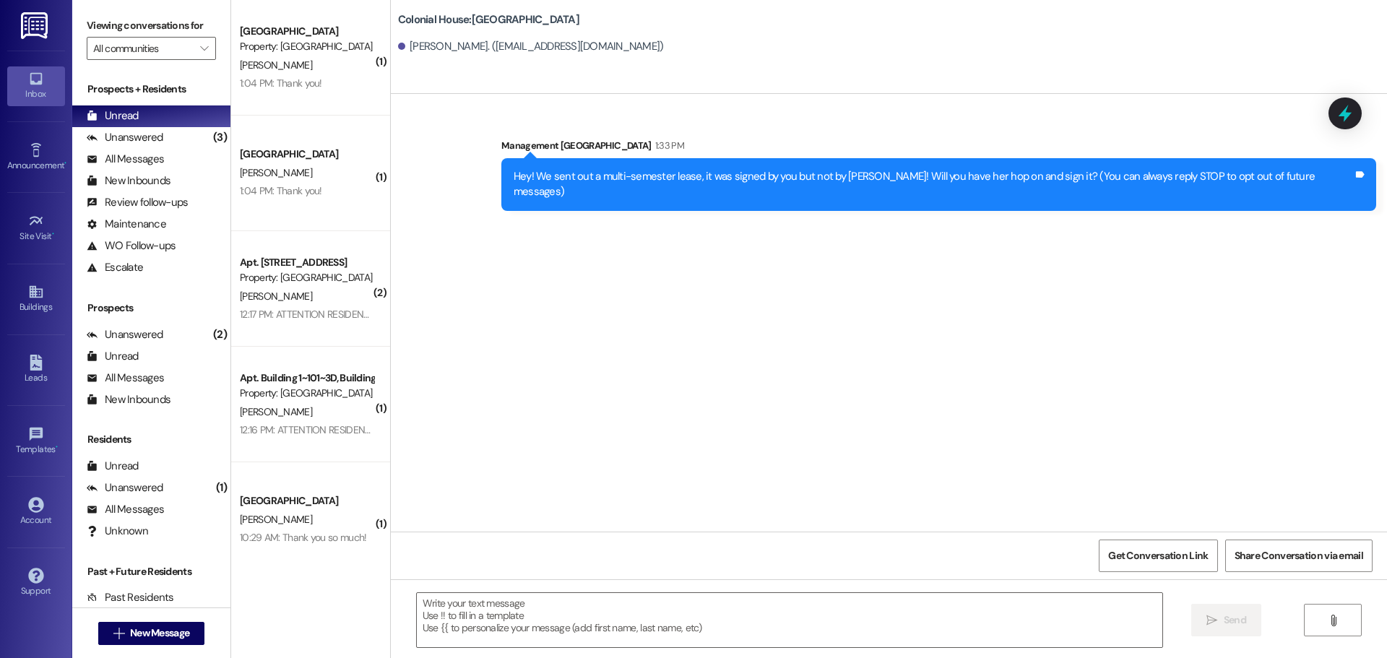
scroll to position [0, 0]
click at [184, 634] on span "New Message" at bounding box center [159, 633] width 59 height 15
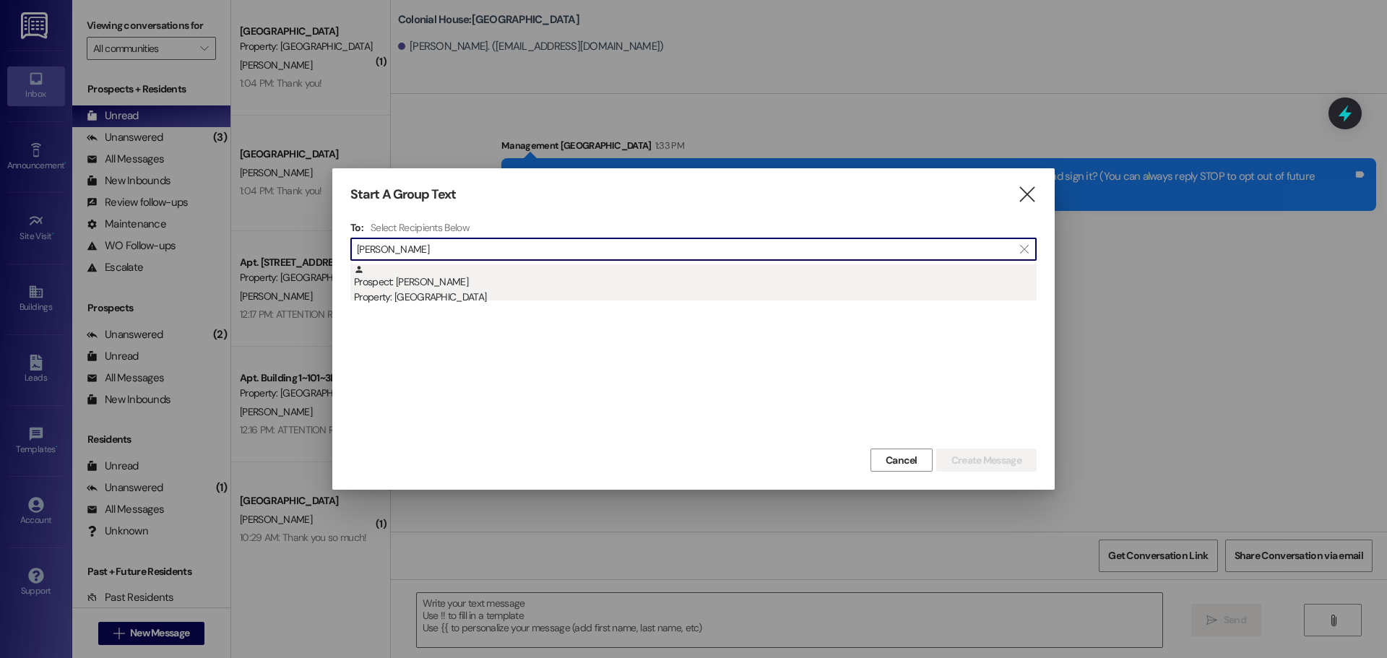
type input "leif"
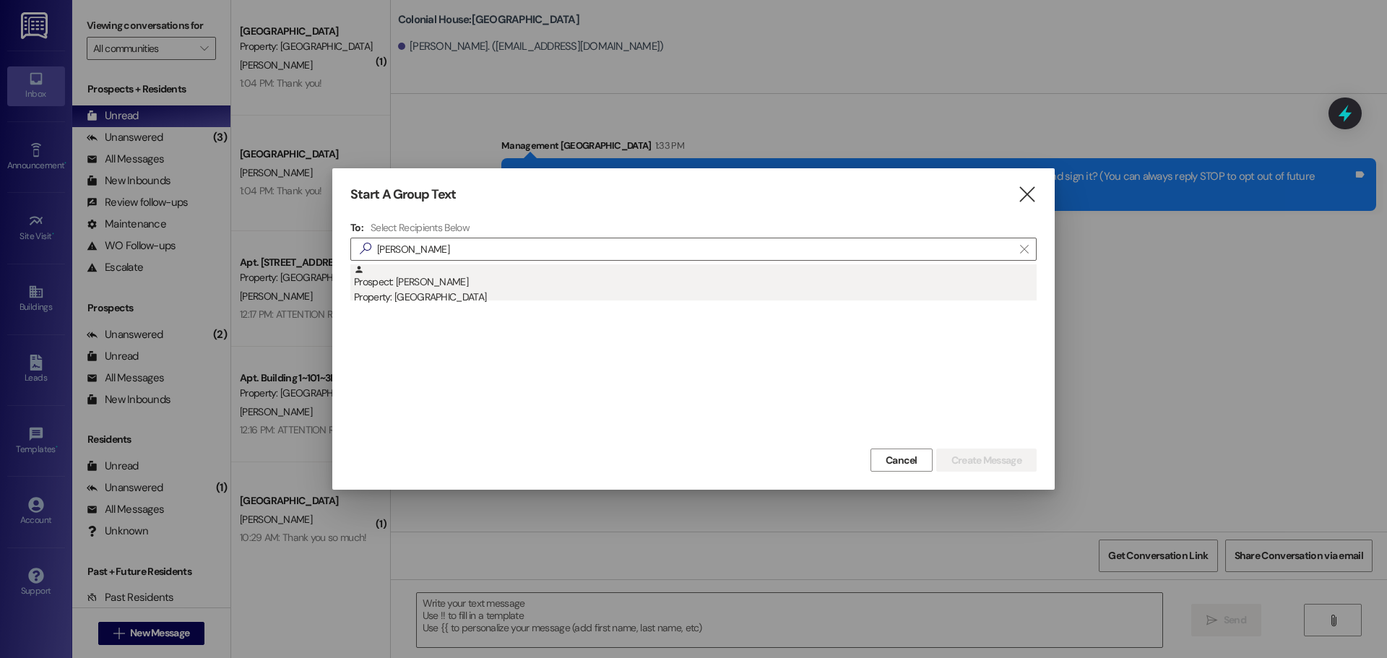
click at [623, 275] on div "Prospect: Leif Swenson Property: Colonial House" at bounding box center [695, 284] width 683 height 41
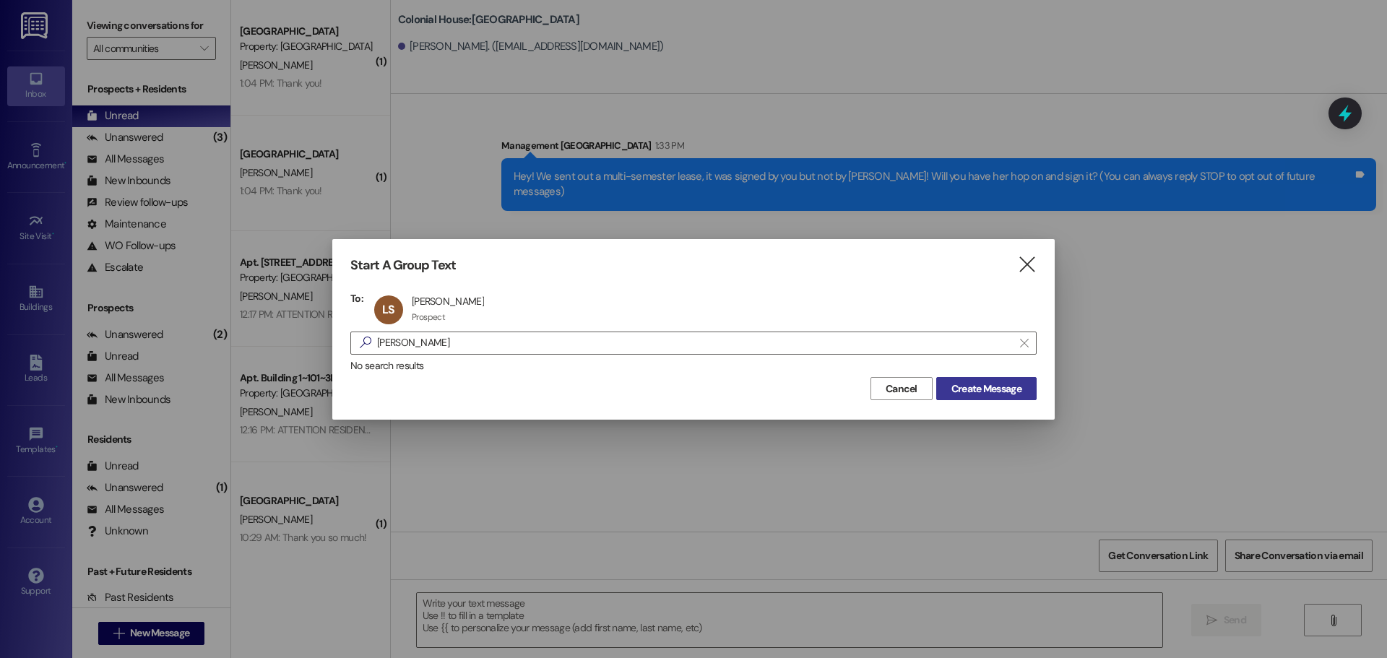
click at [970, 390] on span "Create Message" at bounding box center [986, 388] width 70 height 15
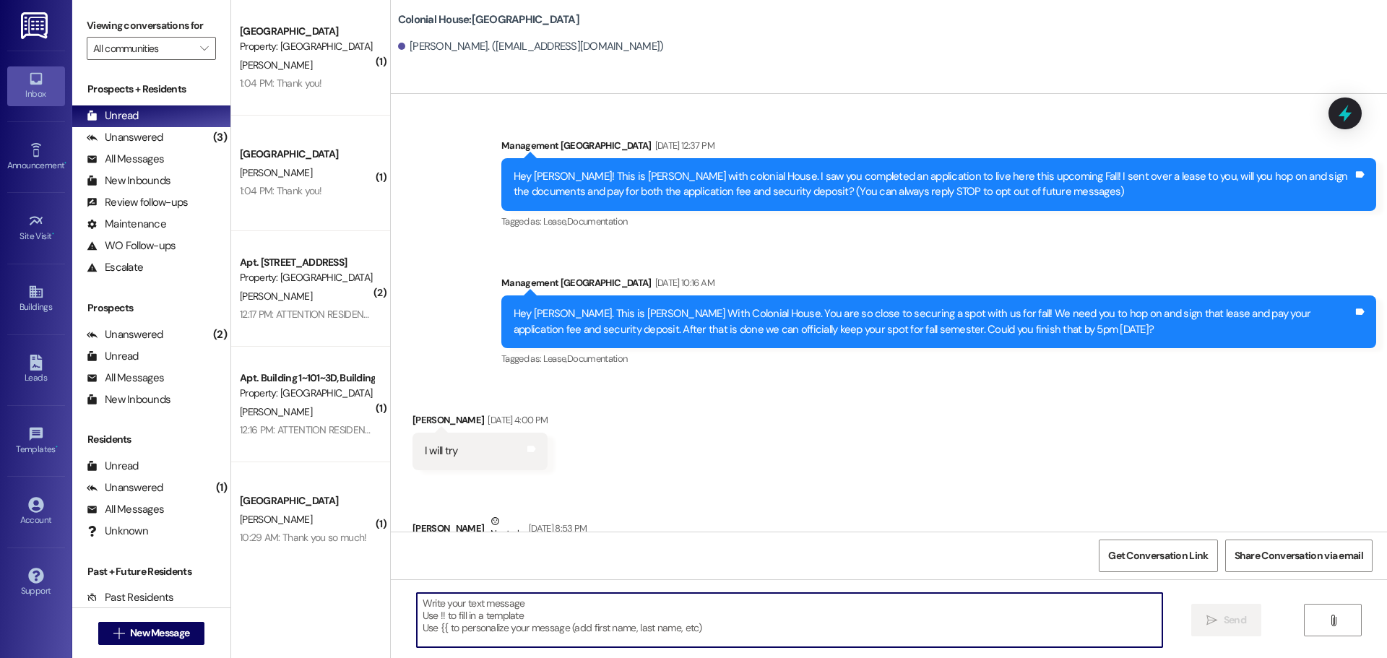
scroll to position [86, 0]
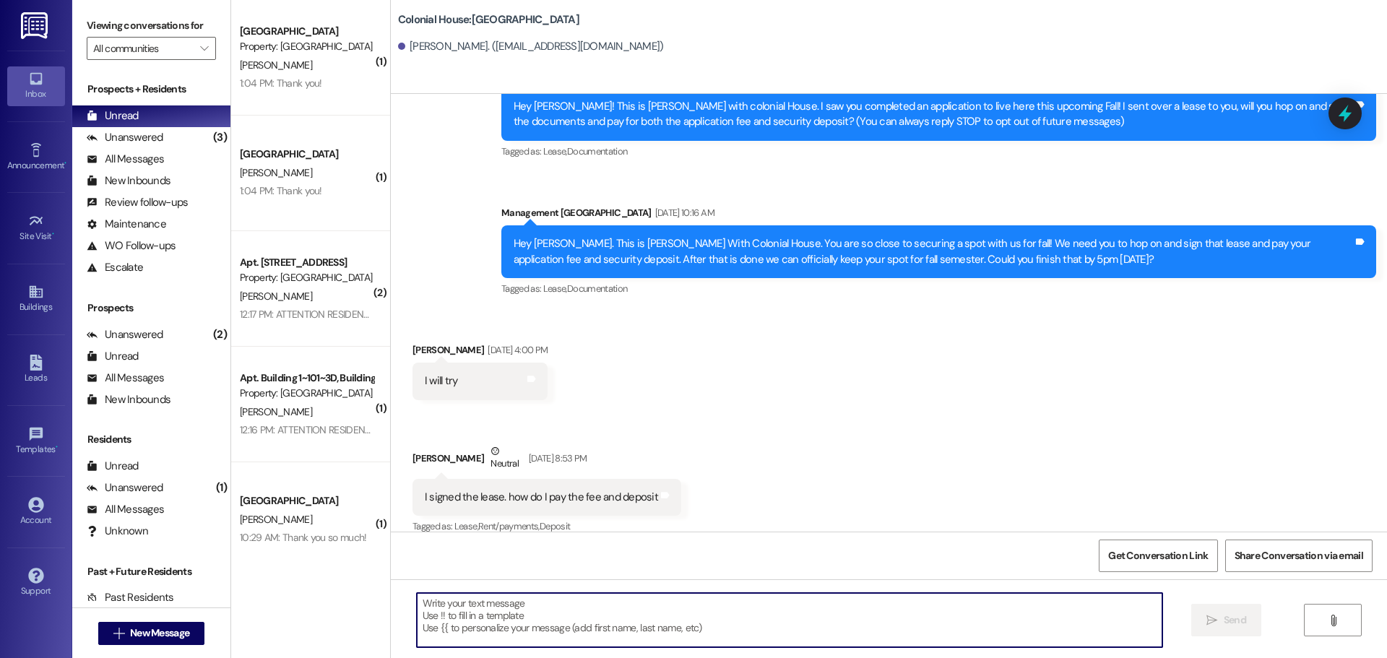
click at [475, 623] on textarea at bounding box center [790, 620] width 746 height 54
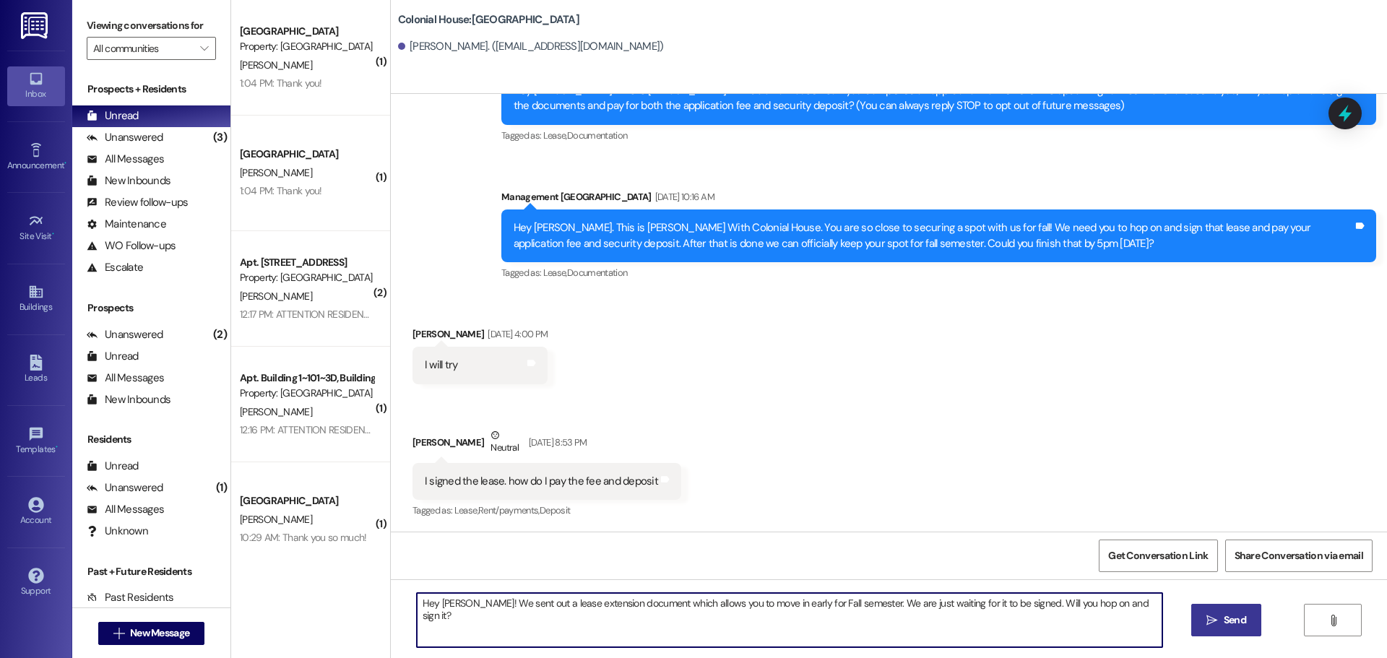
type textarea "Hey Leif! We sent out a lease extension document which allows you to move in ea…"
click at [486, 587] on div "Hey Leif! We sent out a lease extension document which allows you to move in ea…" at bounding box center [889, 633] width 996 height 108
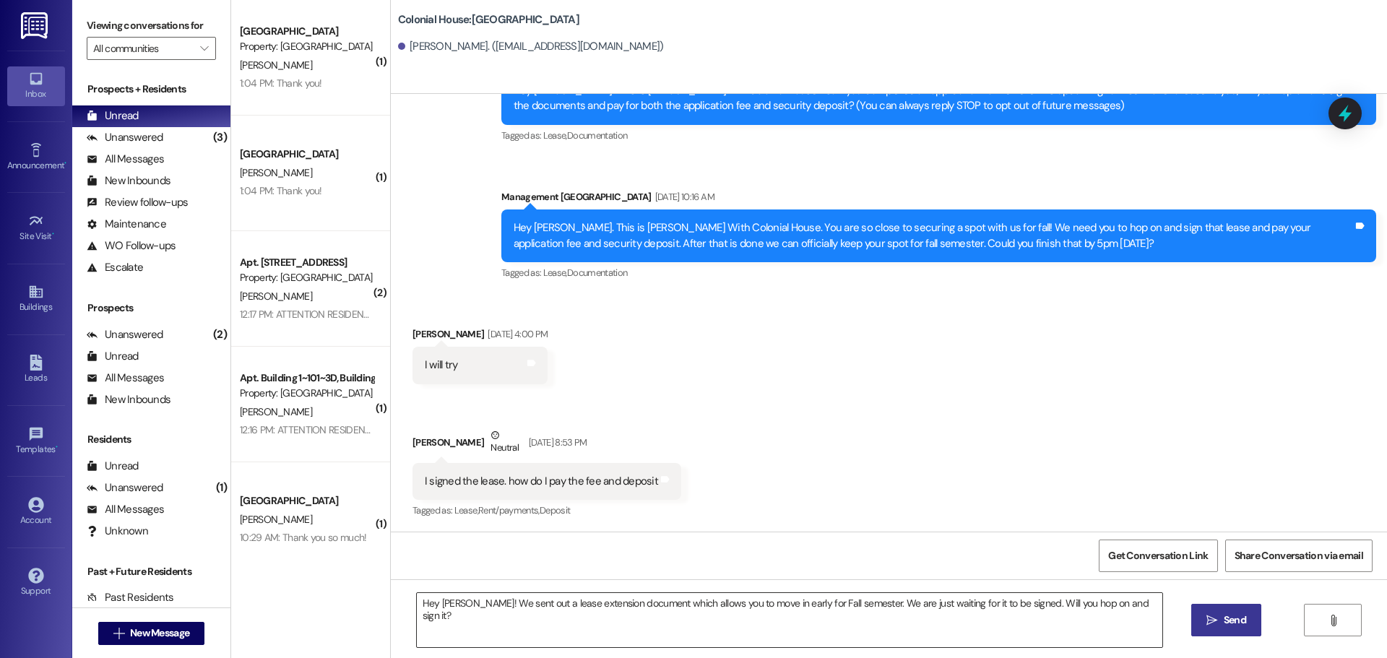
click at [475, 616] on textarea "Hey Leif! We sent out a lease extension document which allows you to move in ea…" at bounding box center [790, 620] width 746 height 54
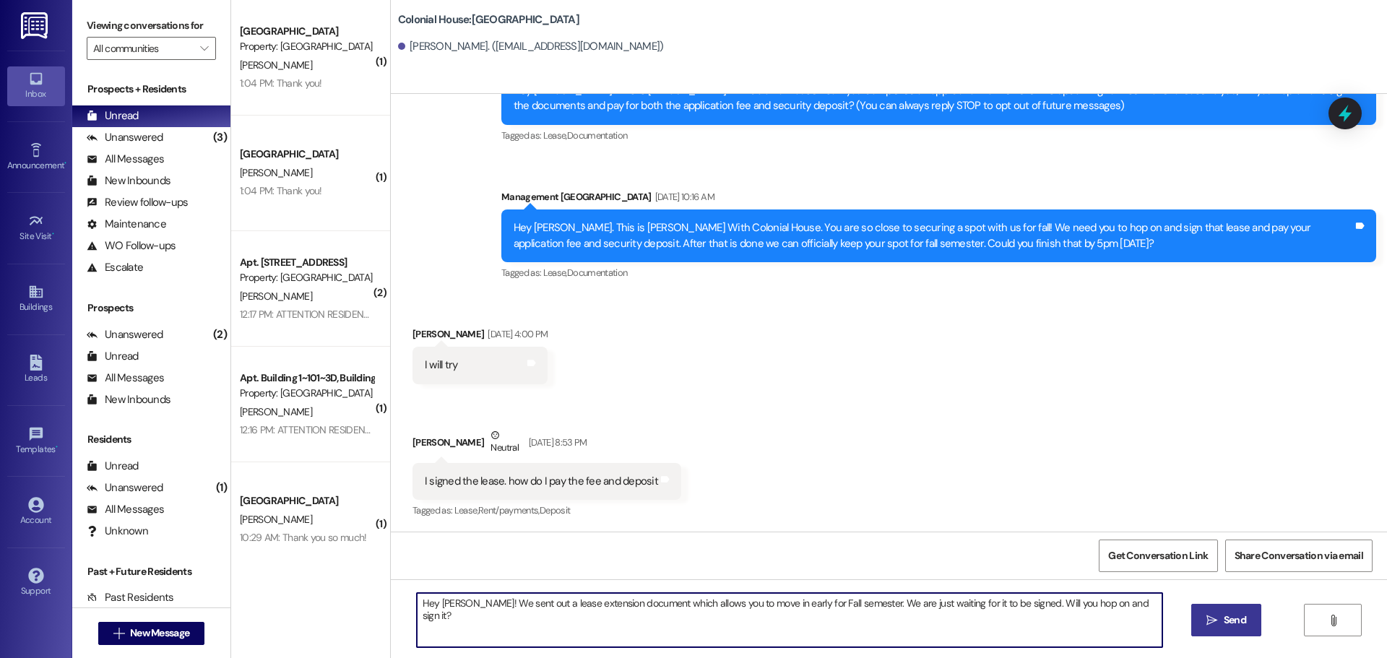
click at [475, 616] on textarea "Hey Leif! We sent out a lease extension document which allows you to move in ea…" at bounding box center [790, 620] width 746 height 54
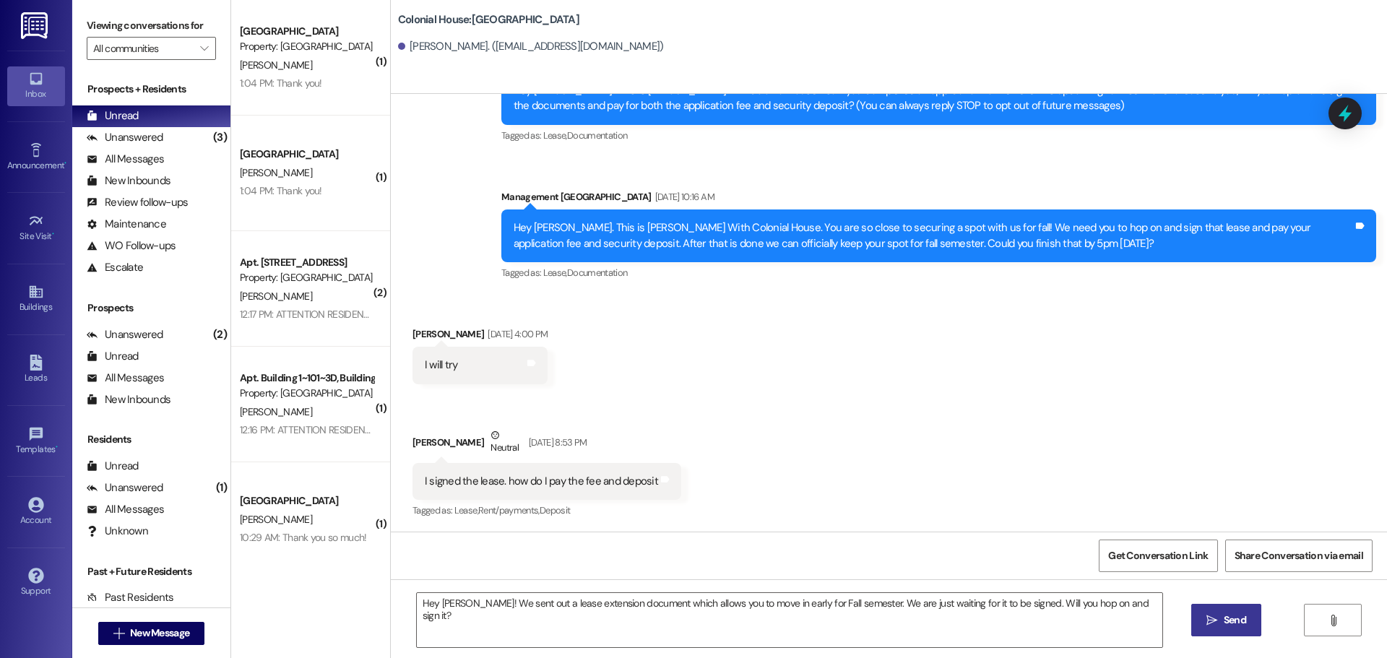
click at [1244, 617] on span "Send" at bounding box center [1235, 620] width 22 height 15
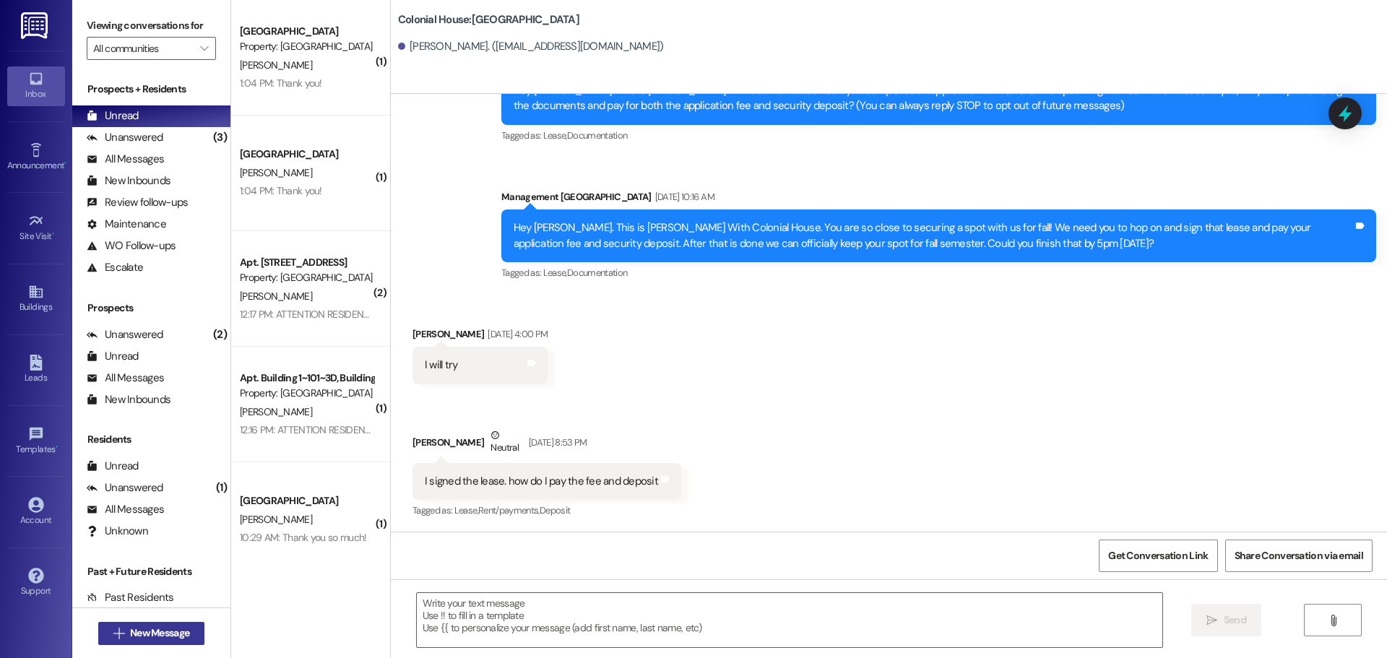
click at [137, 644] on button " New Message" at bounding box center [151, 633] width 107 height 23
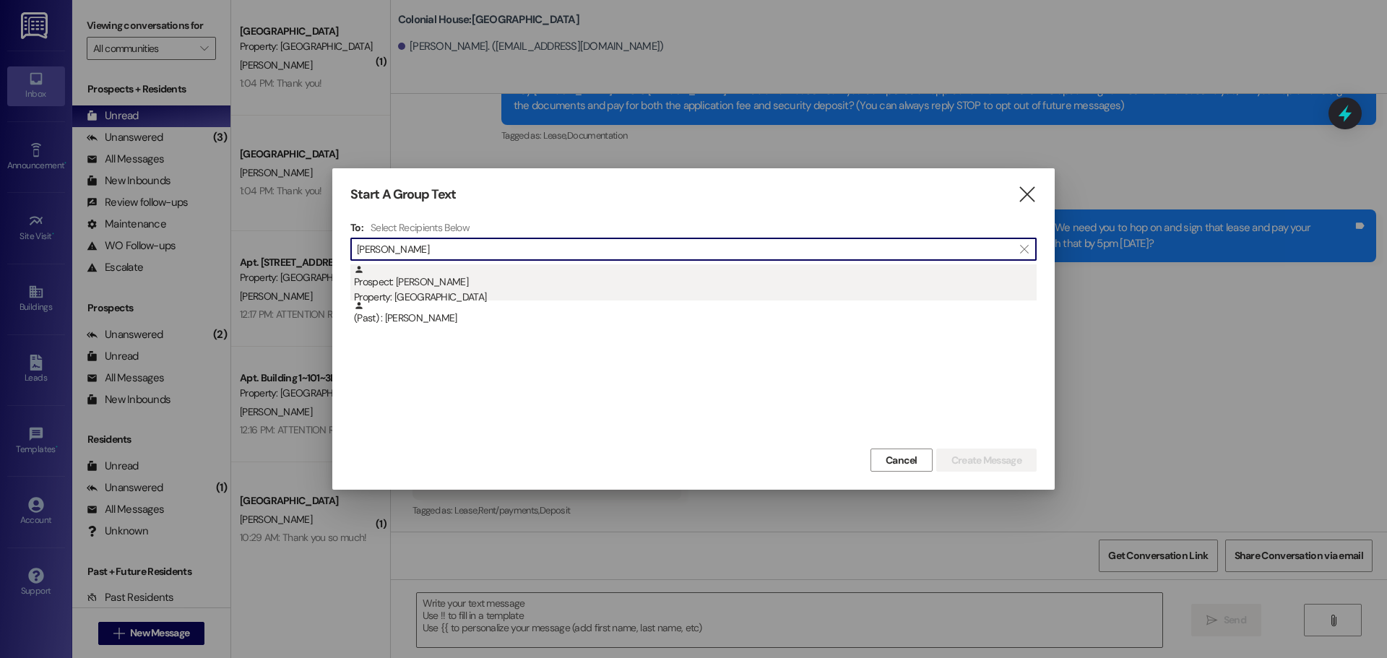
type input "Kyler"
click at [483, 285] on div "Prospect: Kyler Andrews Property: Colonial House" at bounding box center [695, 284] width 683 height 41
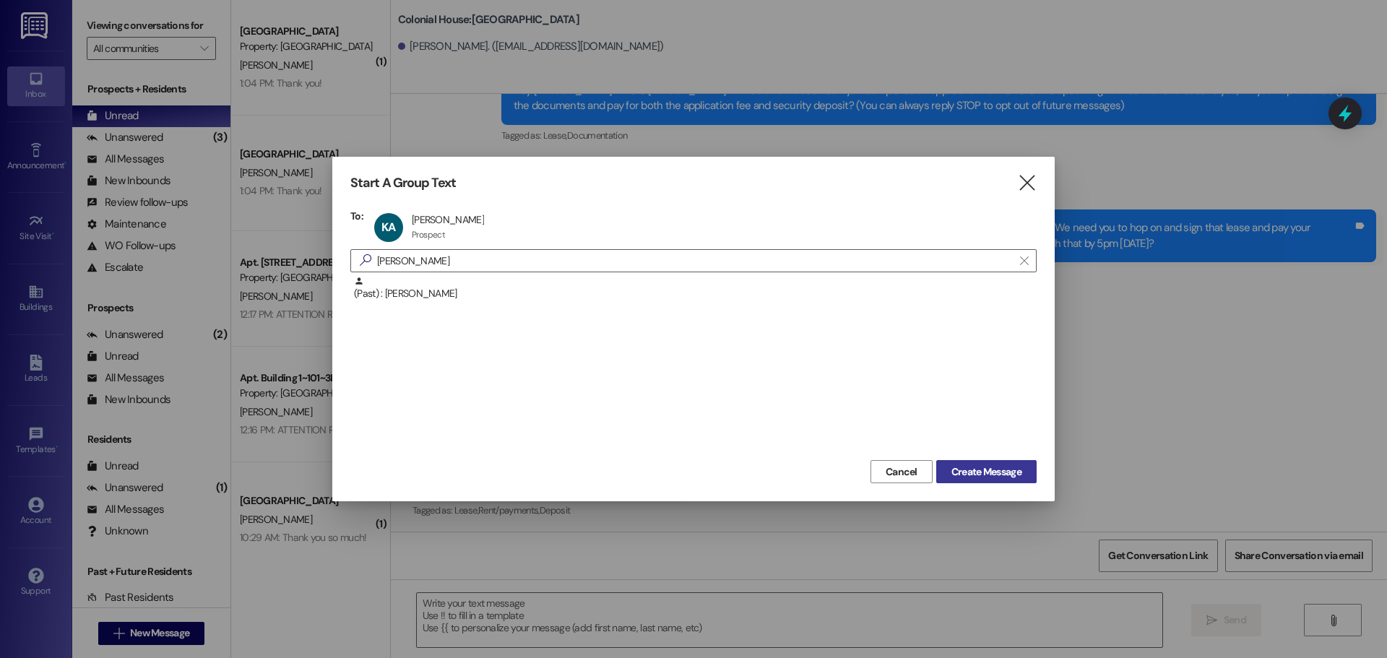
click at [1003, 469] on span "Create Message" at bounding box center [986, 472] width 70 height 15
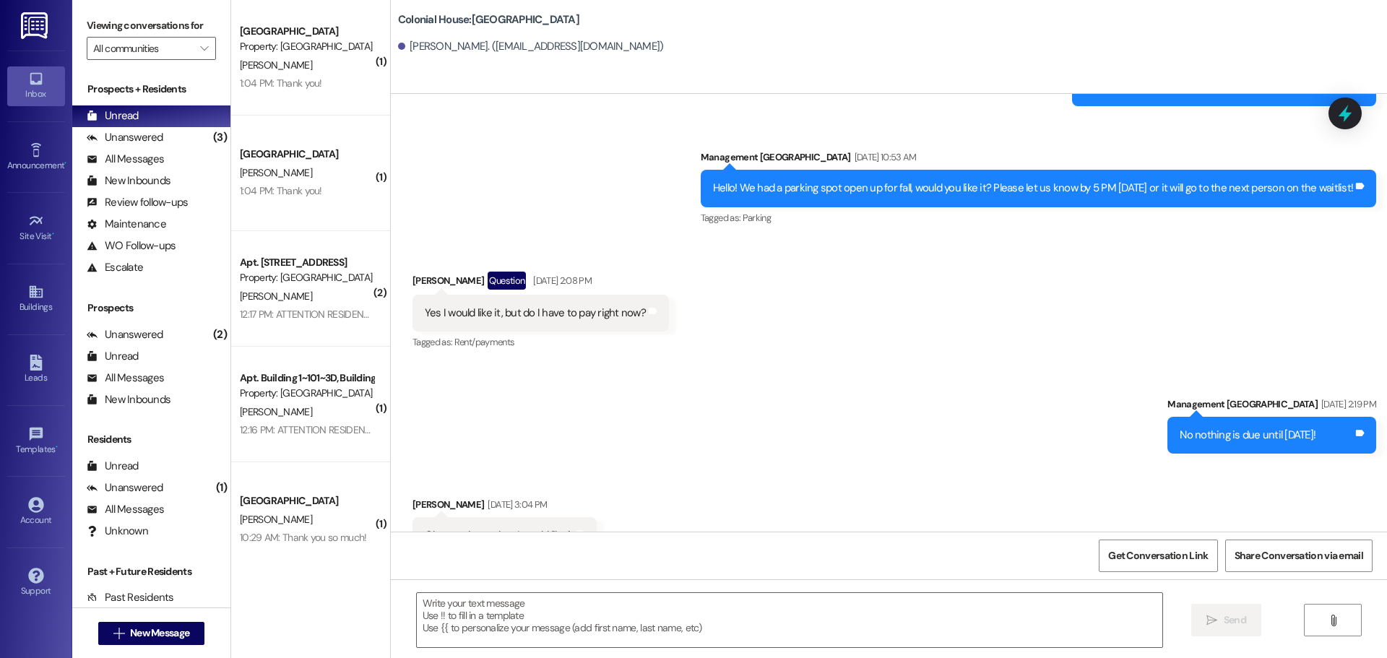
scroll to position [581, 0]
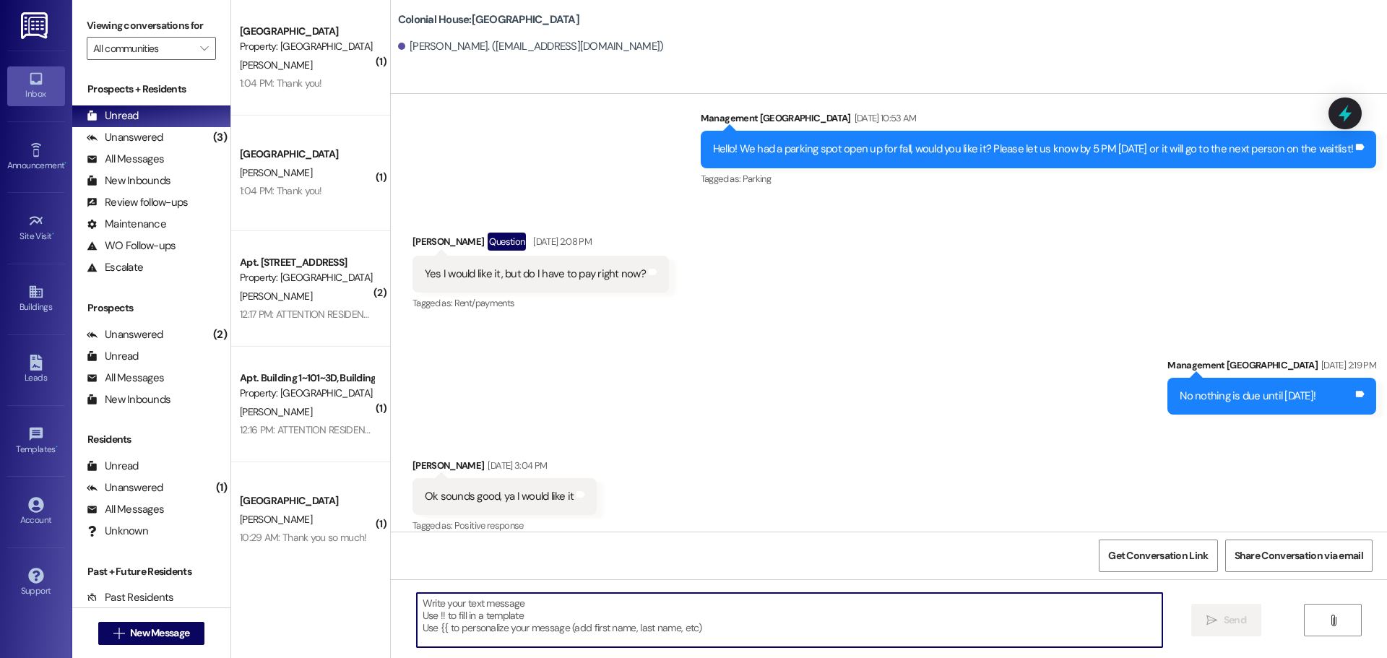
click at [561, 616] on textarea at bounding box center [790, 620] width 746 height 54
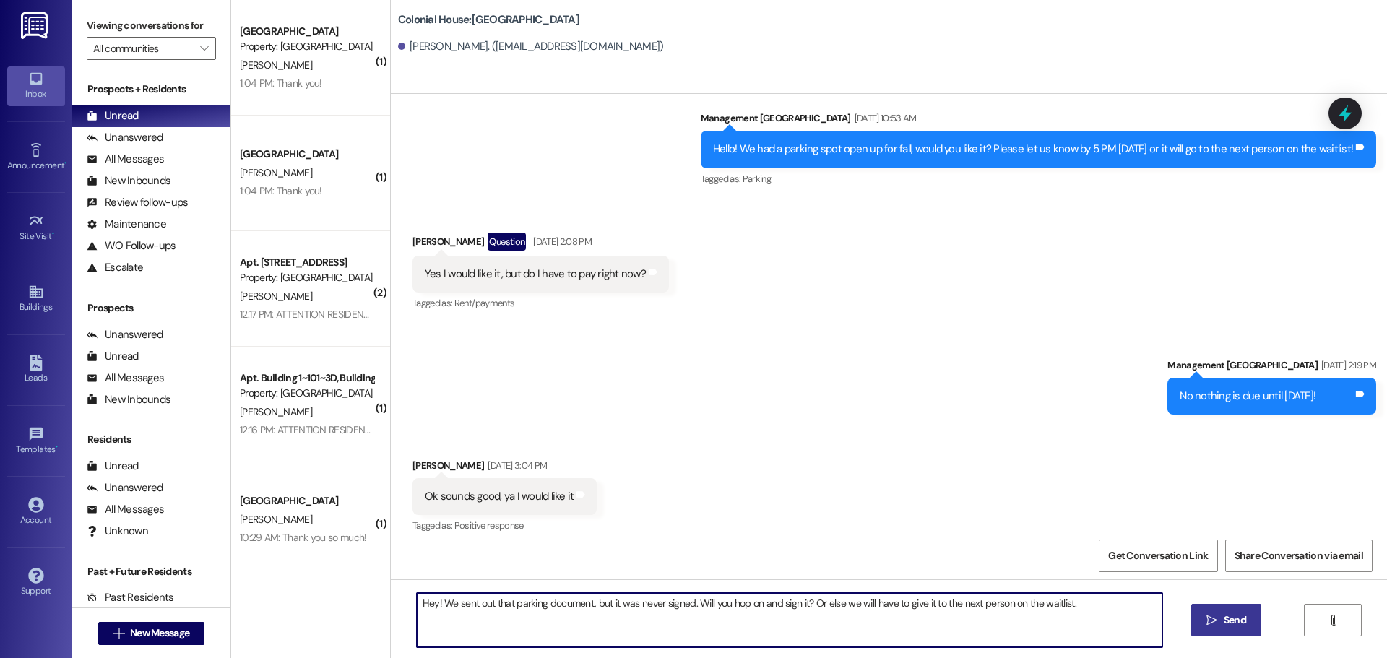
click at [561, 616] on textarea "Hey! We sent out that parking document, but it was never signed. Will you hop o…" at bounding box center [790, 620] width 746 height 54
type textarea "Hey! We sent out that parking document, but it was never signed. Will you hop o…"
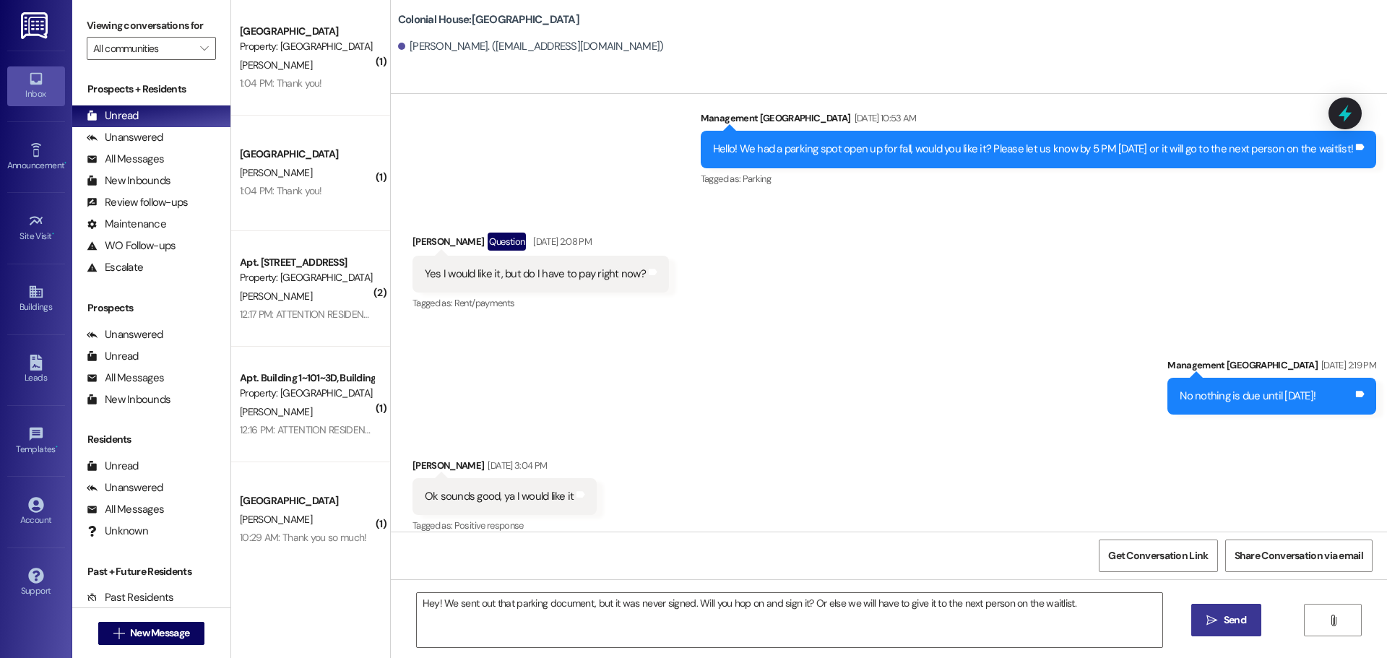
click at [1219, 609] on button " Send" at bounding box center [1226, 620] width 70 height 33
